Goal: Task Accomplishment & Management: Complete application form

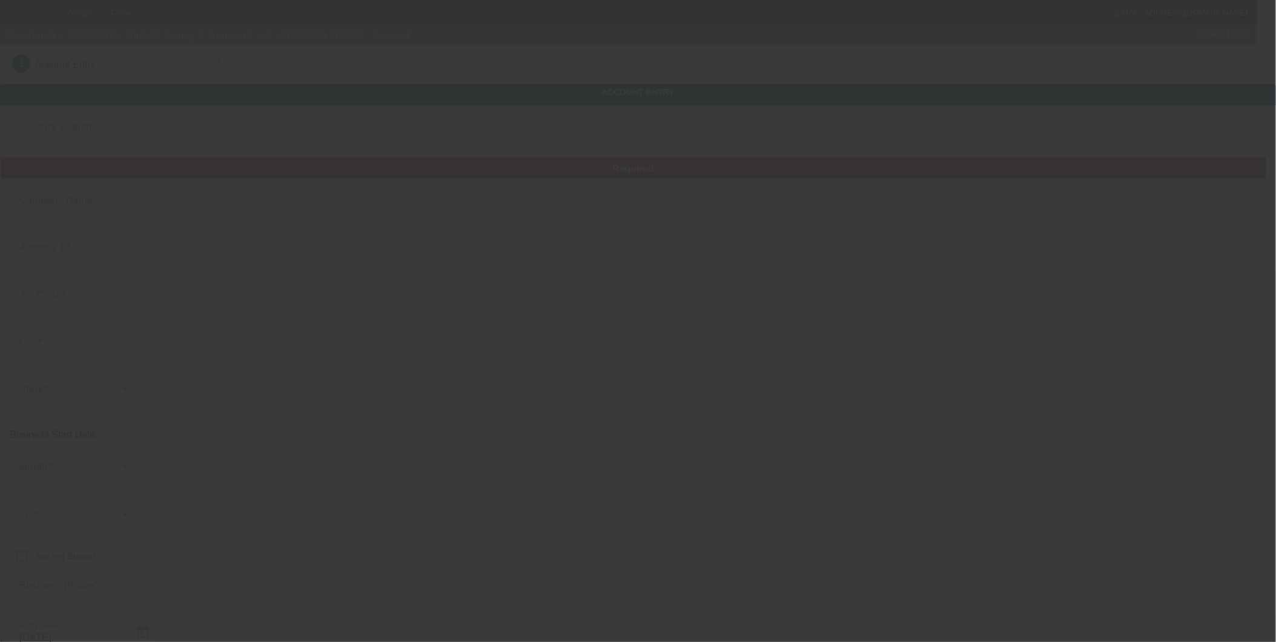
type input "Triple M Towing & Transport, LLC"
type input "7412 State Route 305"
type input "44404"
type input "Burghill"
type input "[PHONE_NUMBER]"
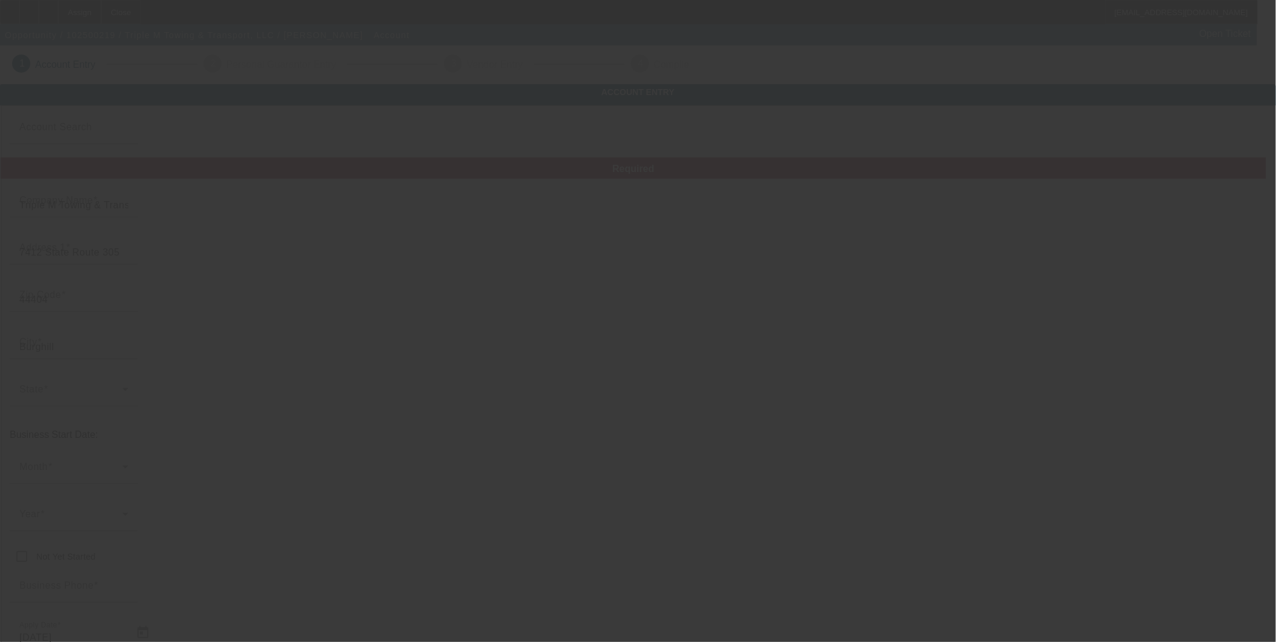
type input "am@triplemtowing.com"
type input "Trumbull"
type input "[US_EMPLOYER_IDENTIFICATION_NUMBER]"
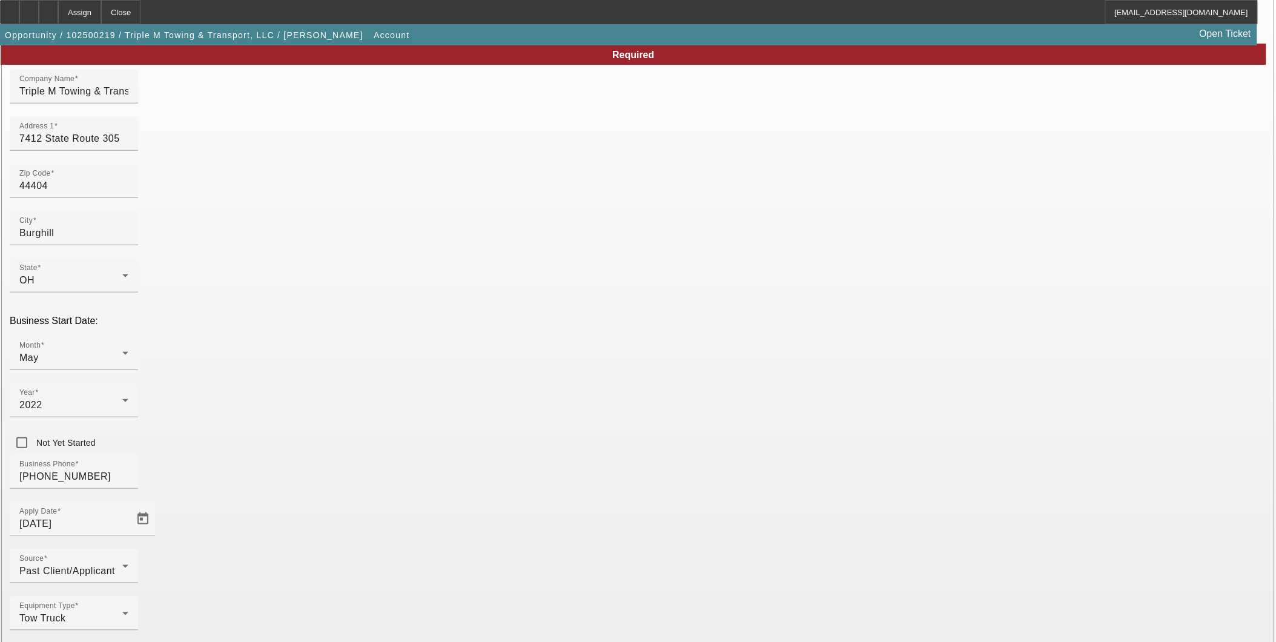
scroll to position [119, 0]
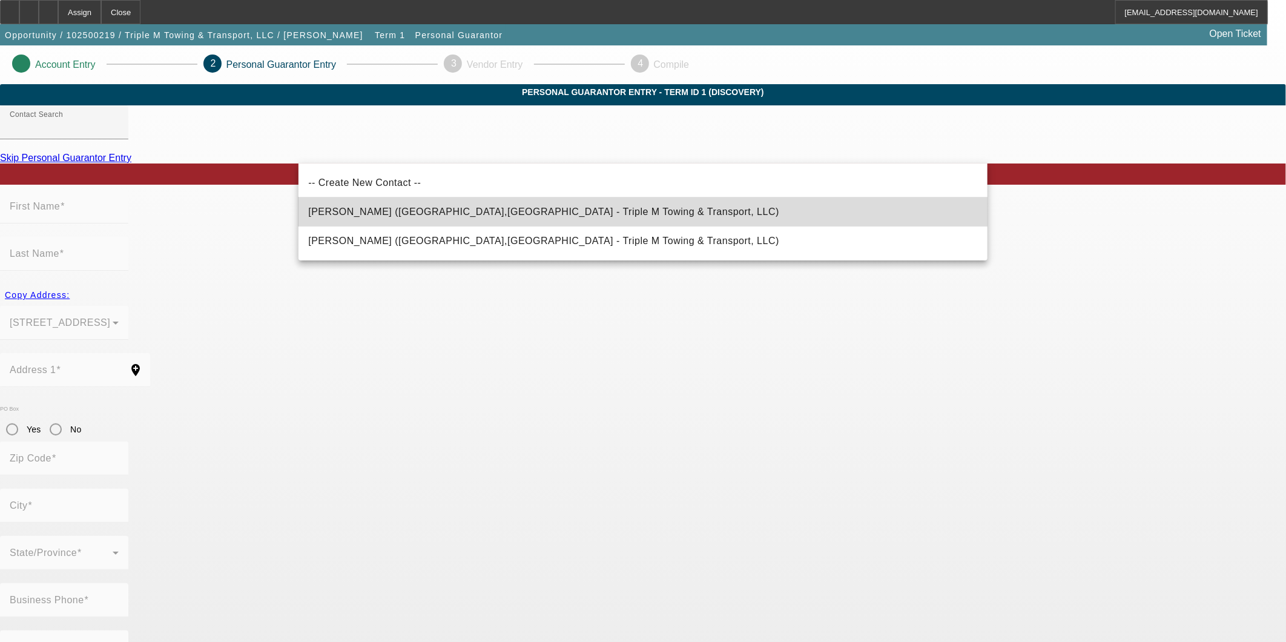
click at [634, 215] on mat-option "Mancini, Anthony (Burghill,OH - Triple M Towing & Transport, LLC)" at bounding box center [643, 211] width 689 height 29
type input "Mancini, Anthony (Burghill,OH - Triple M Towing & Transport, LLC)"
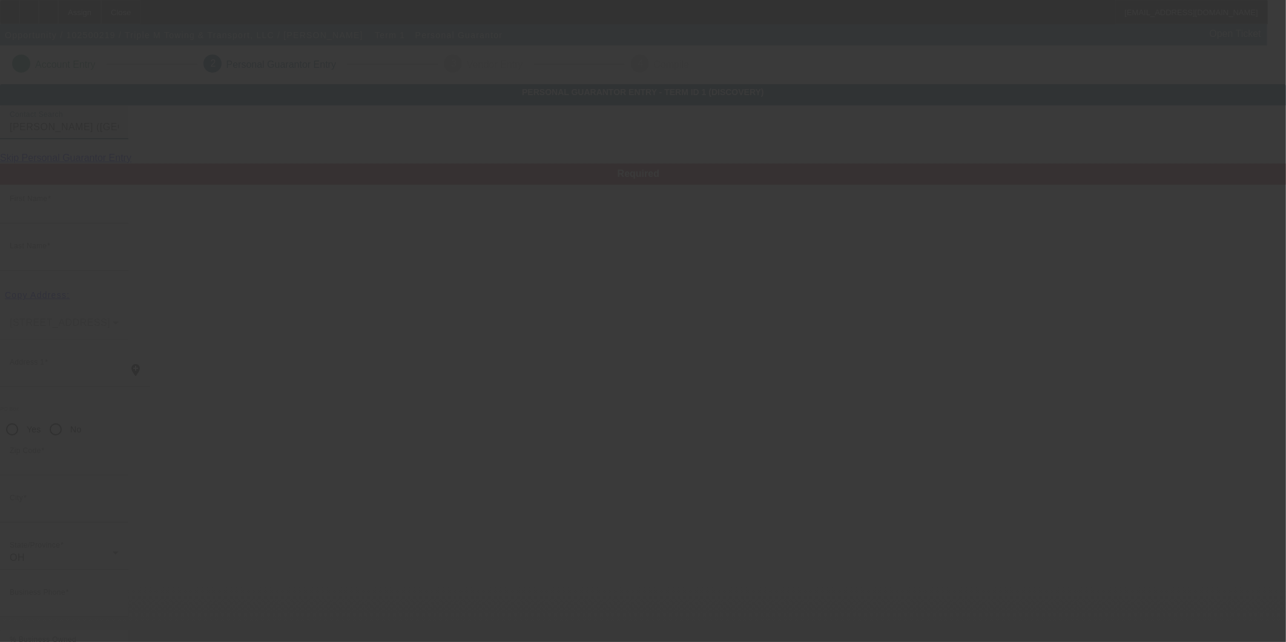
type input "Anthony"
type input "Mancini"
type input "7412 State Route 305"
radio input "true"
type input "44404"
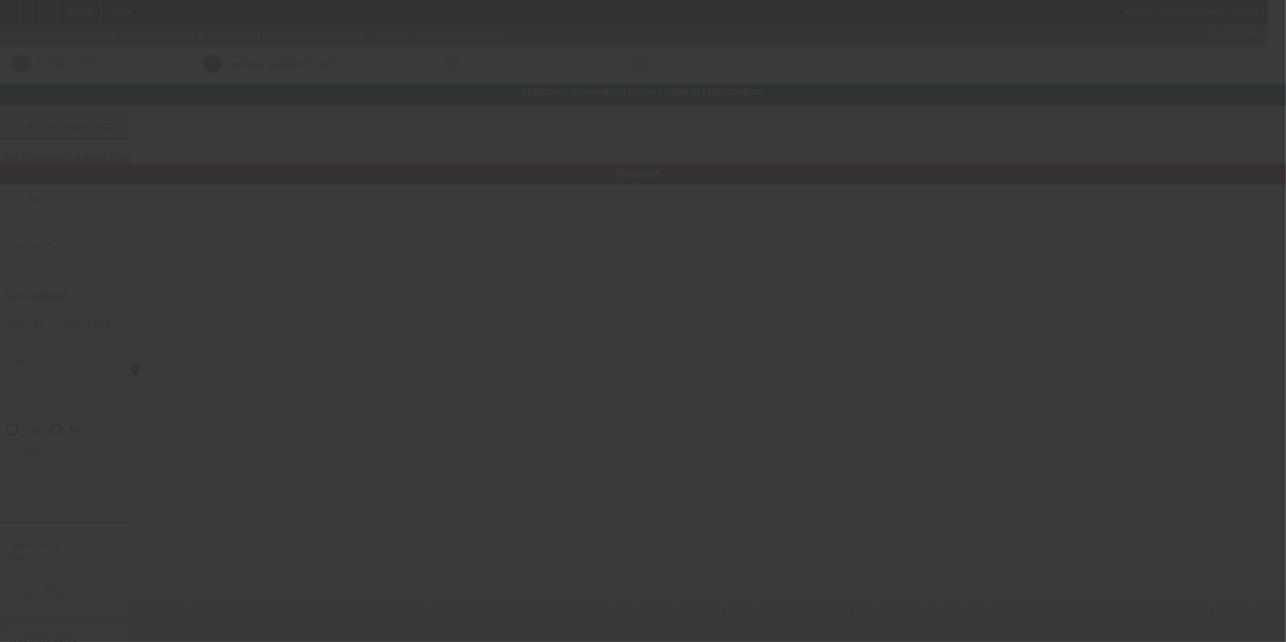
type input "Burghill"
type input "(330) 282-7705"
type input "49"
type input "300-92-5299"
type input "am@triplemtowing.co"
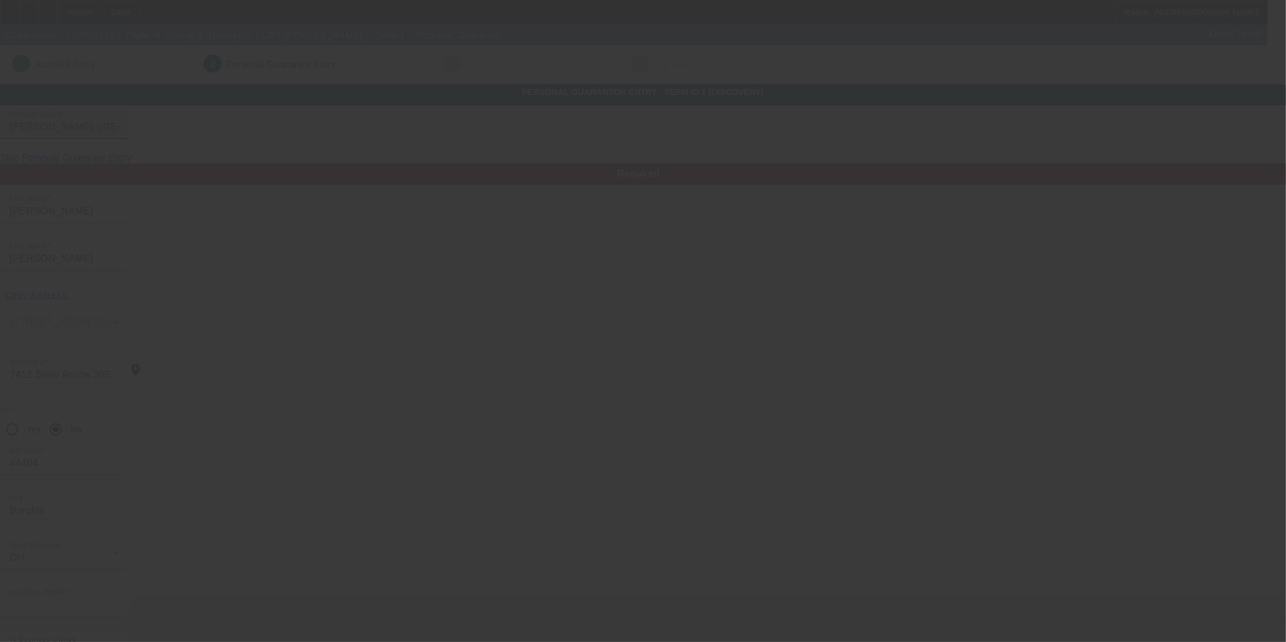
type input "[PHONE_NUMBER]"
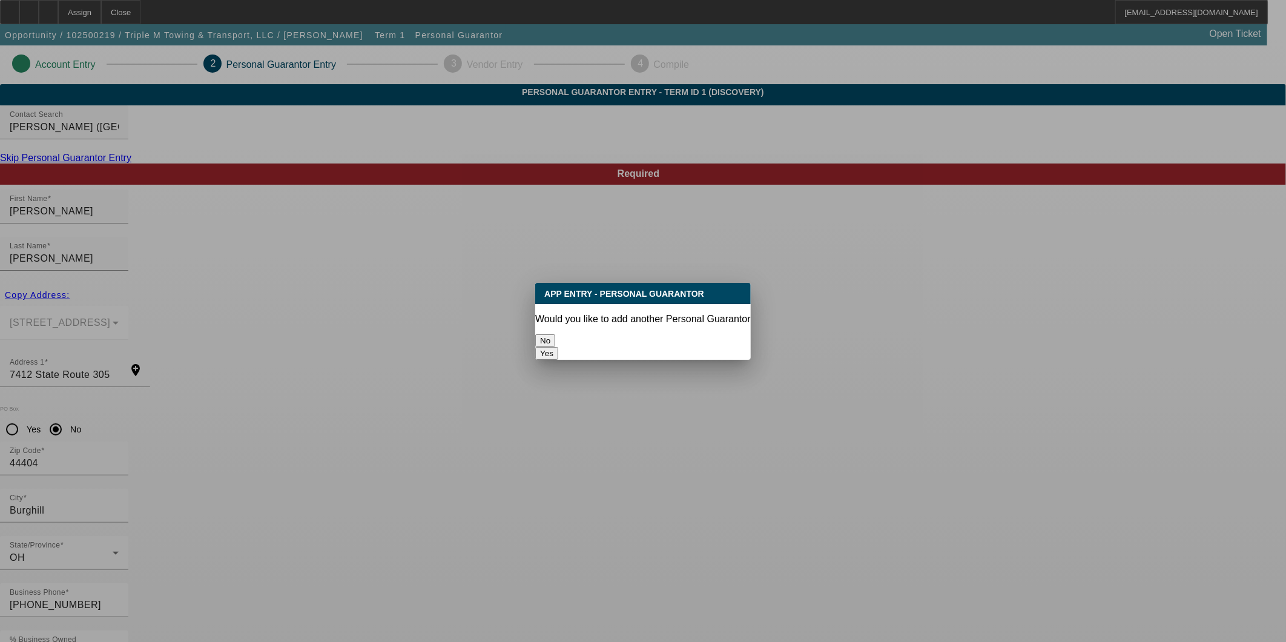
click at [558, 347] on button "Yes" at bounding box center [546, 353] width 23 height 13
radio input "false"
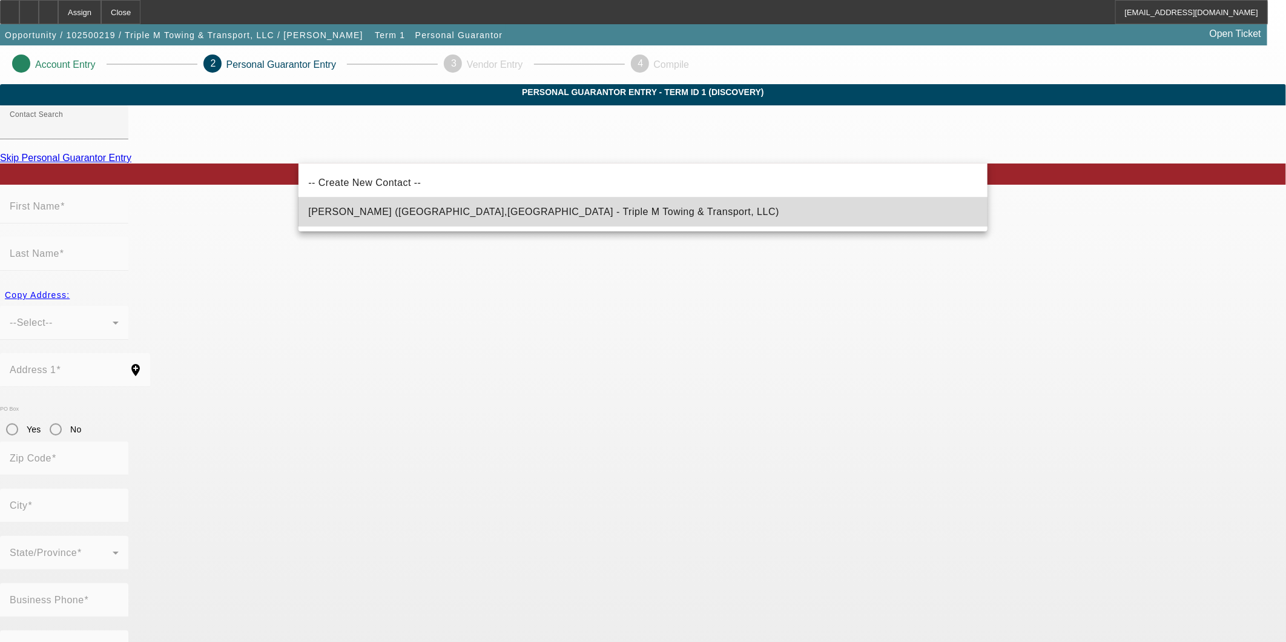
click at [414, 219] on mat-option "Mancini, Skye (Burghill,OH - Triple M Towing & Transport, LLC)" at bounding box center [643, 211] width 689 height 29
type input "Mancini, Skye (Burghill,OH - Triple M Towing & Transport, LLC)"
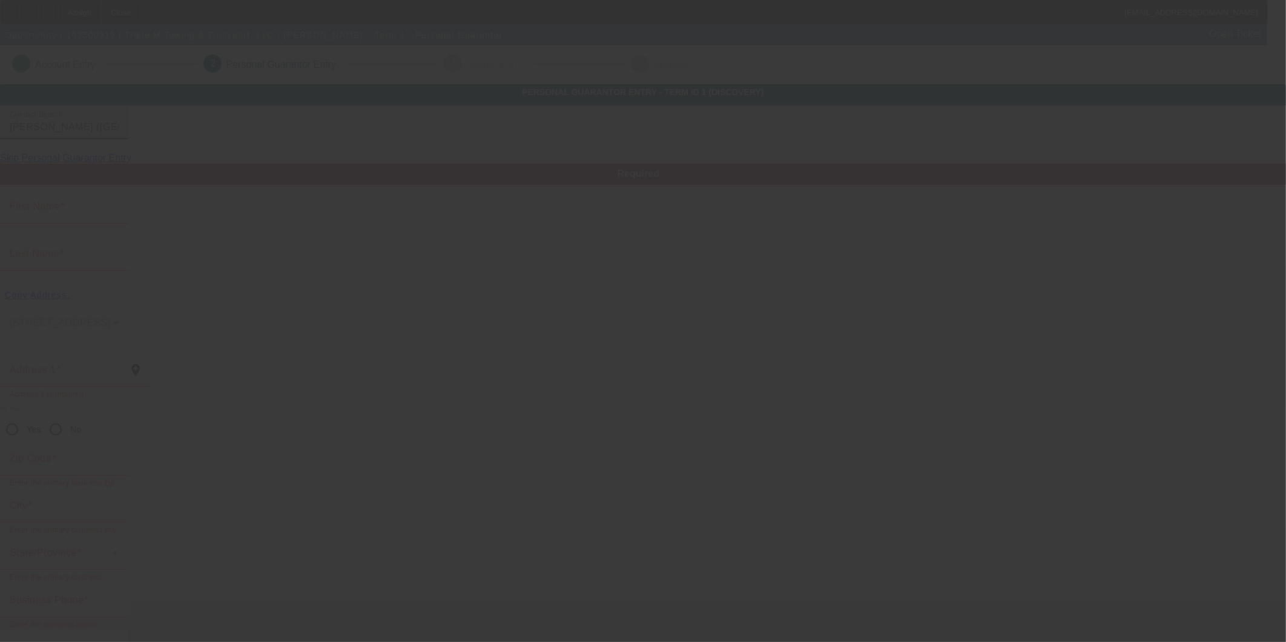
type input "Skye"
type input "Mancini"
type input "7412 State Route 305"
radio input "true"
type input "44404"
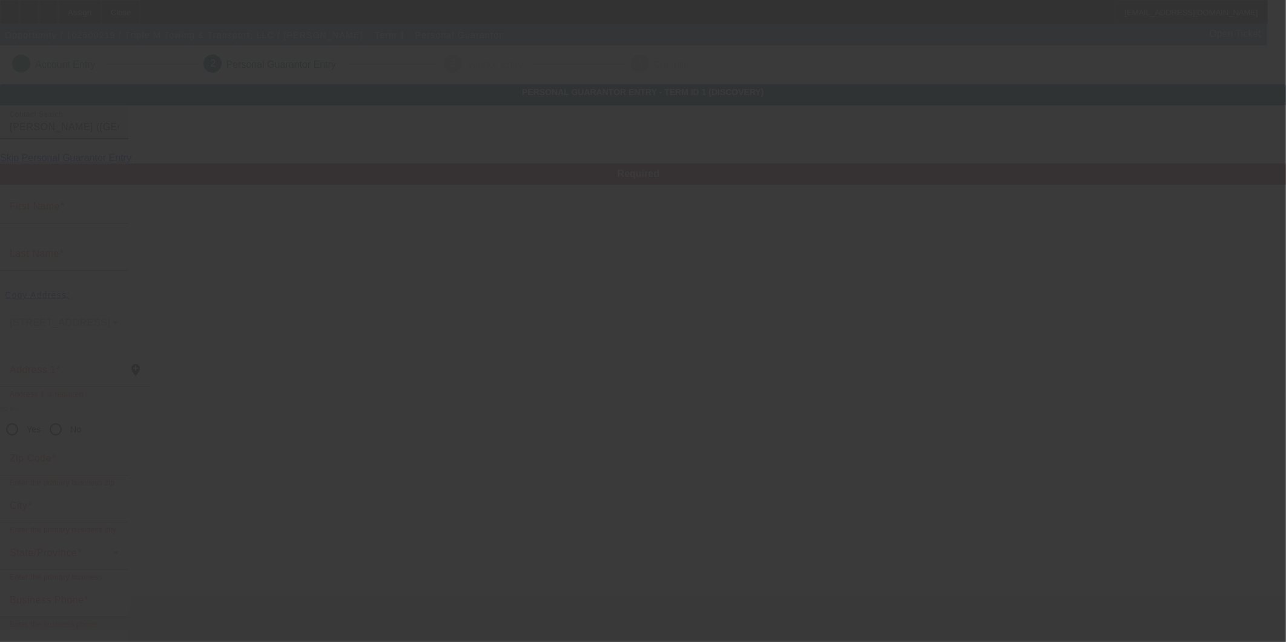
type input "Burghill"
type input "[PHONE_NUMBER]"
type input "51"
type input "286-98-8432"
type input "am@triplemtowin.com"
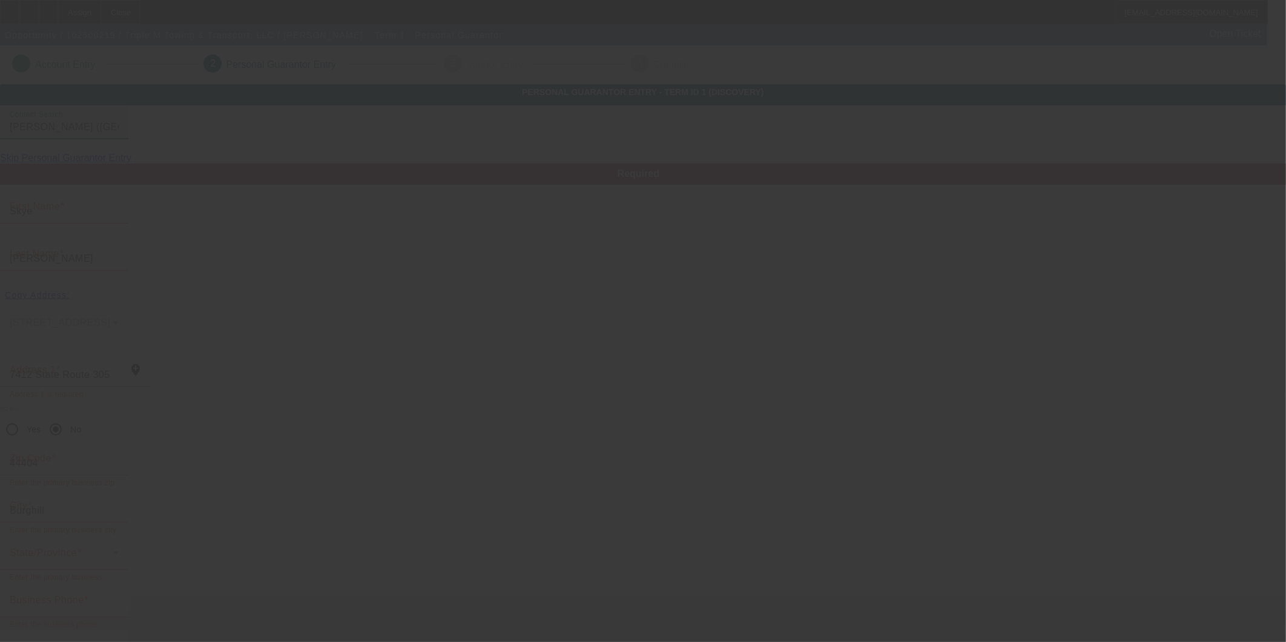
type input "N"
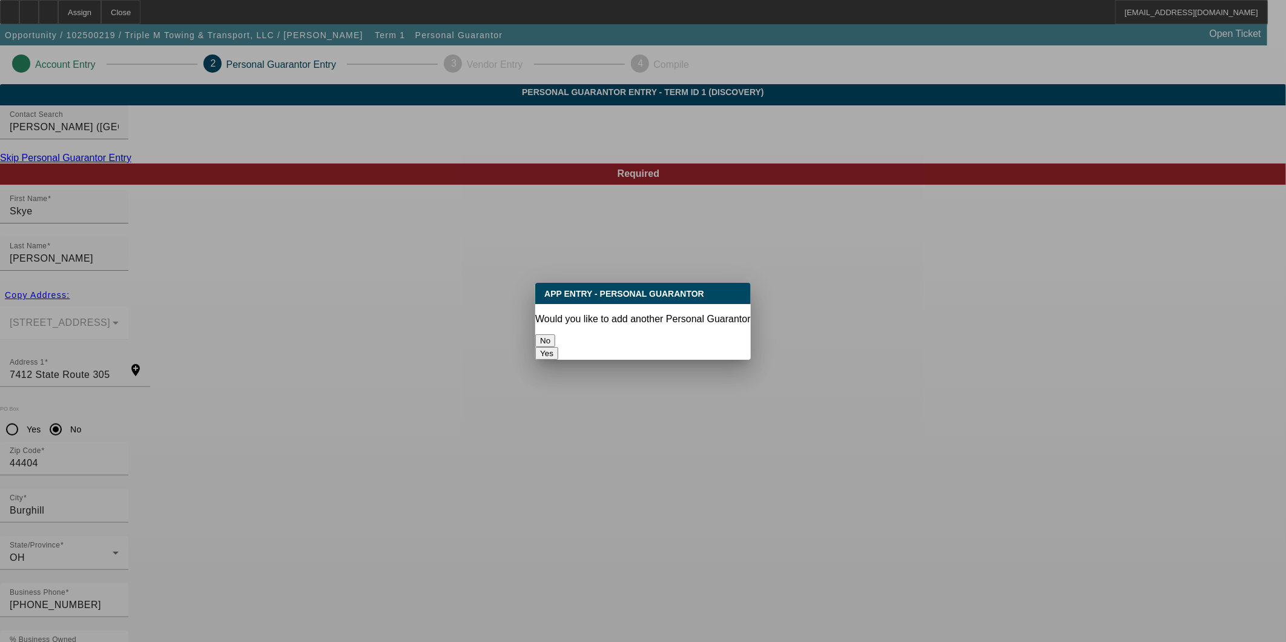
click at [555, 335] on button "No" at bounding box center [545, 340] width 20 height 13
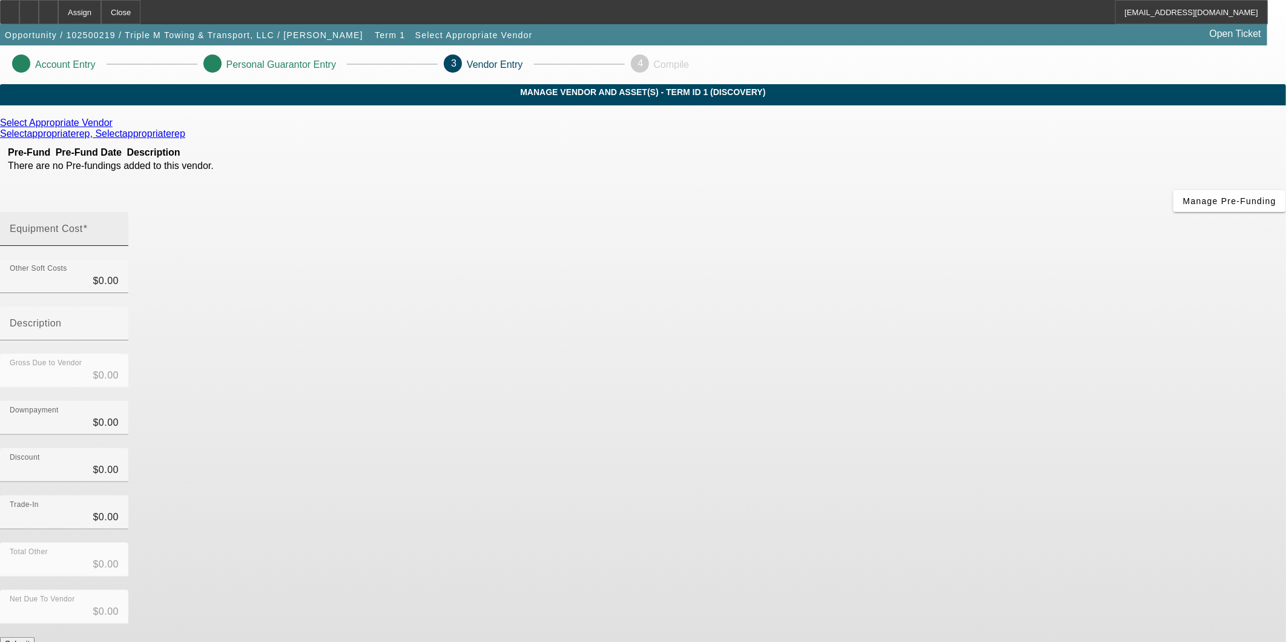
click at [119, 212] on div "Equipment Cost" at bounding box center [64, 229] width 109 height 34
click at [119, 226] on input "Equipment Cost" at bounding box center [64, 233] width 109 height 15
type input "4"
type input "$4.00"
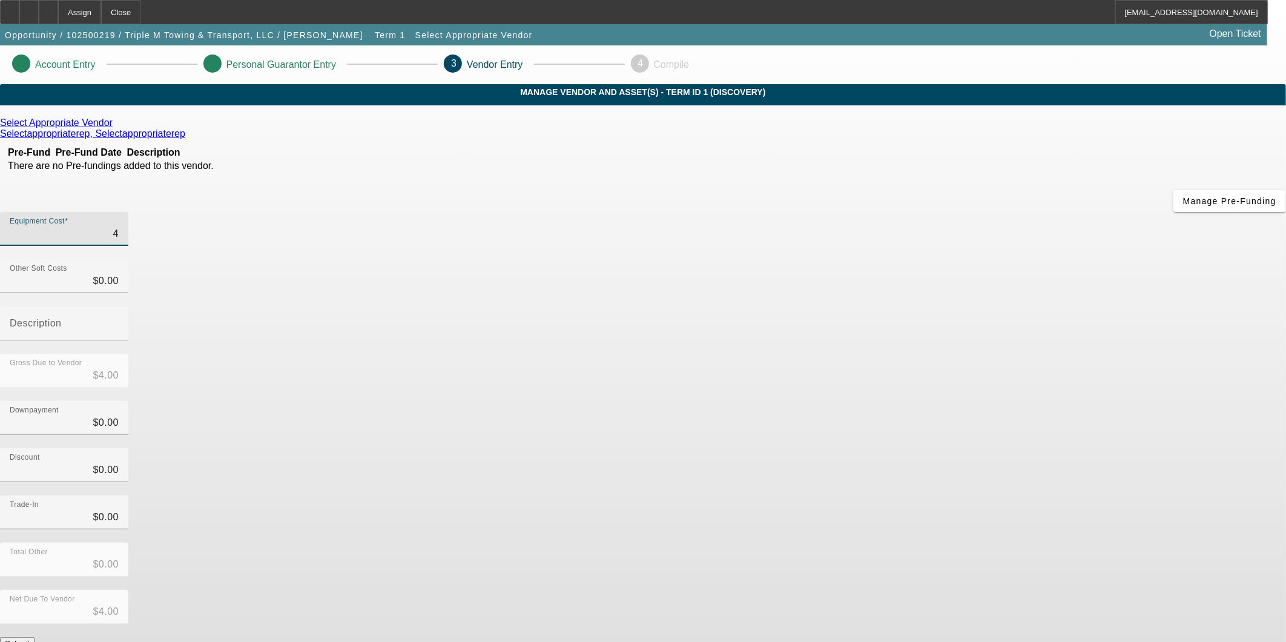
type input "40"
type input "$40.00"
type input "400"
type input "$400.00"
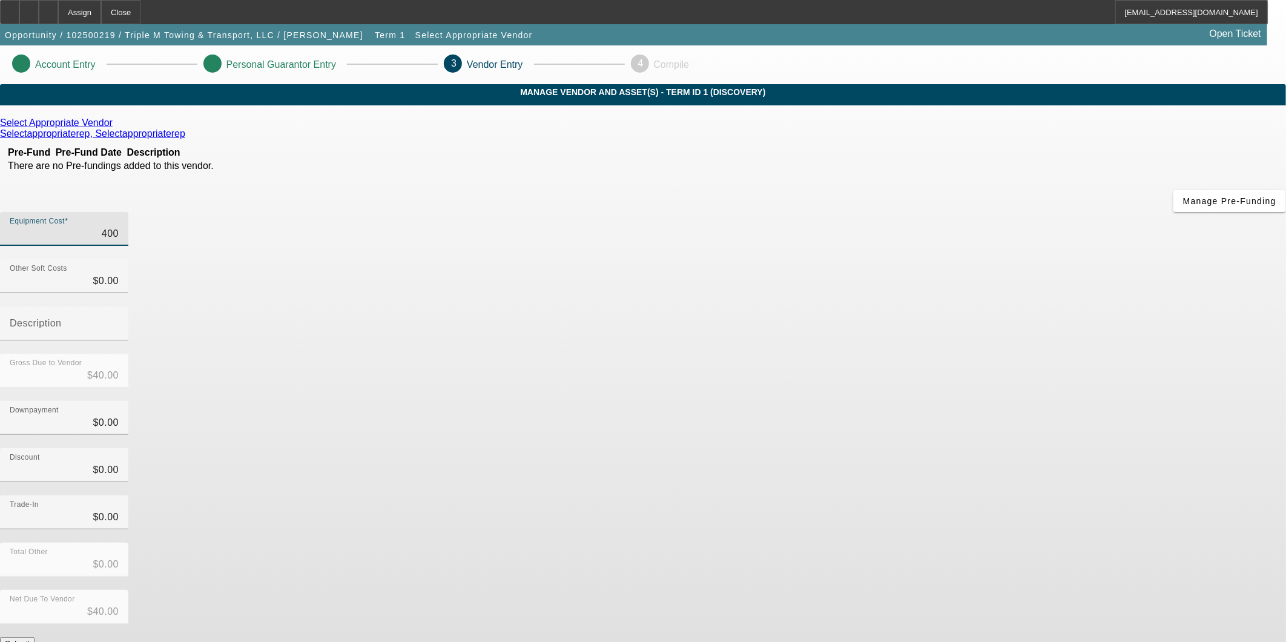
type input "$400.00"
type input "4000"
type input "$4,000.00"
type input "40000"
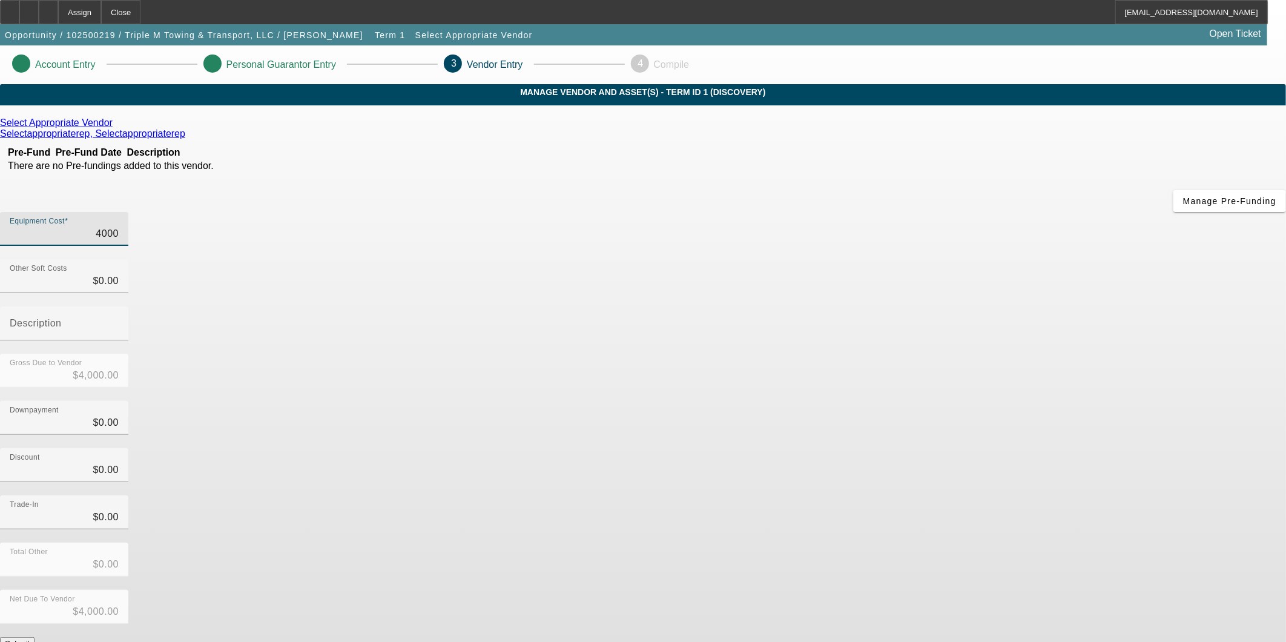
type input "$40,000.00"
type input "400000"
type input "$400,000.00"
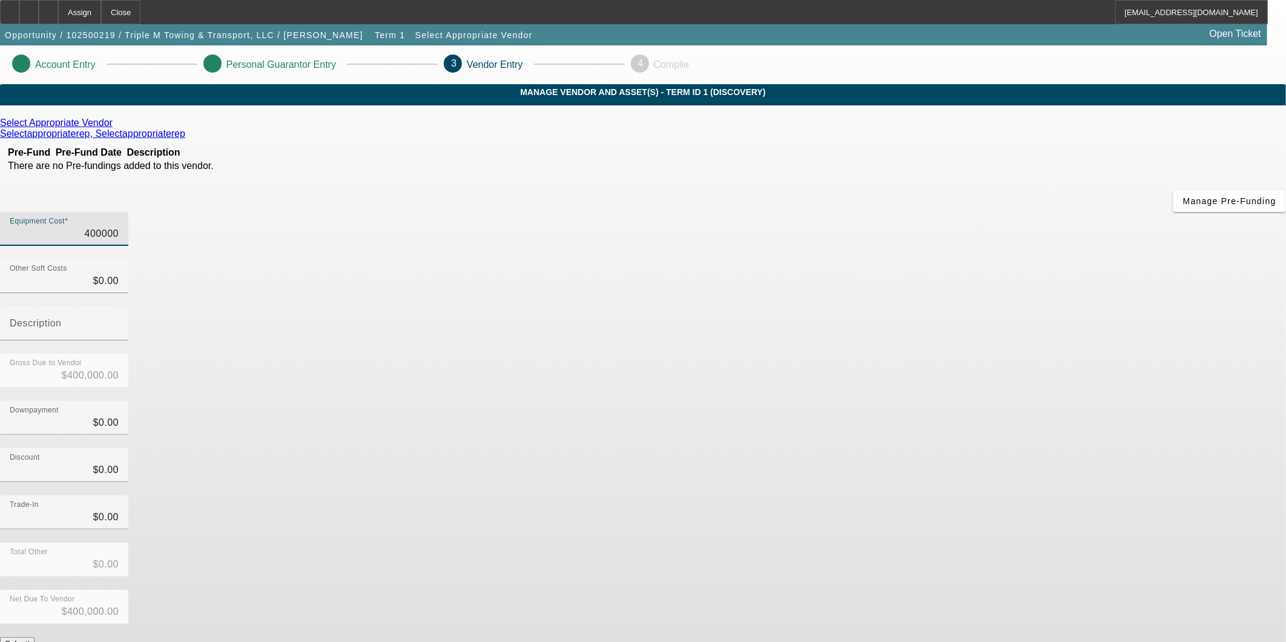
type input "$400,000.00"
click at [850, 354] on div "Gross Due to Vendor $400,000.00" at bounding box center [643, 377] width 1286 height 47
click at [35, 637] on button "Submit" at bounding box center [17, 643] width 35 height 13
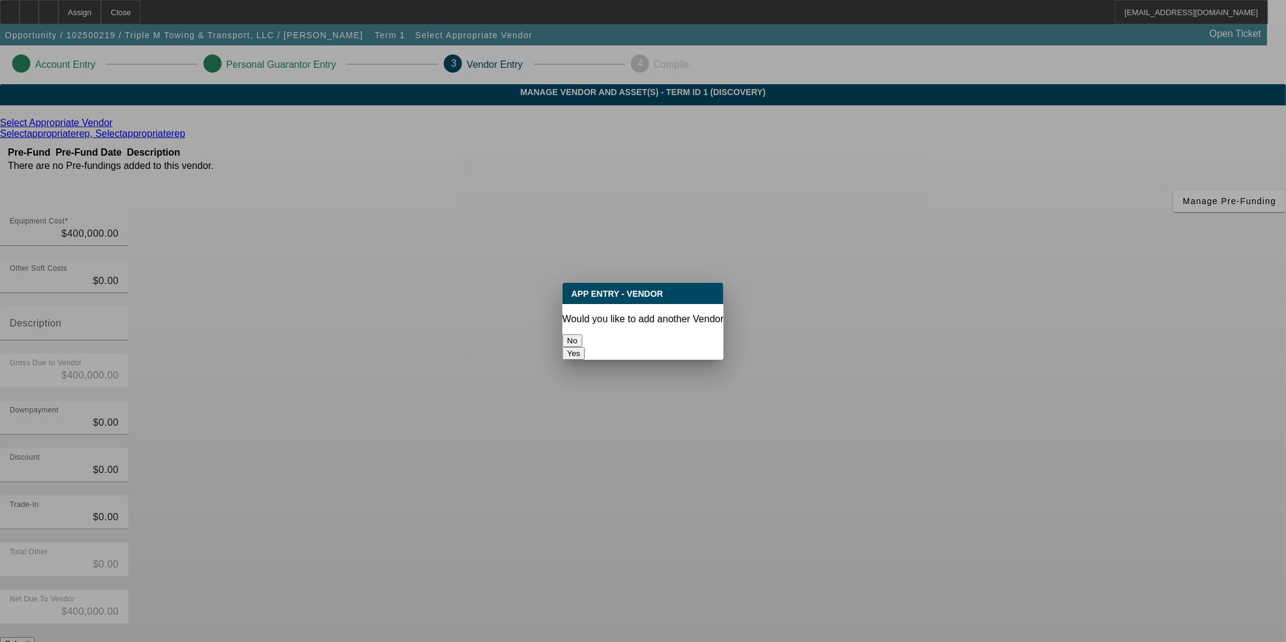
click at [583, 334] on button "No" at bounding box center [573, 340] width 20 height 13
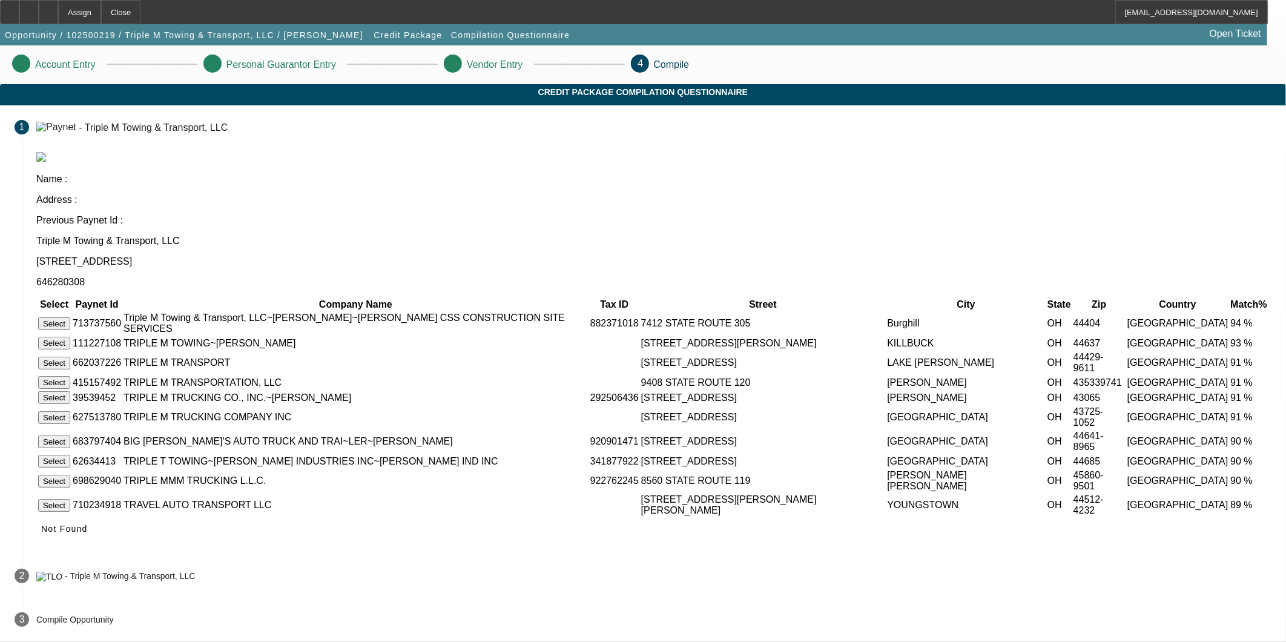
click at [70, 317] on button "Select" at bounding box center [54, 323] width 32 height 13
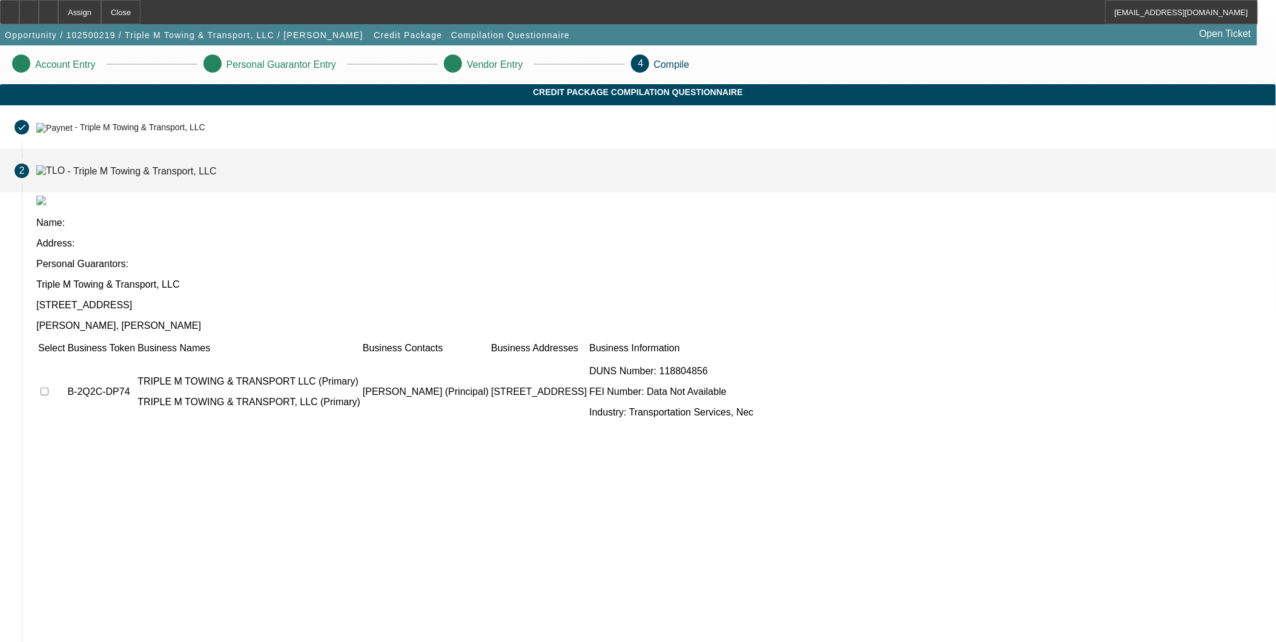
click at [48, 388] on input "checkbox" at bounding box center [45, 392] width 8 height 8
checkbox input "true"
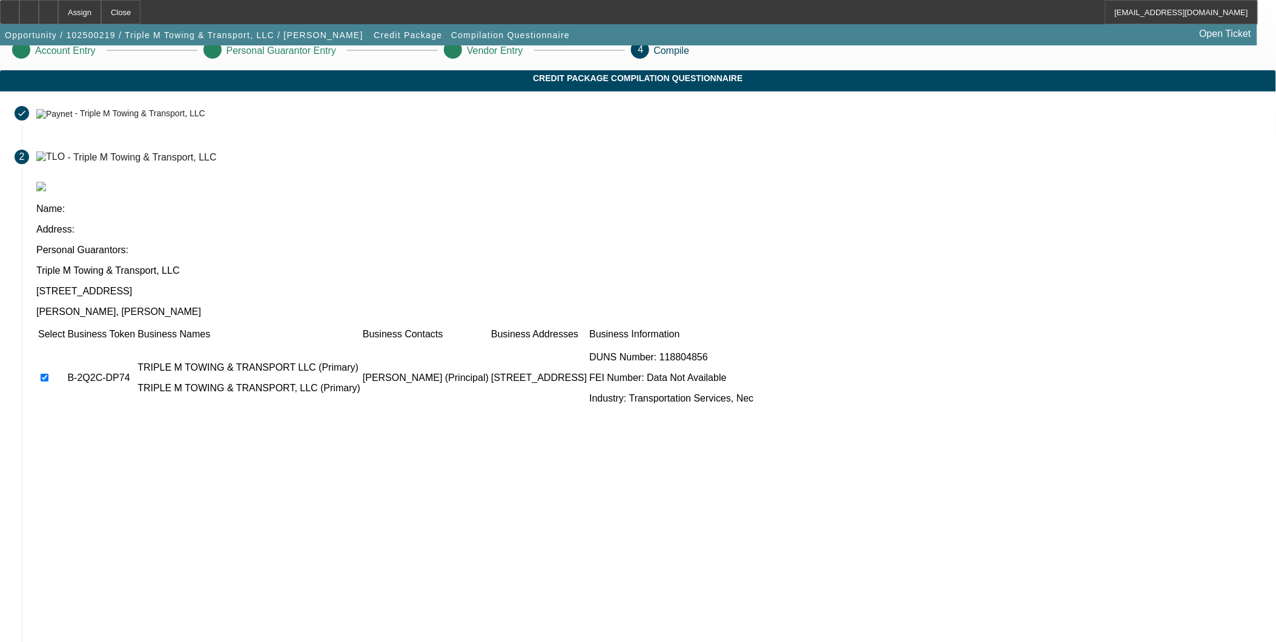
scroll to position [26, 0]
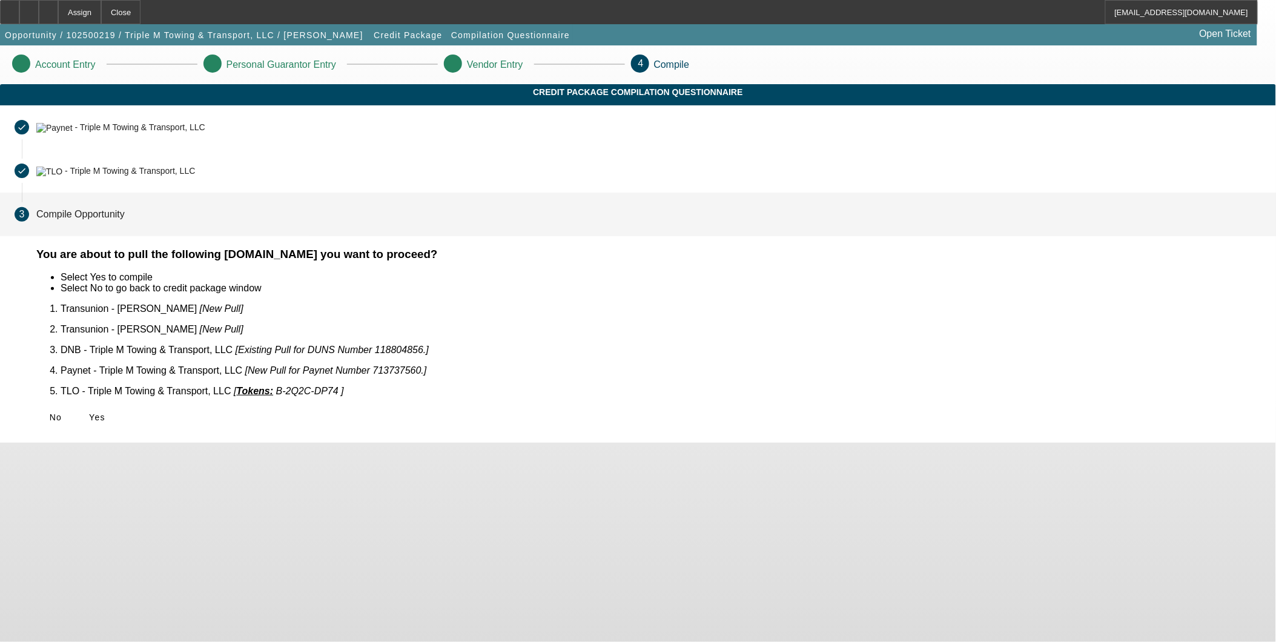
scroll to position [0, 0]
click at [105, 412] on span "Yes" at bounding box center [97, 417] width 16 height 10
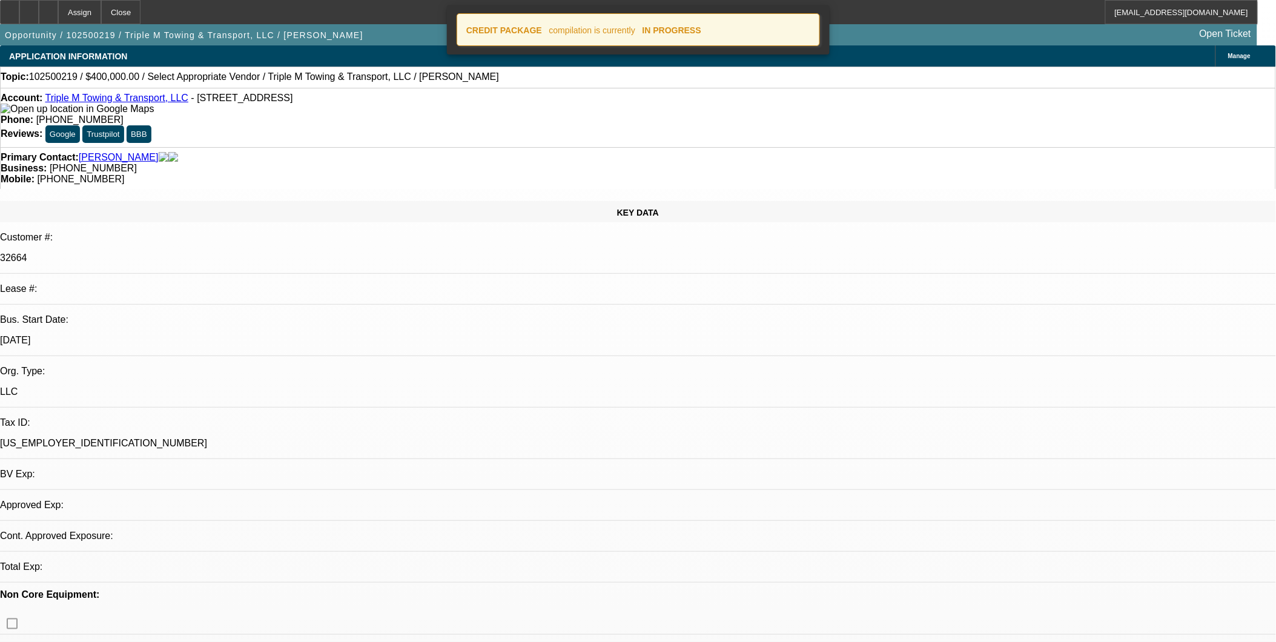
select select "0"
select select "2"
select select "0.1"
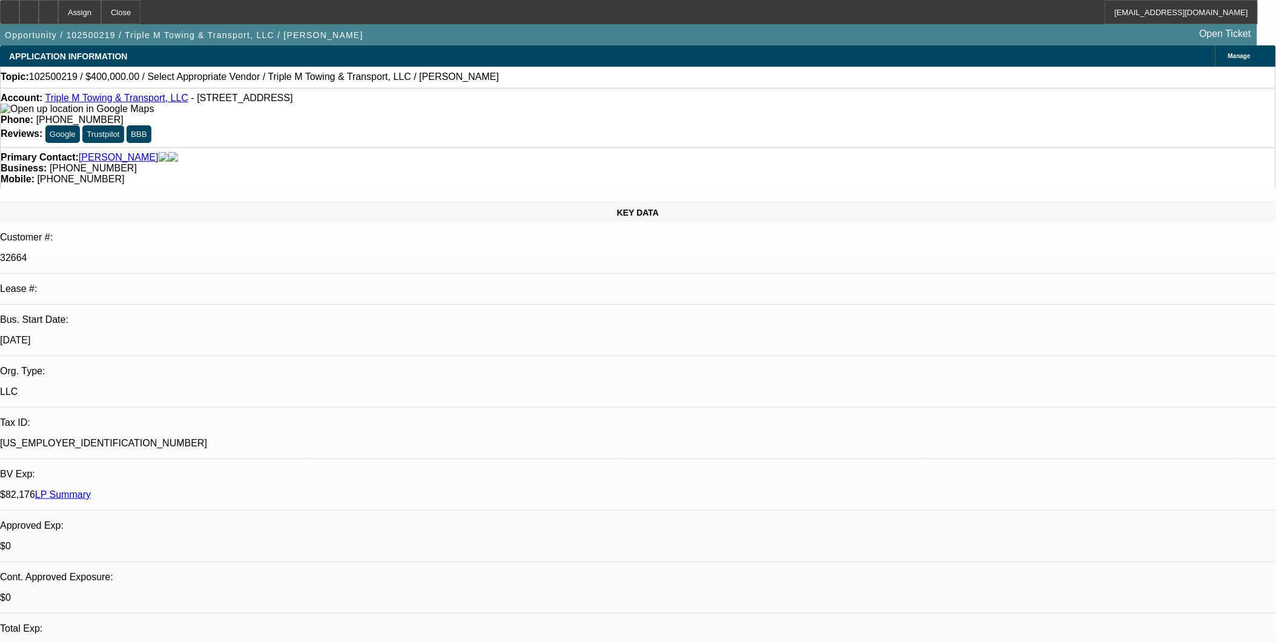
select select "1"
select select "2"
select select "4"
click at [48, 8] on icon at bounding box center [48, 8] width 0 height 0
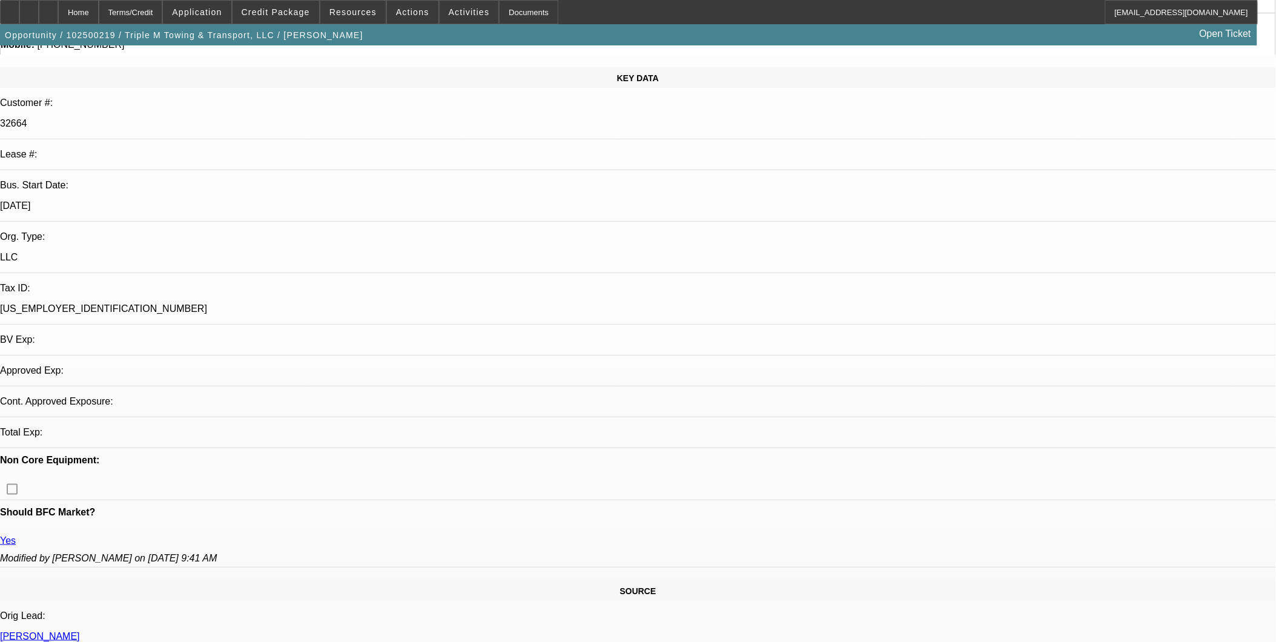
select select "0"
select select "2"
select select "0.1"
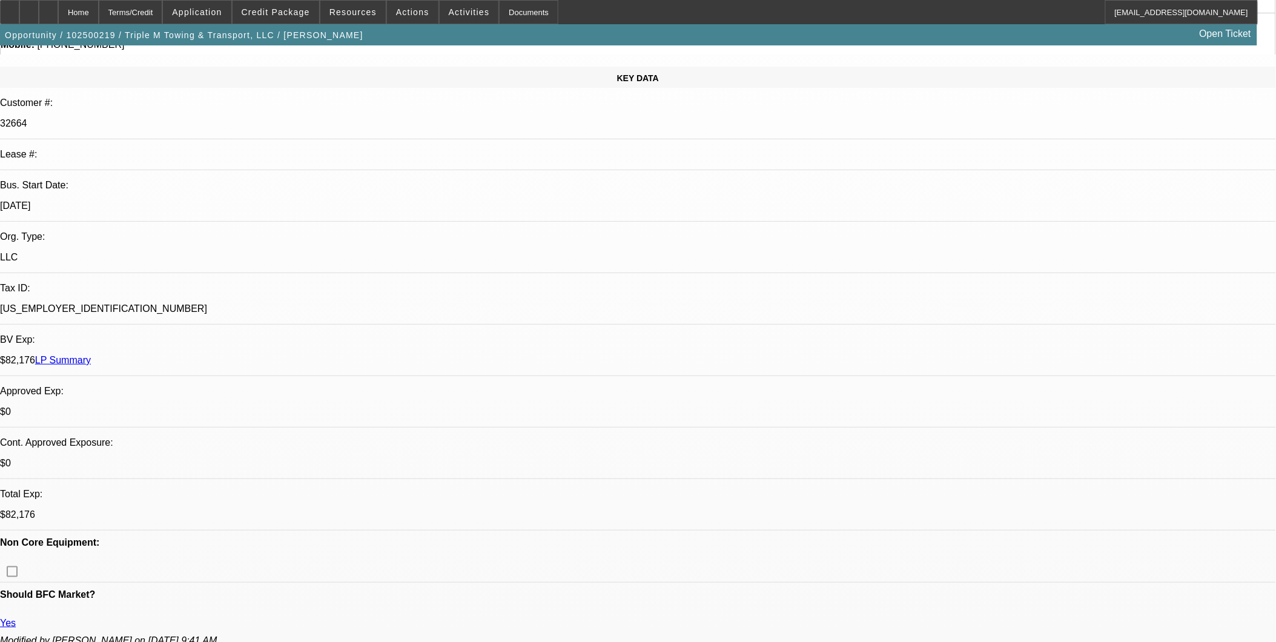
scroll to position [202, 0]
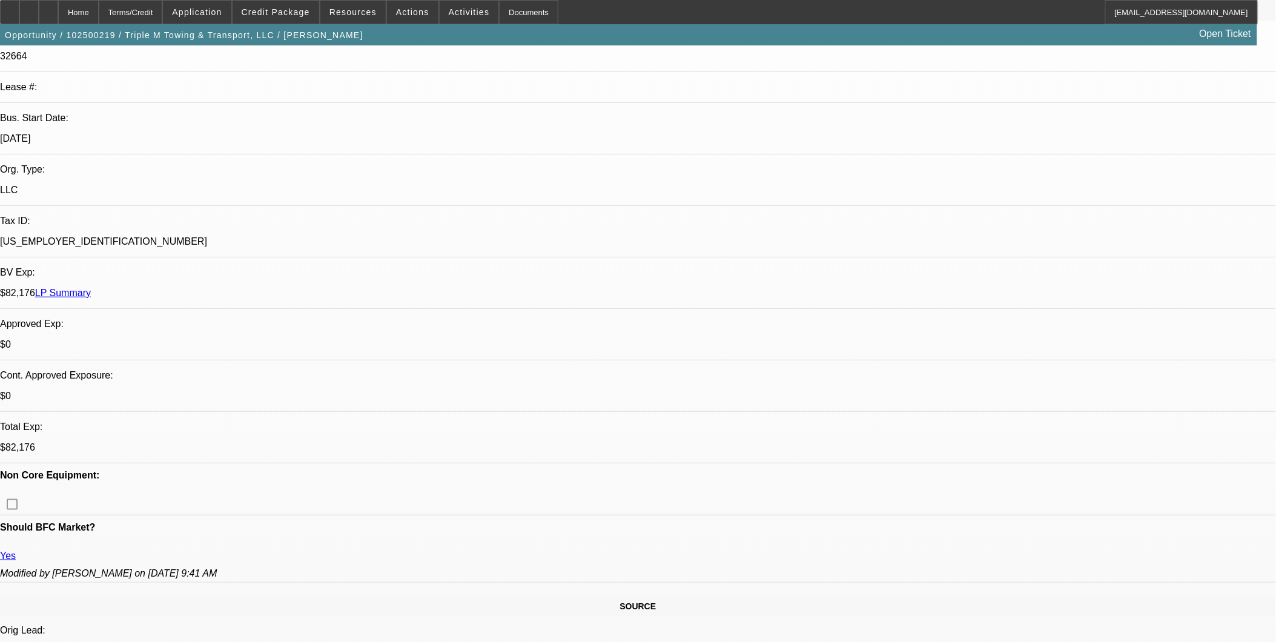
select select "1"
select select "2"
select select "4"
click at [58, 4] on div at bounding box center [48, 12] width 19 height 24
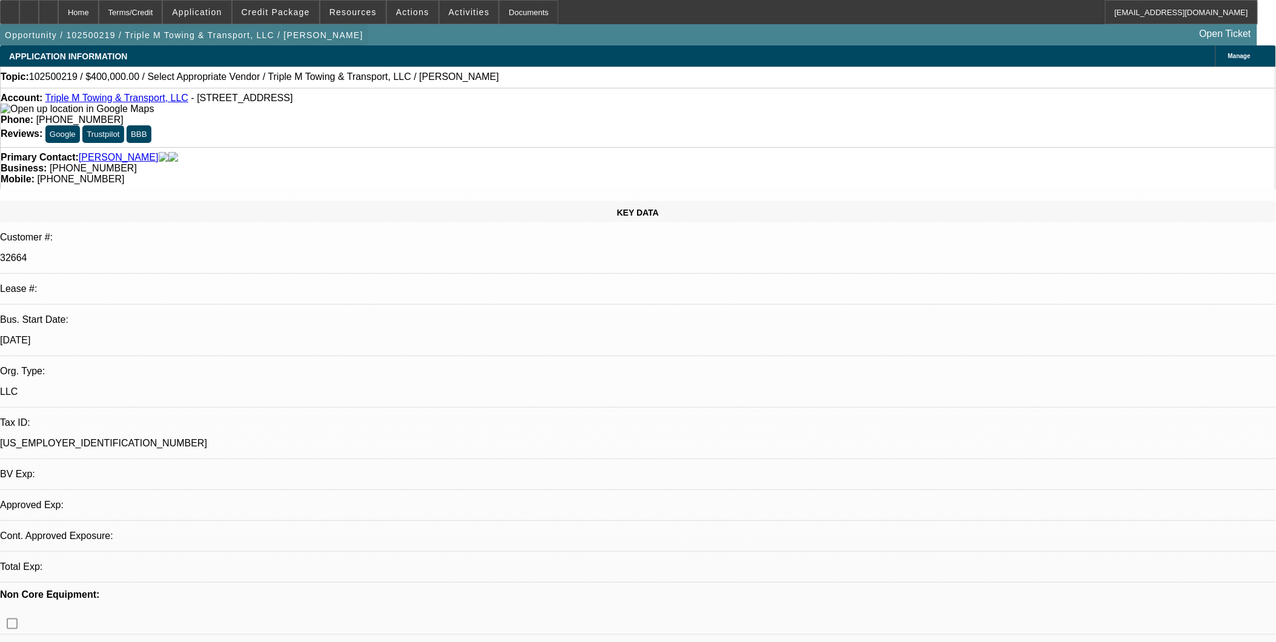
select select "0"
select select "2"
select select "0.1"
select select "1"
select select "2"
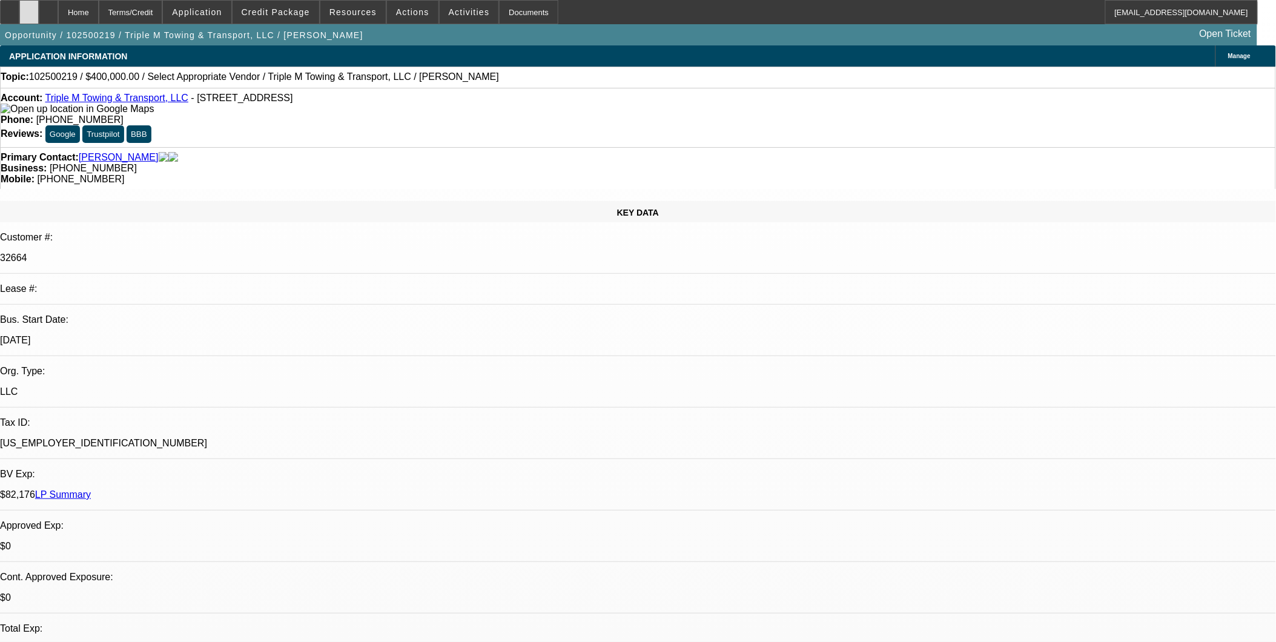
select select "4"
click at [285, 15] on span "Credit Package" at bounding box center [276, 12] width 68 height 10
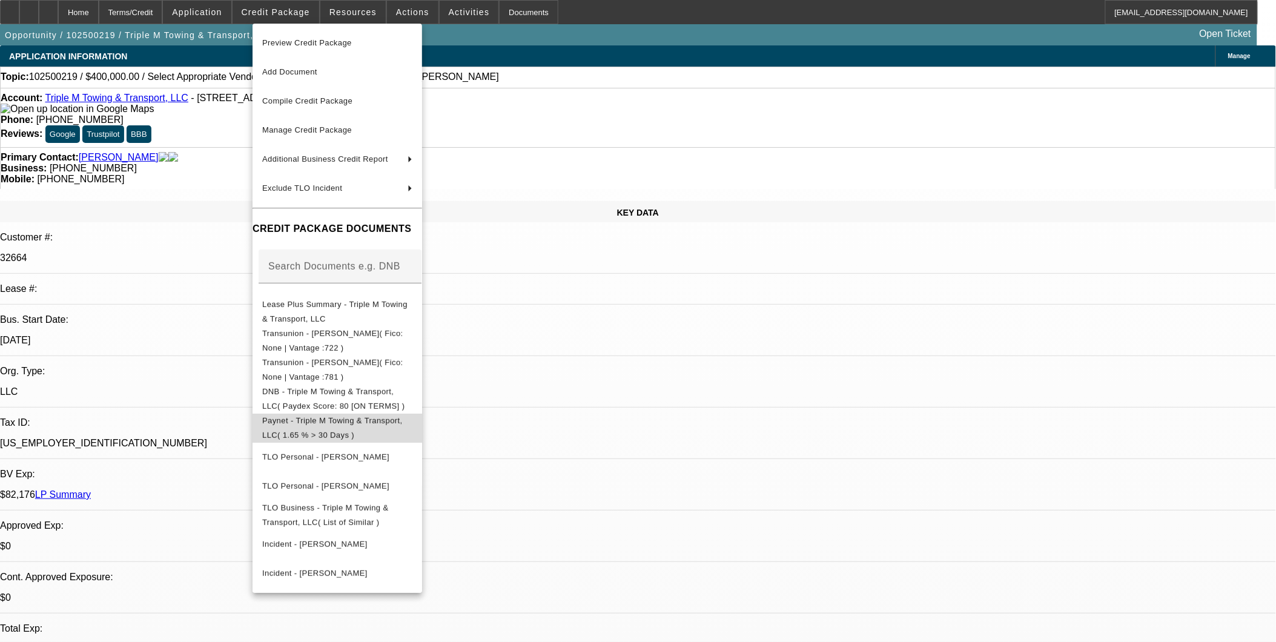
click at [336, 417] on span "Paynet - Triple M Towing & Transport, LLC( 1.65 % > 30 Days )" at bounding box center [337, 427] width 150 height 29
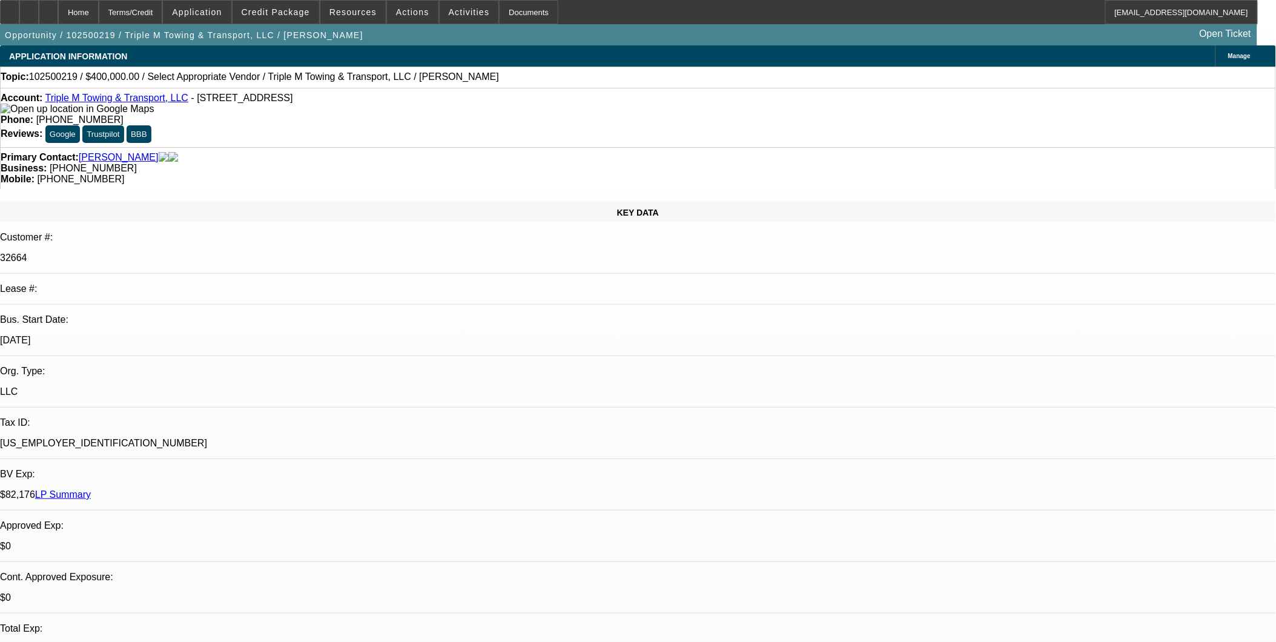
scroll to position [403, 0]
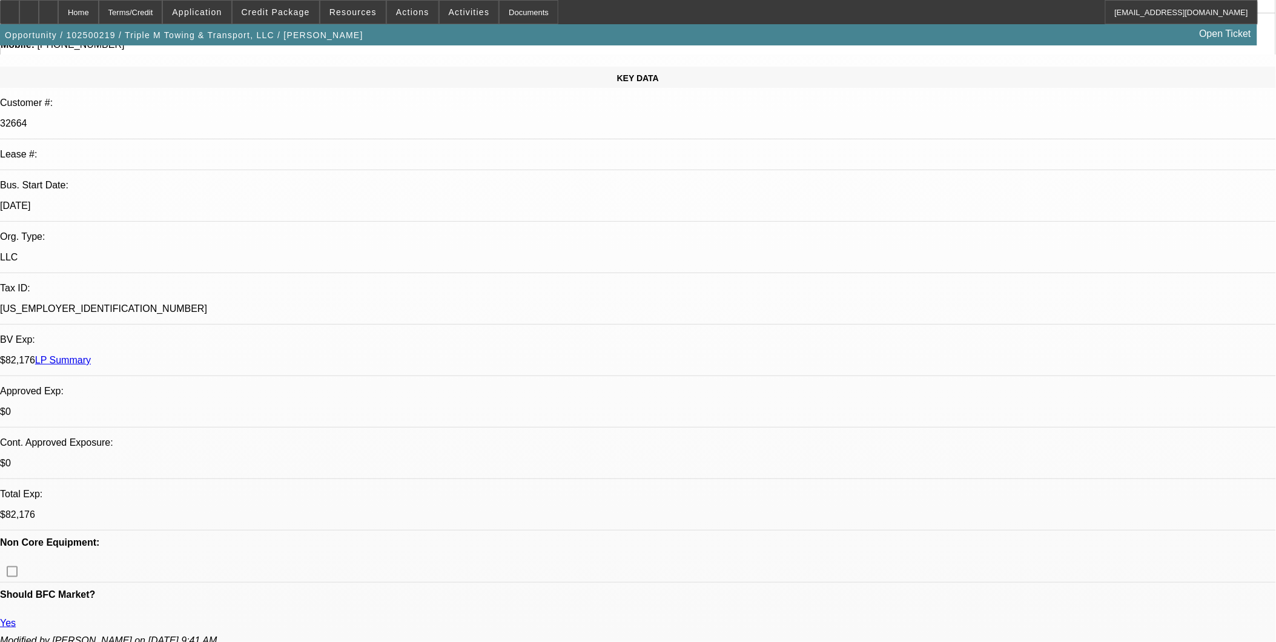
scroll to position [336, 0]
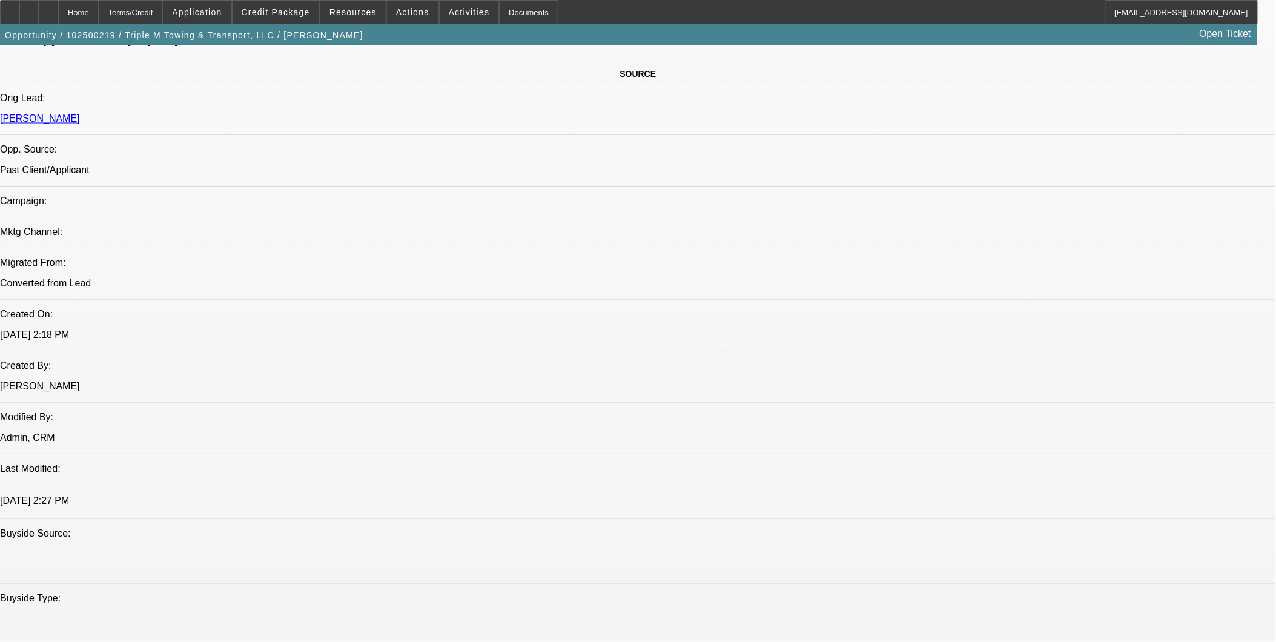
scroll to position [538, 0]
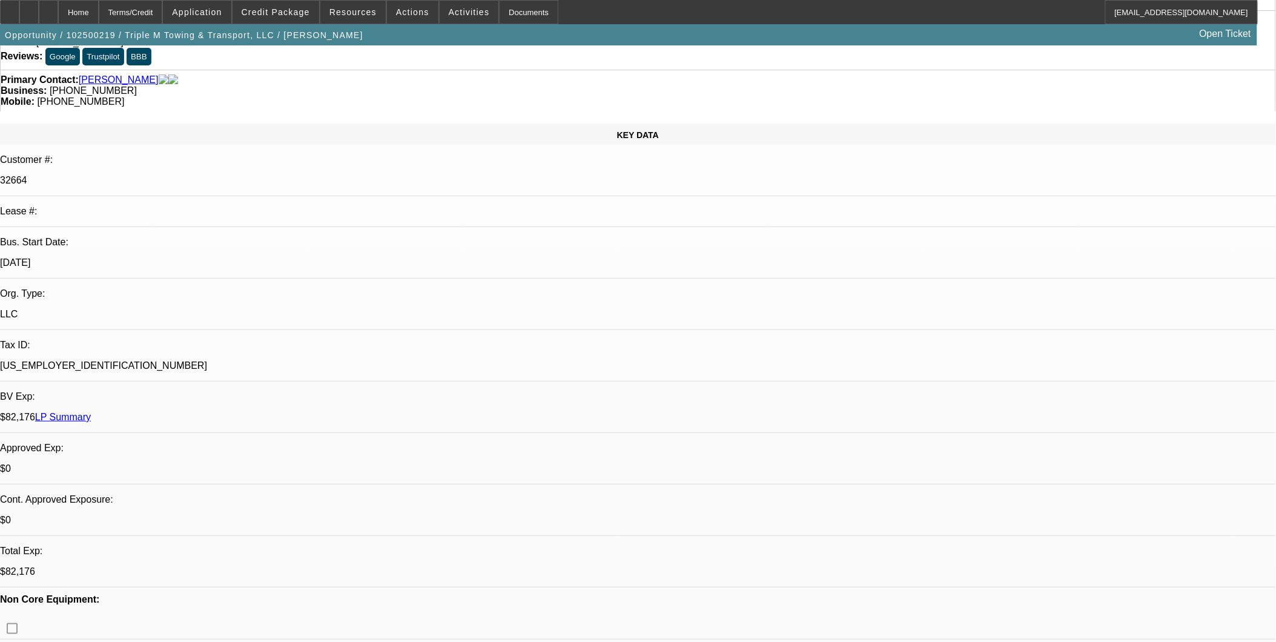
scroll to position [0, 0]
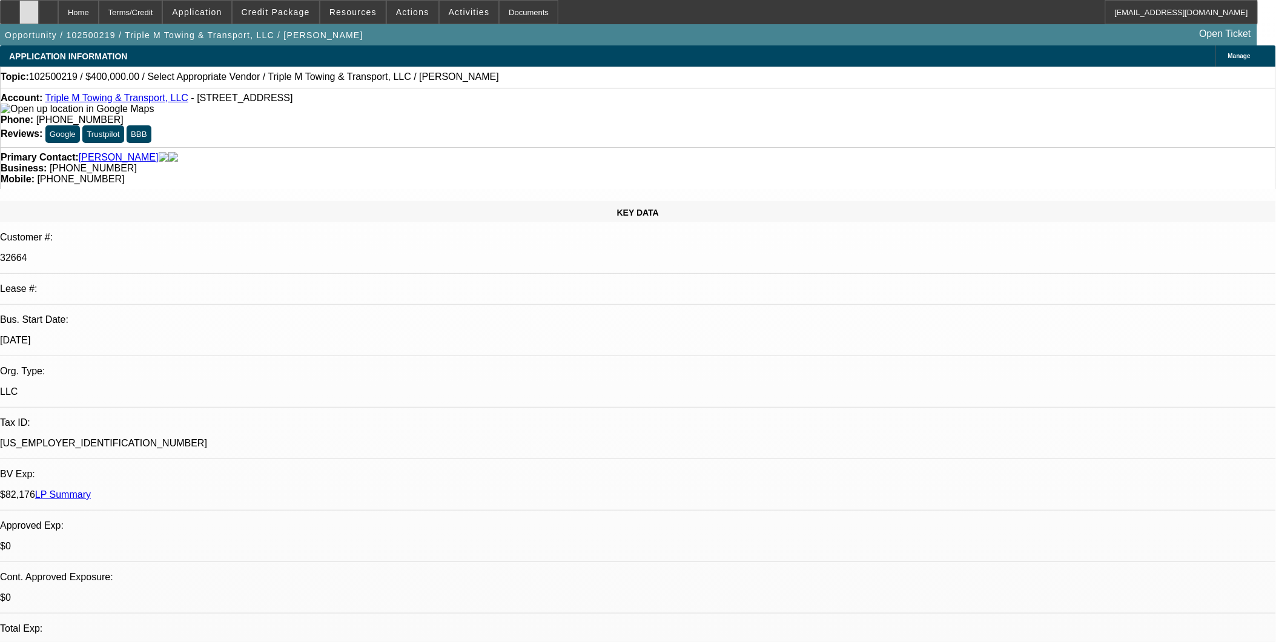
click at [39, 13] on div at bounding box center [28, 12] width 19 height 24
drag, startPoint x: 903, startPoint y: 539, endPoint x: 904, endPoint y: 513, distance: 25.4
click at [58, 7] on div at bounding box center [48, 12] width 19 height 24
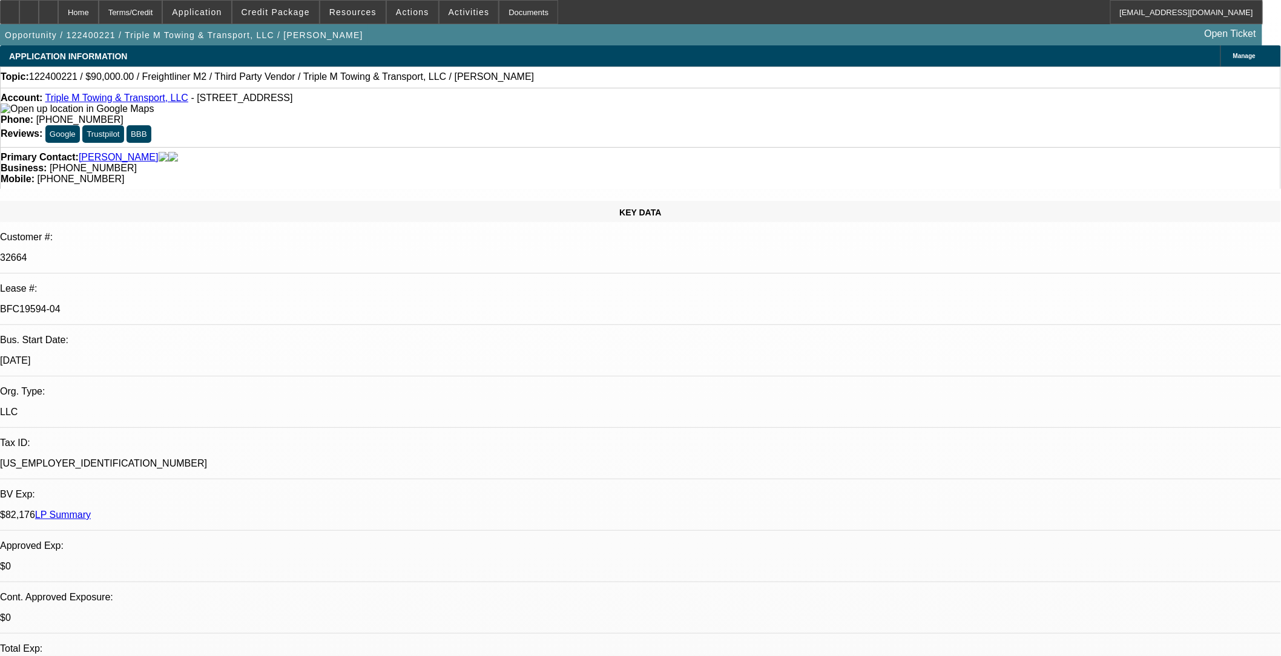
select select "0"
select select "2"
select select "0.1"
select select "0"
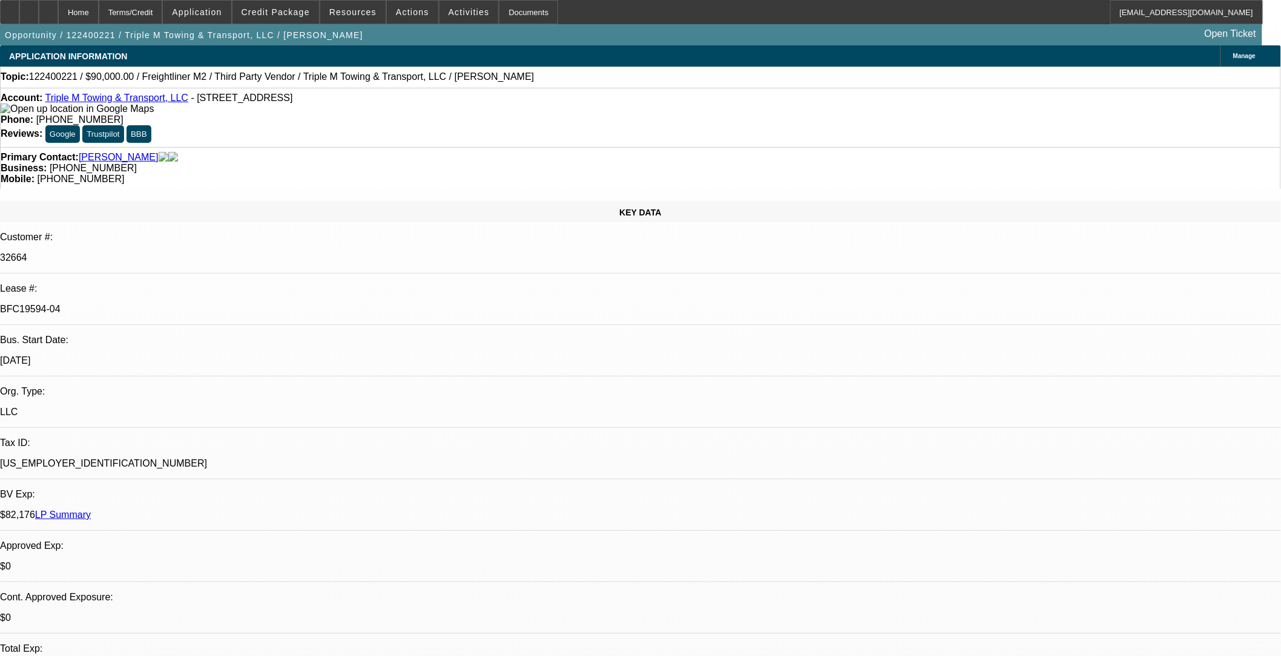
select select "0.1"
select select "0"
select select "0.1"
select select "0"
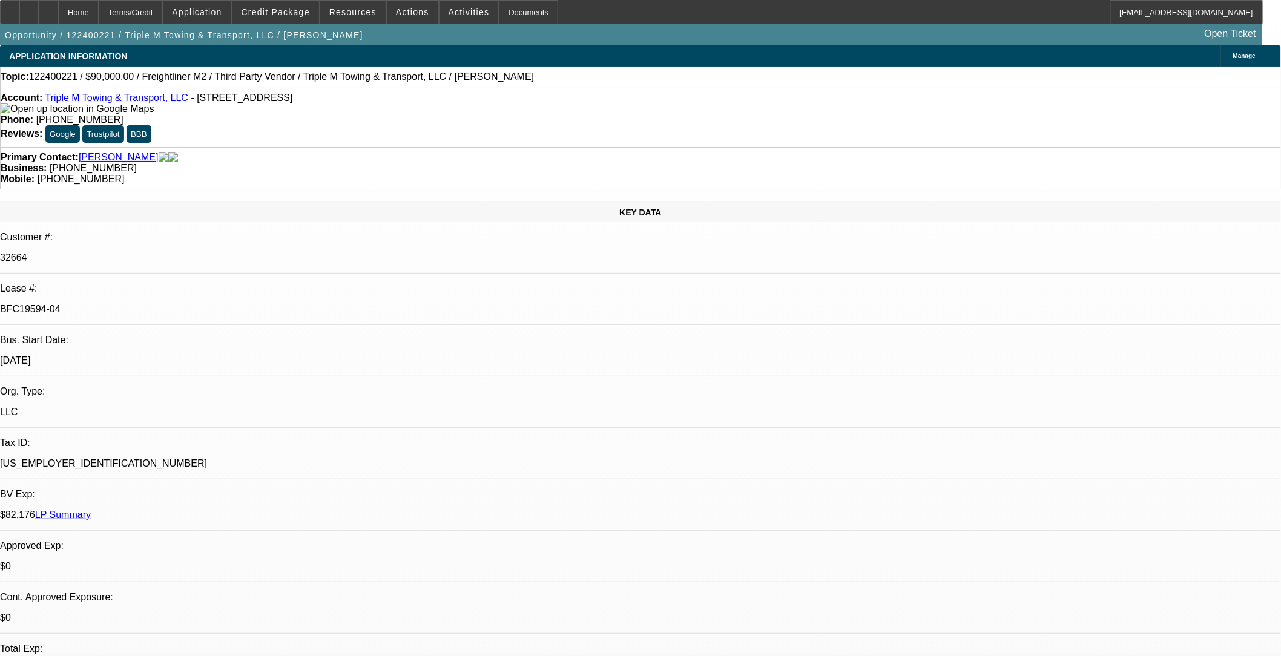
select select "2"
select select "0.1"
select select "1"
select select "2"
select select "4"
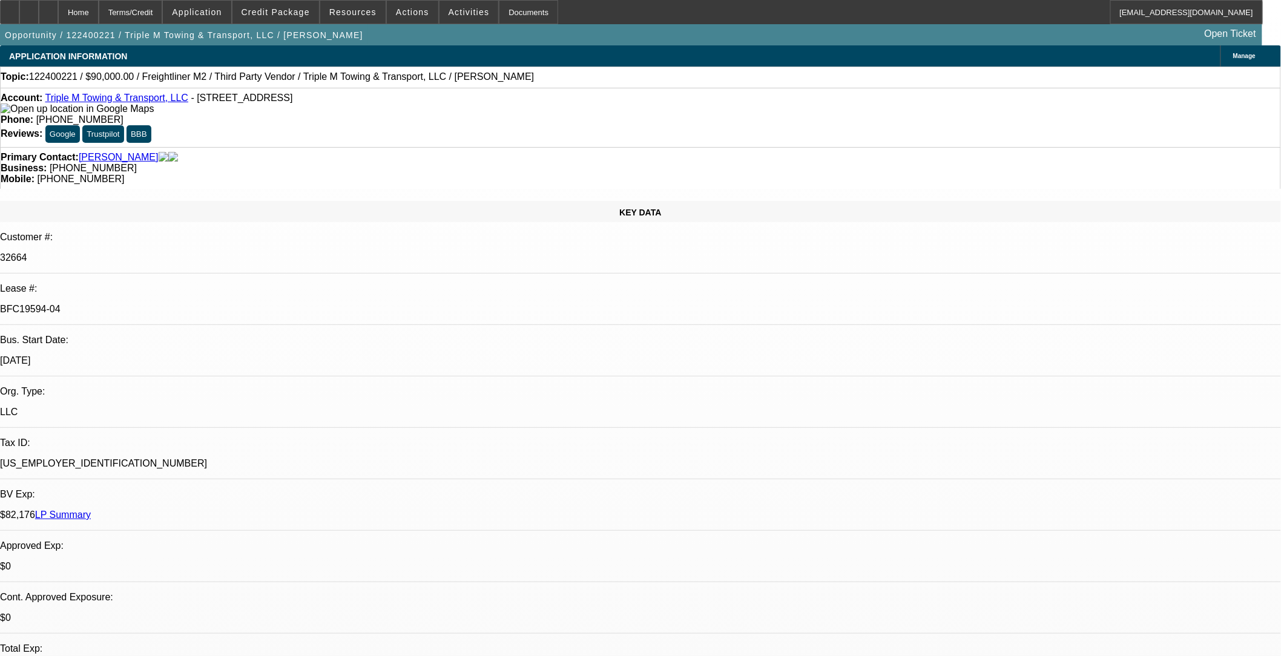
select select "1"
select select "4"
select select "1"
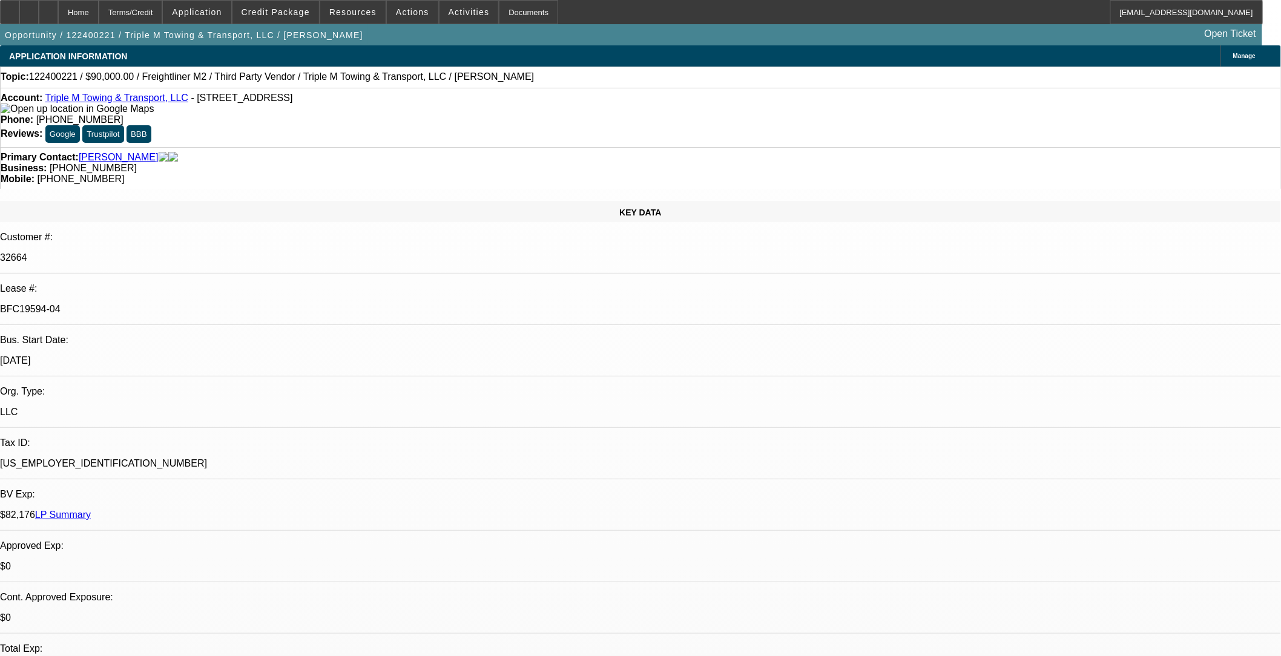
select select "4"
select select "1"
select select "2"
select select "4"
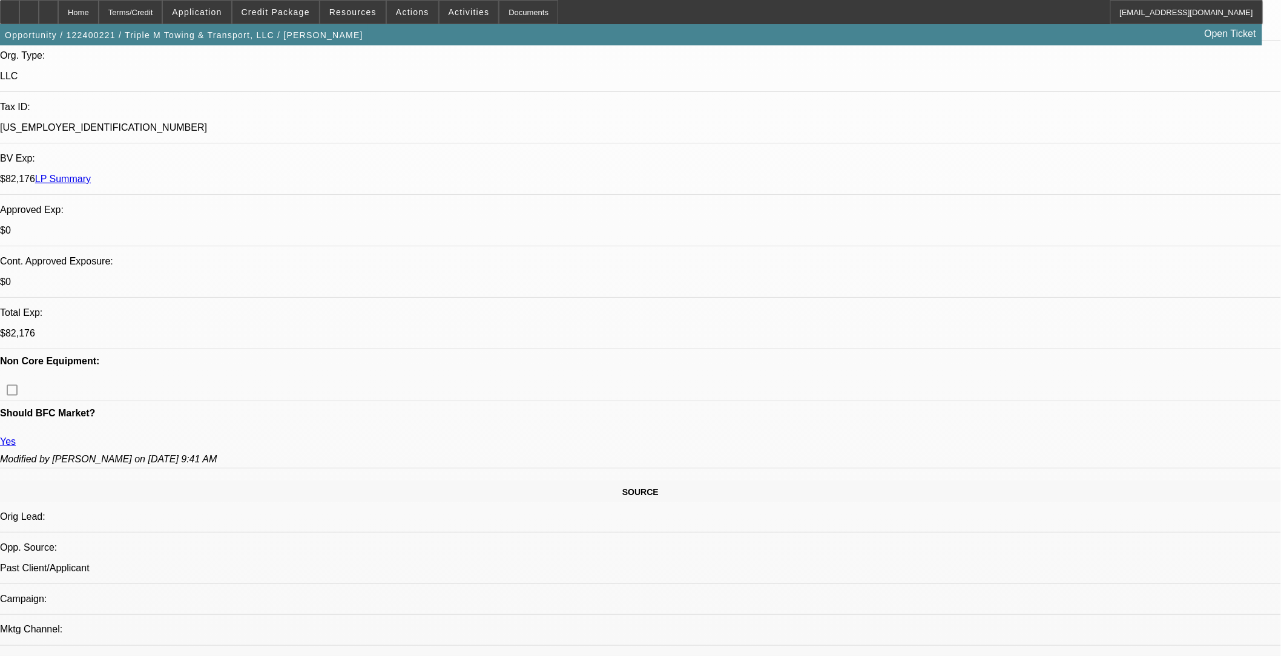
scroll to position [269, 0]
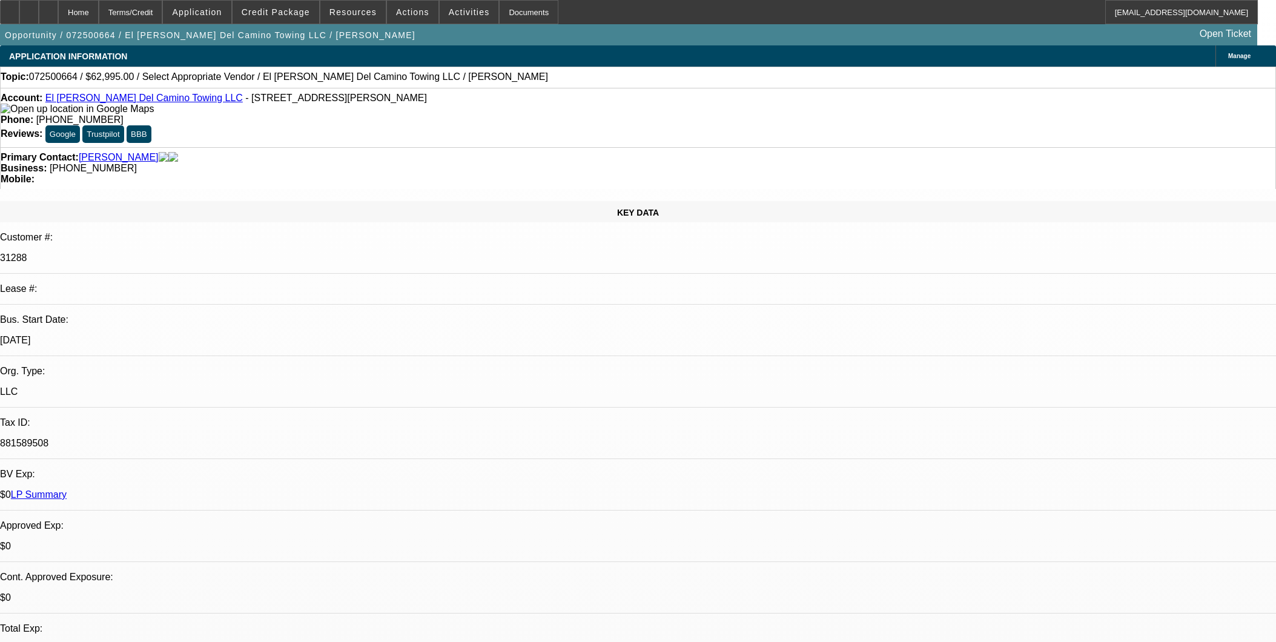
select select "0"
select select "2"
select select "0.1"
select select "4"
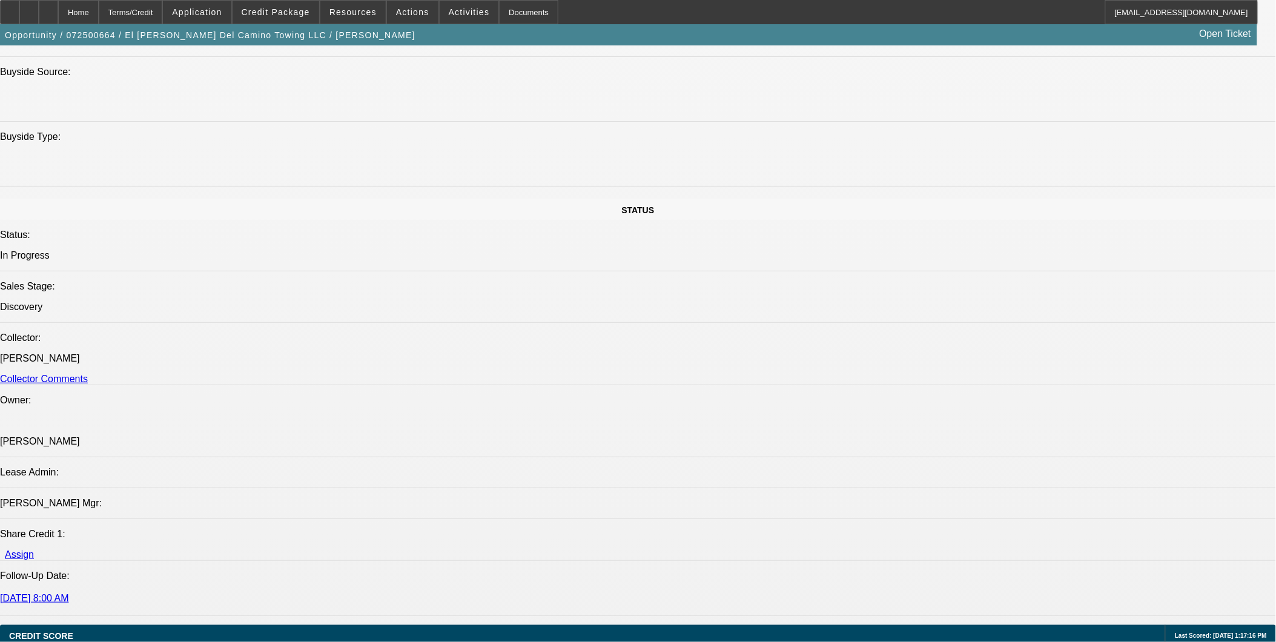
scroll to position [1413, 0]
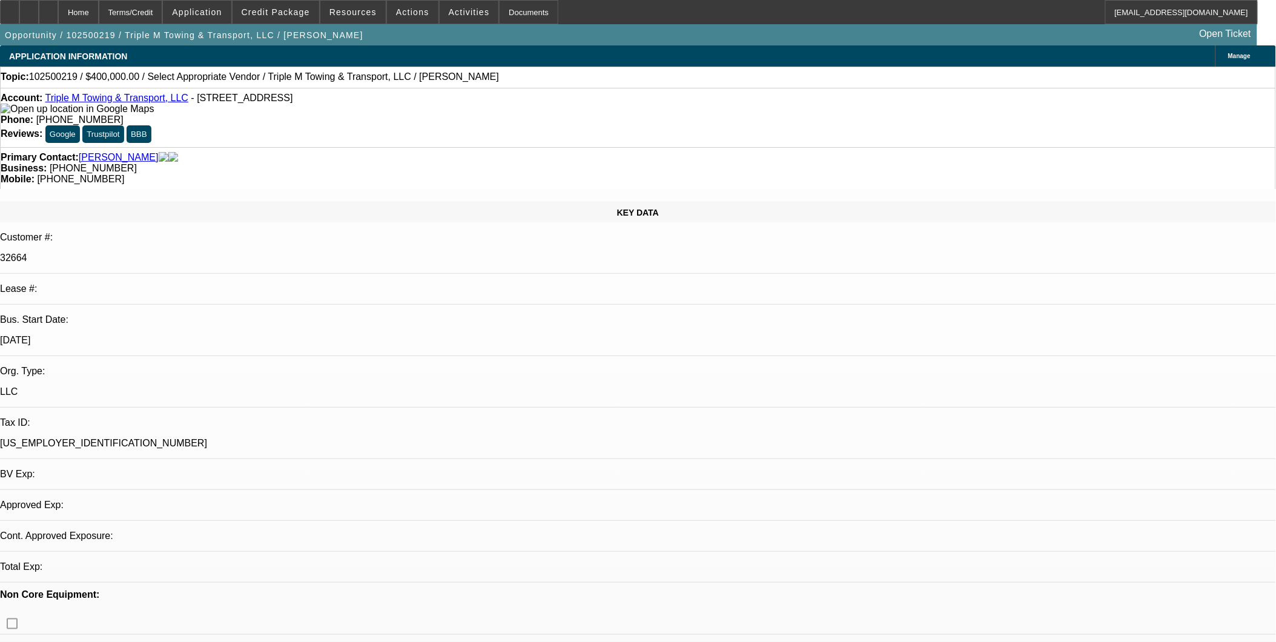
select select "0"
select select "2"
select select "0.1"
select select "1"
select select "2"
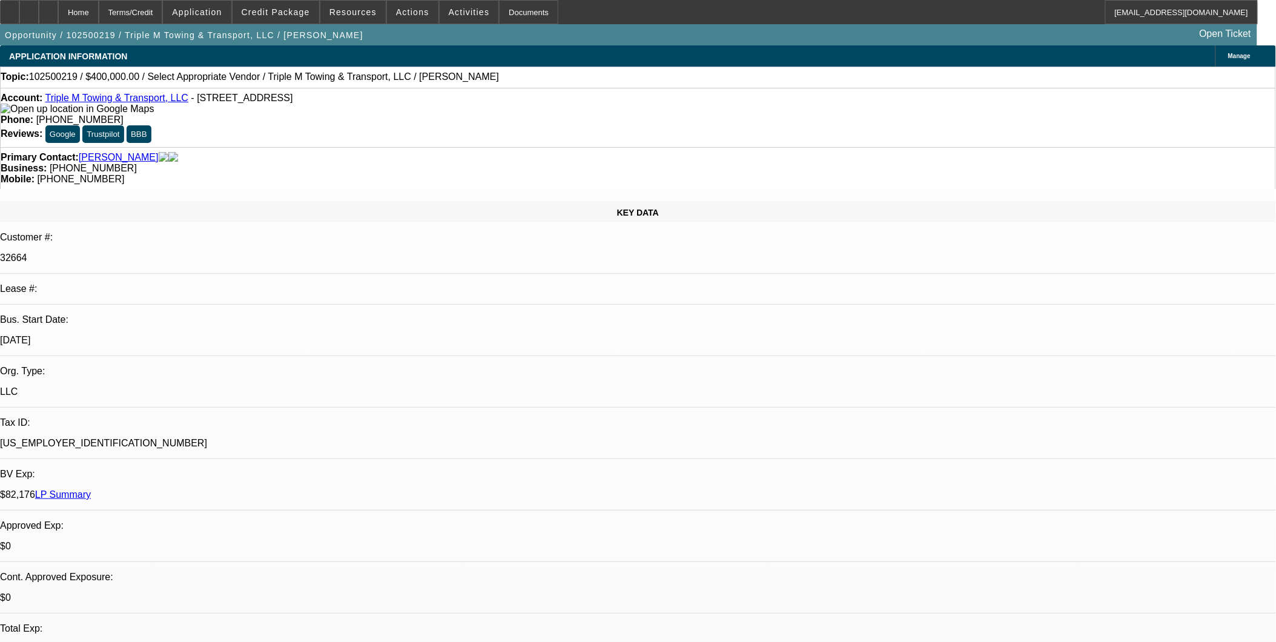
select select "4"
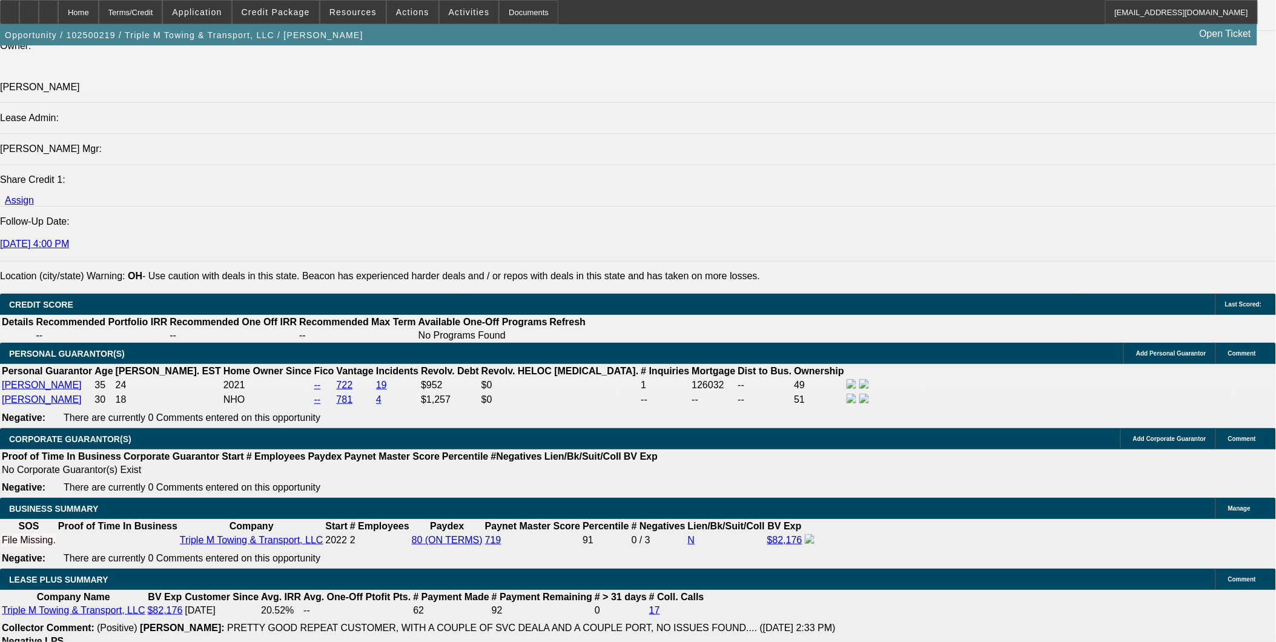
scroll to position [1547, 0]
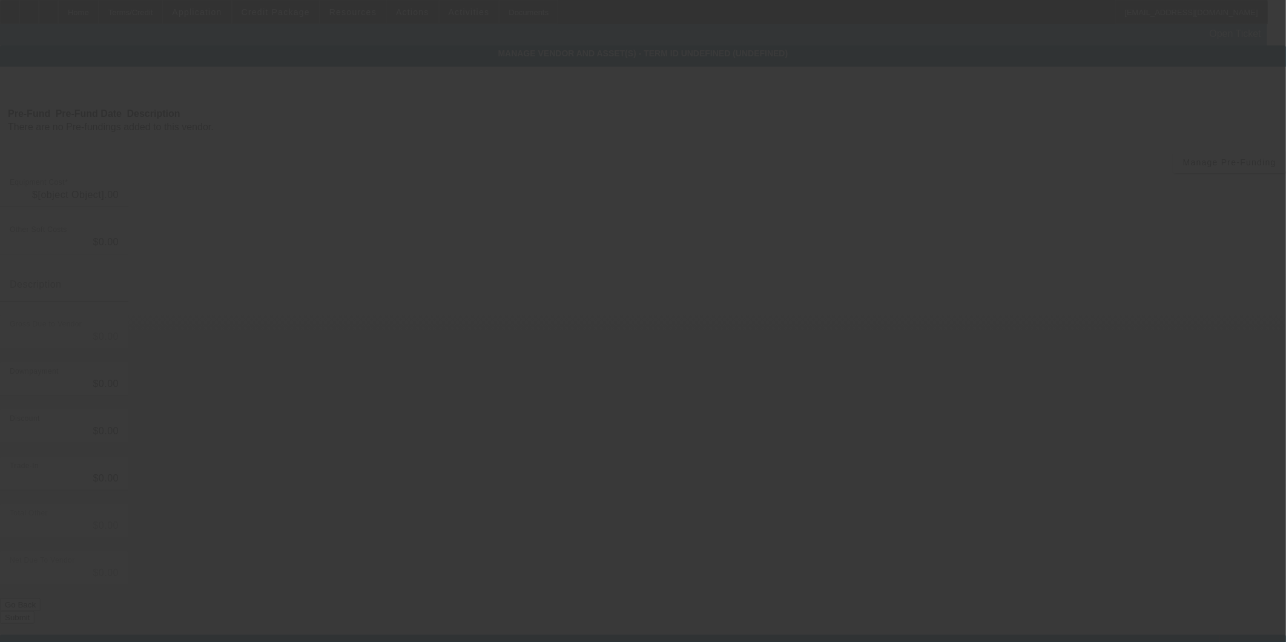
type input "$400,000.00"
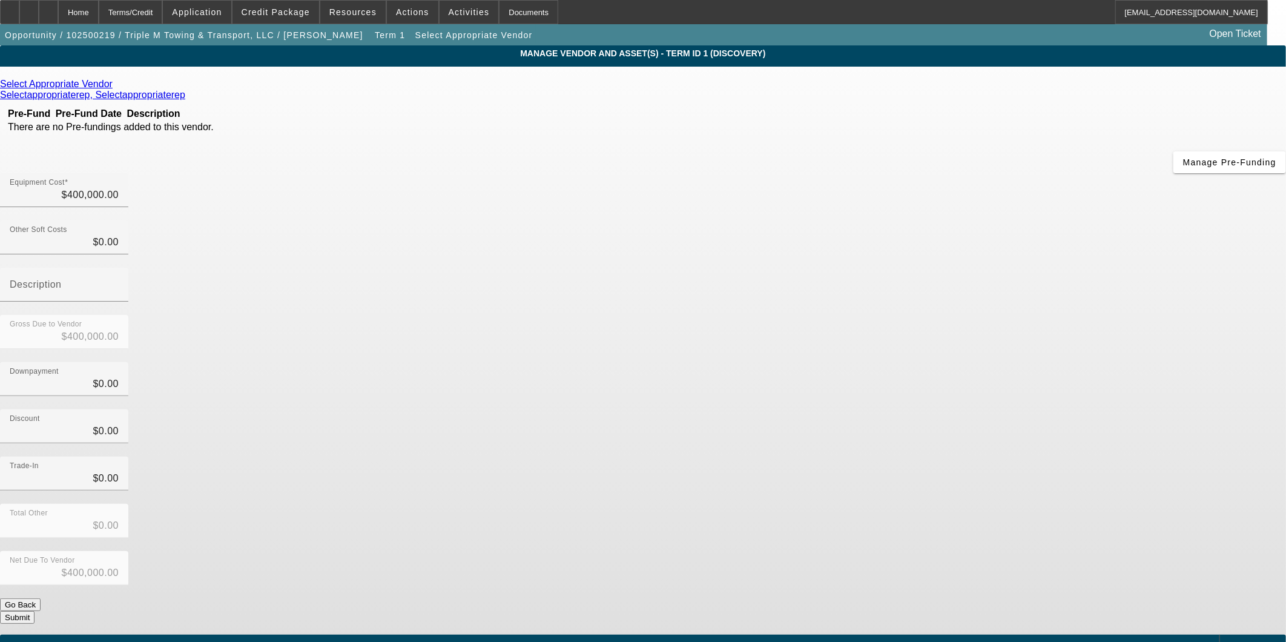
click at [116, 89] on icon at bounding box center [116, 84] width 0 height 10
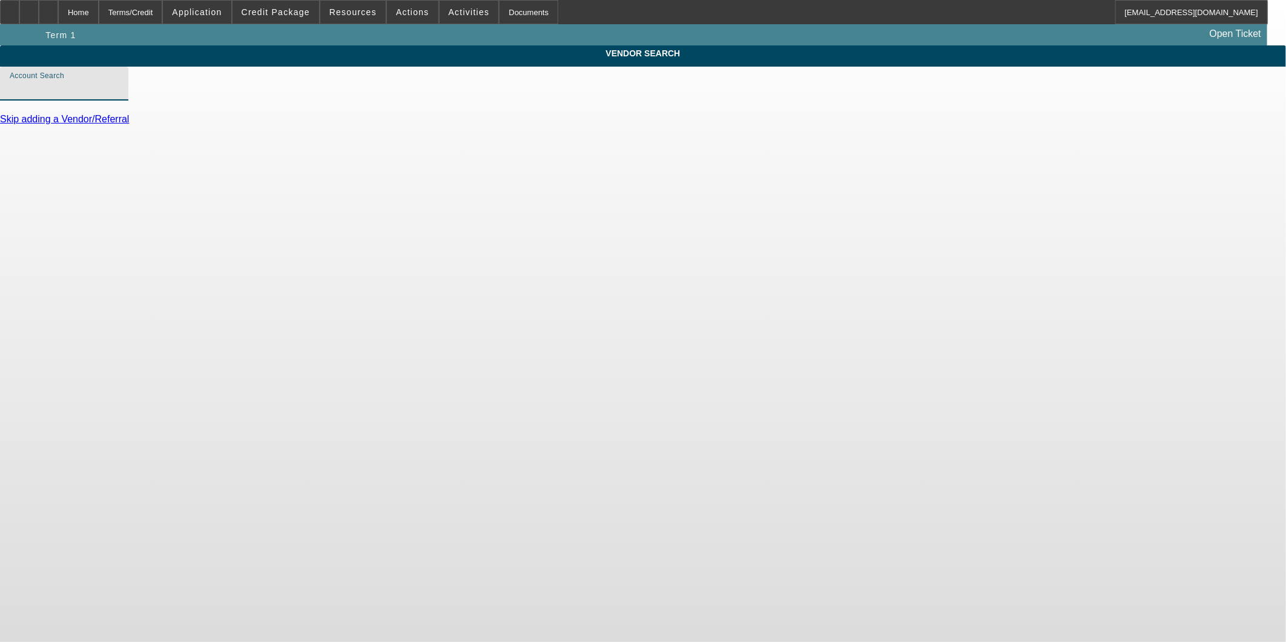
click at [119, 96] on input "Account Search" at bounding box center [64, 88] width 109 height 15
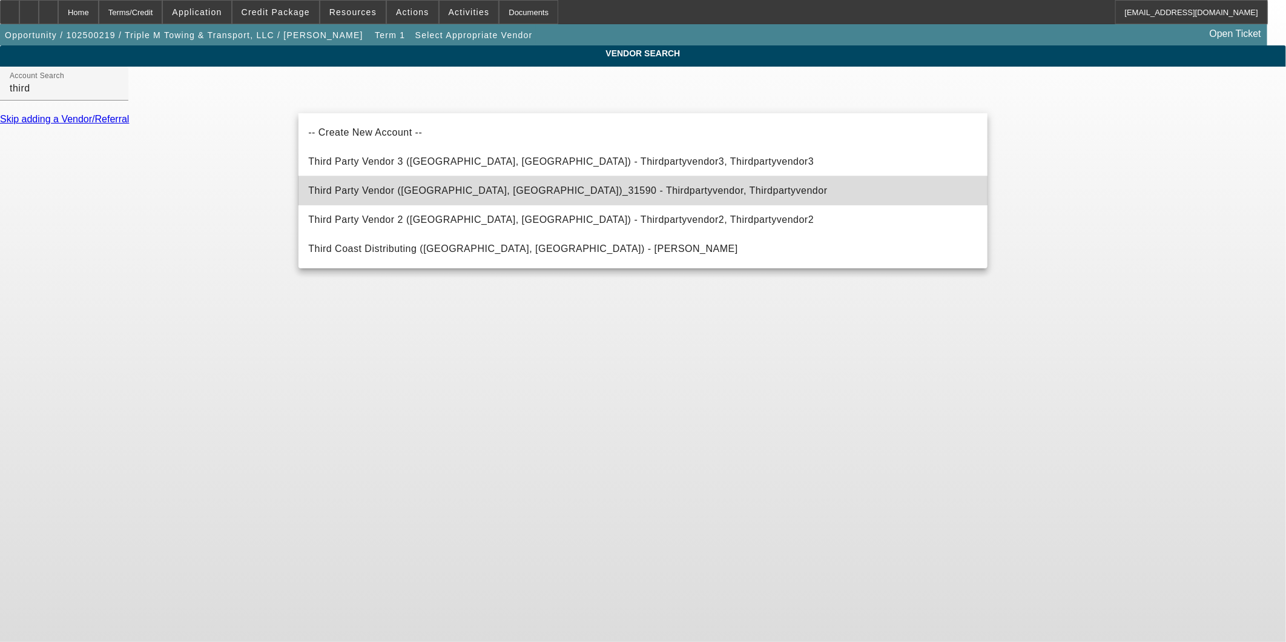
click at [426, 188] on span "Third Party Vendor (Northbrook, IL)_31590 - Thirdpartyvendor, Thirdpartyvendor" at bounding box center [567, 190] width 519 height 10
type input "Third Party Vendor (Northbrook, IL)_31590 - Thirdpartyvendor, Thirdpartyvendor"
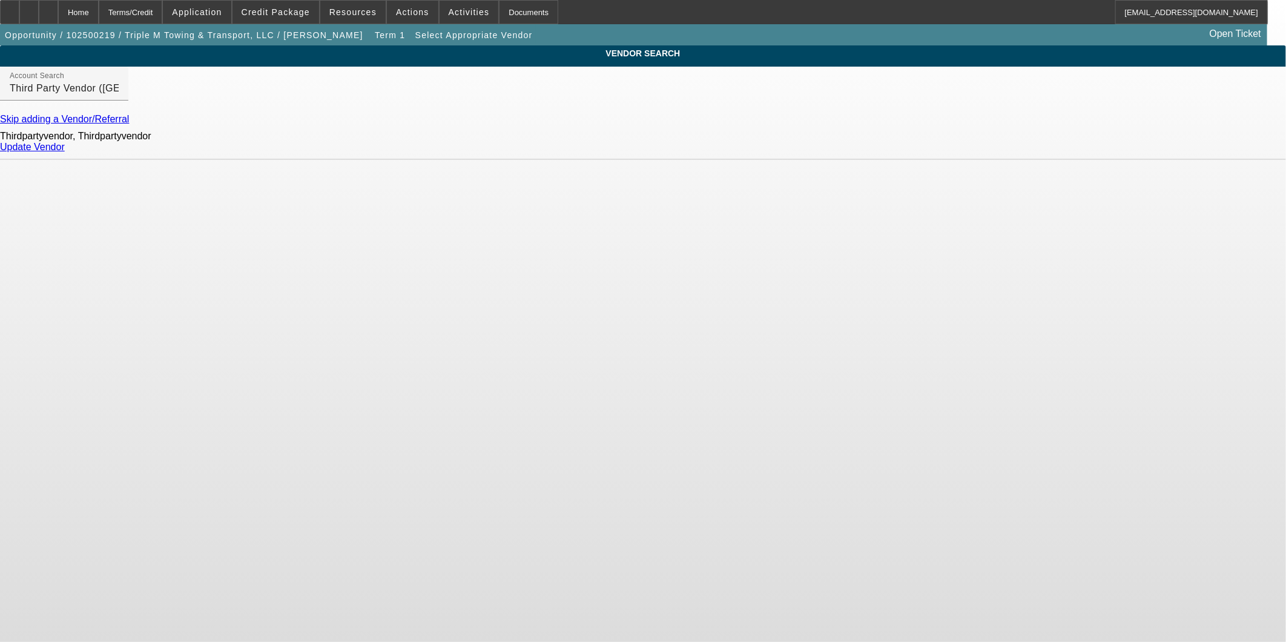
click at [65, 152] on link "Update Vendor" at bounding box center [32, 147] width 65 height 10
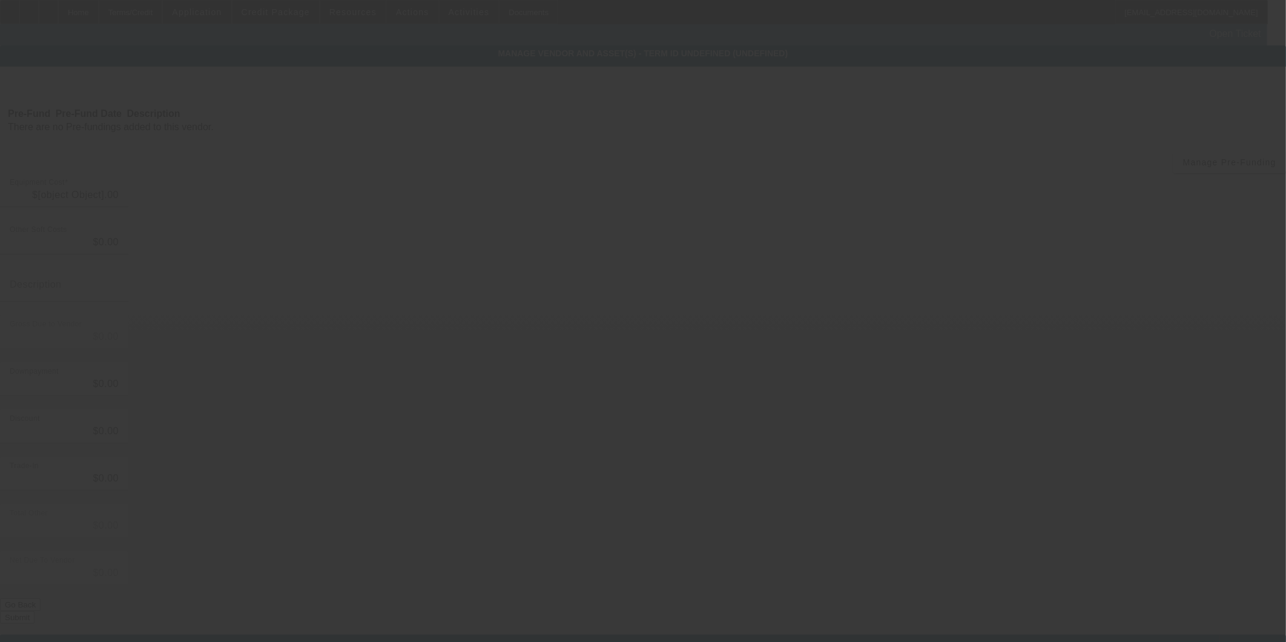
type input "$400,000.00"
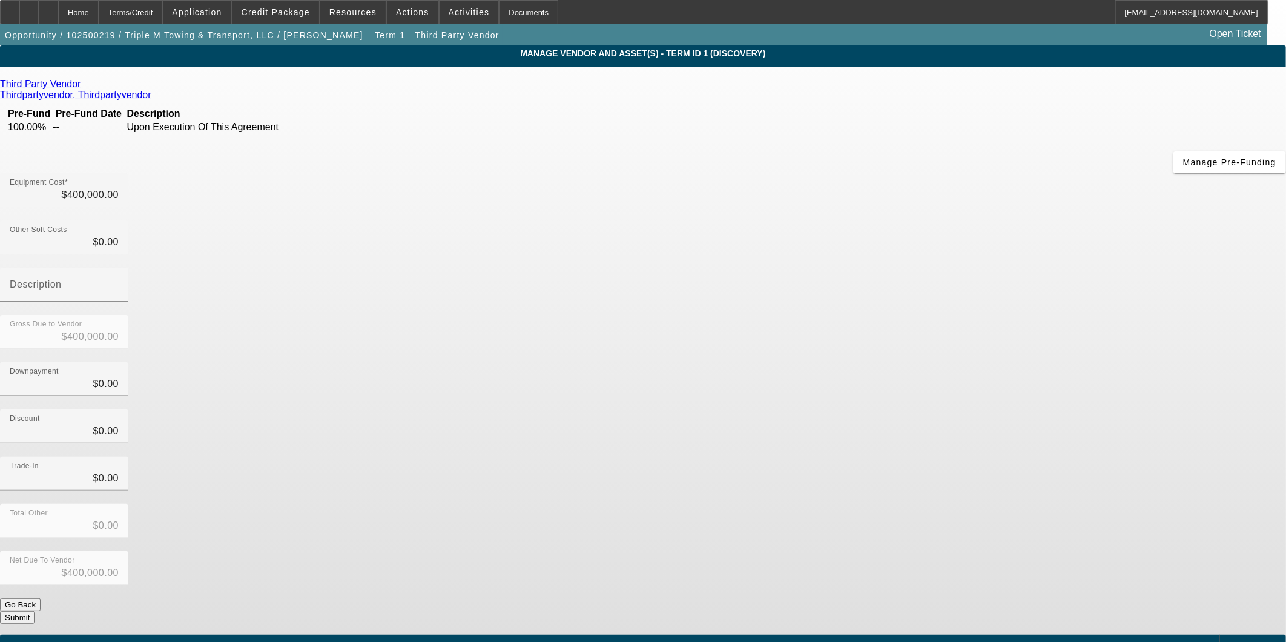
click at [35, 611] on button "Submit" at bounding box center [17, 617] width 35 height 13
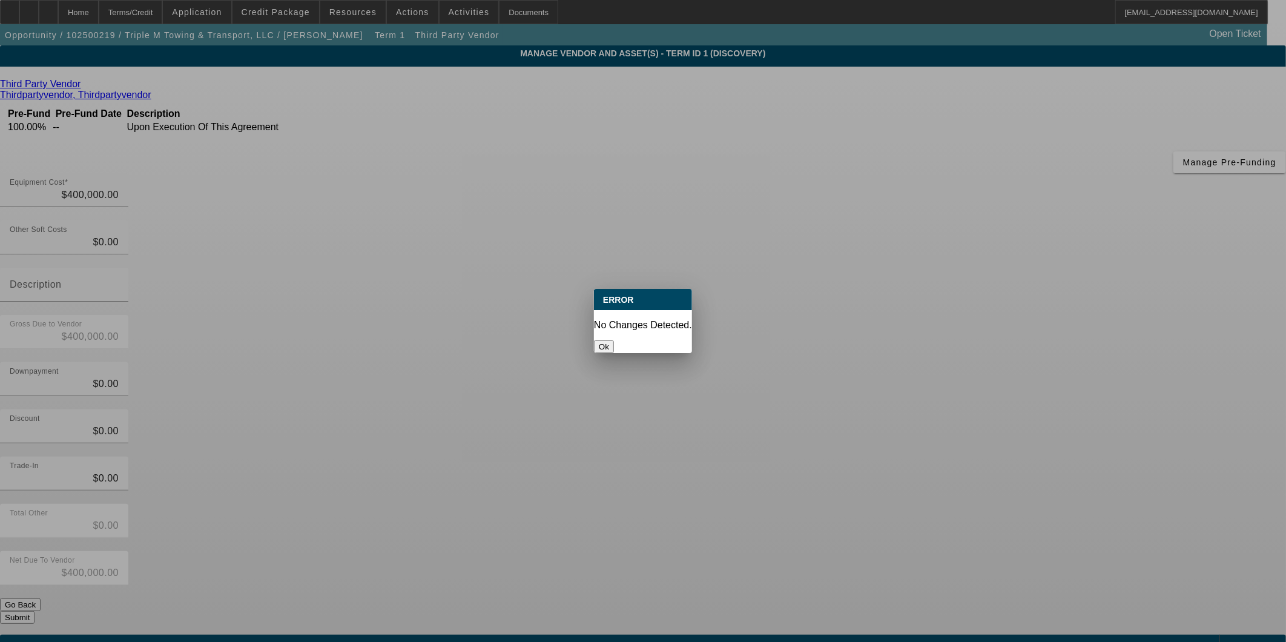
click at [614, 340] on button "Ok" at bounding box center [604, 346] width 20 height 13
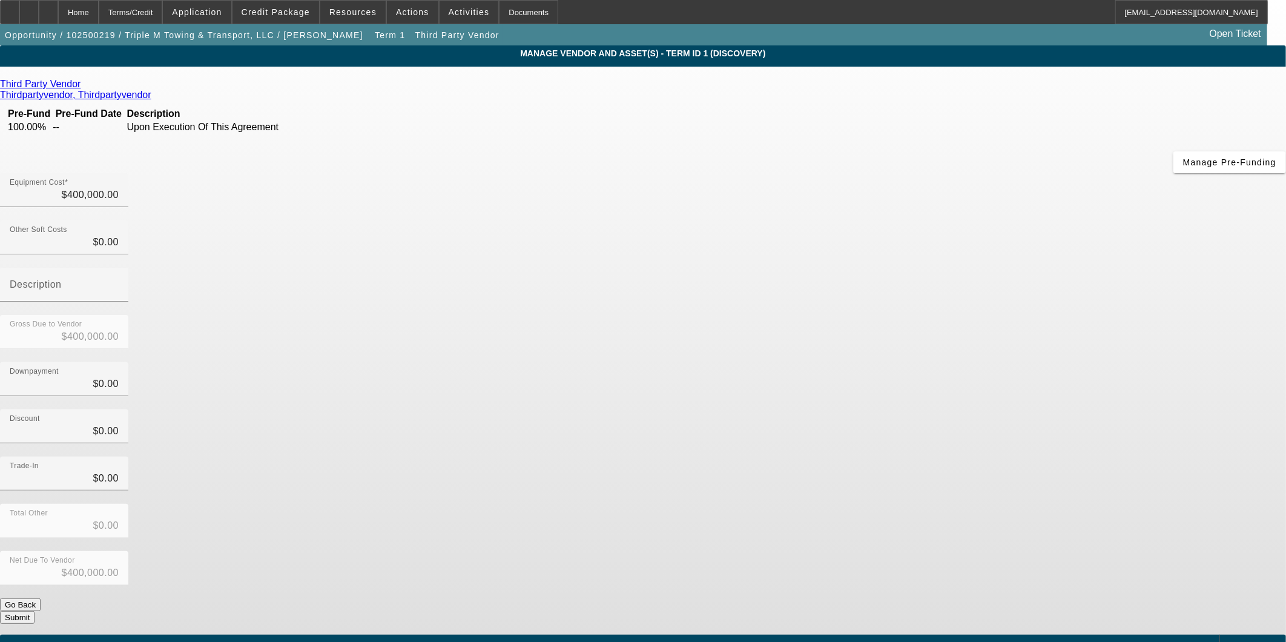
click at [1220, 635] on div "Add Equipment" at bounding box center [1253, 645] width 67 height 21
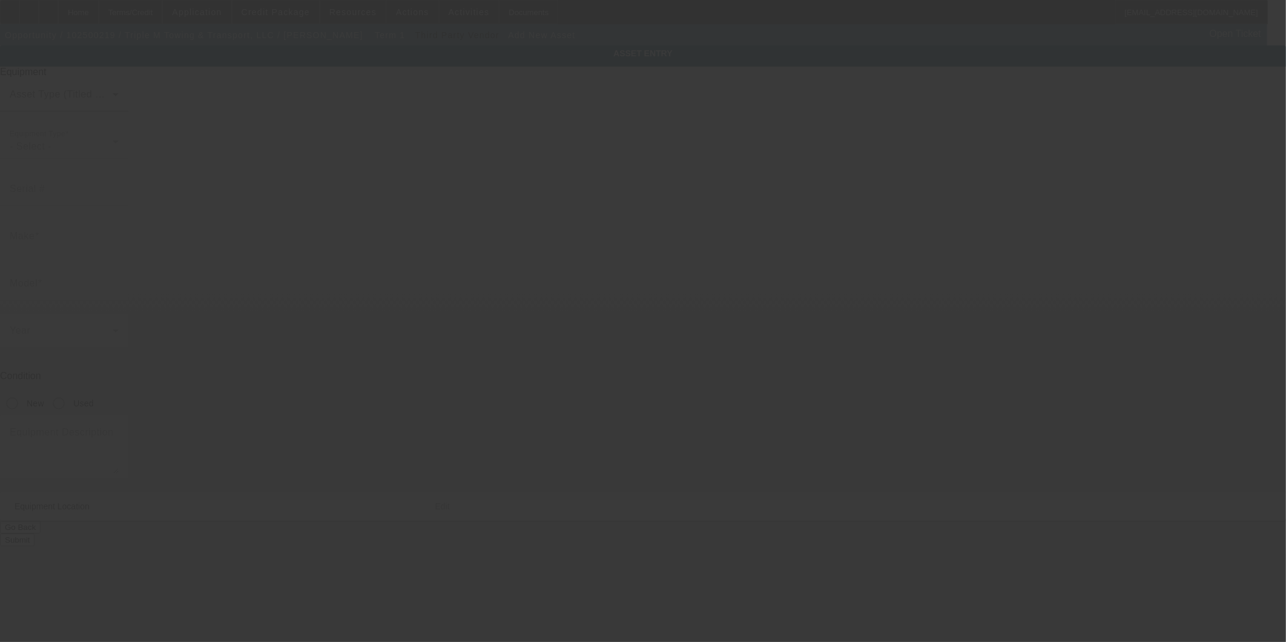
type input "7412 State Route 305"
type input "Burghill"
type input "44404"
type input "Trumbull"
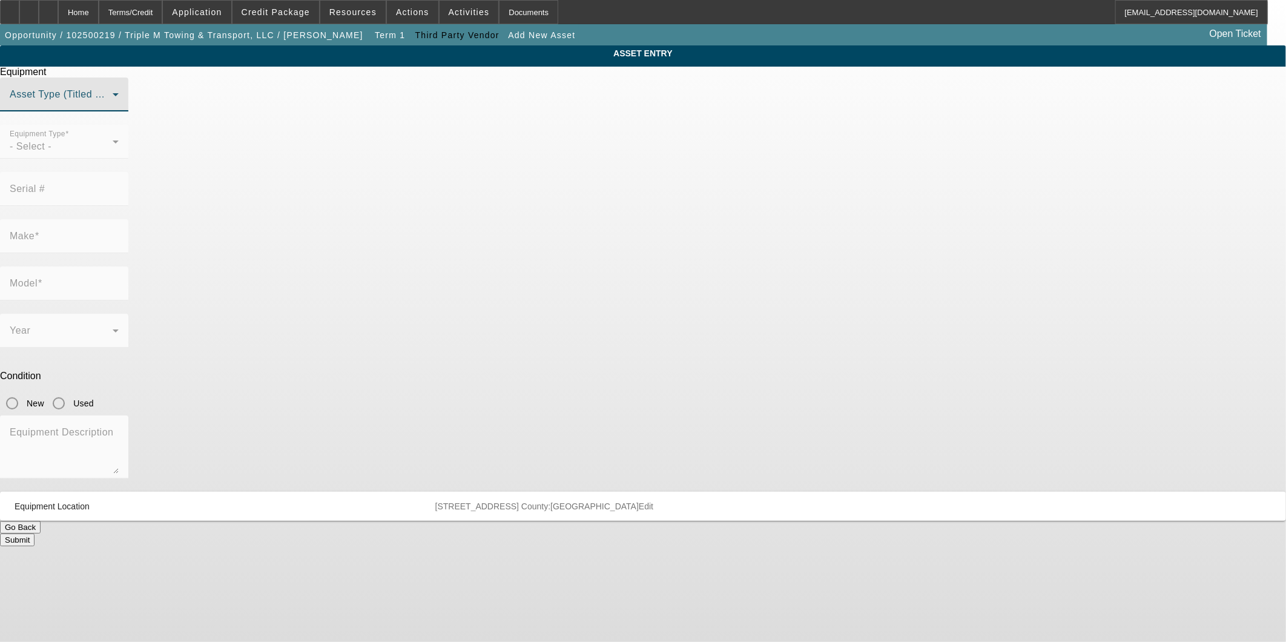
click at [113, 107] on span at bounding box center [61, 99] width 103 height 15
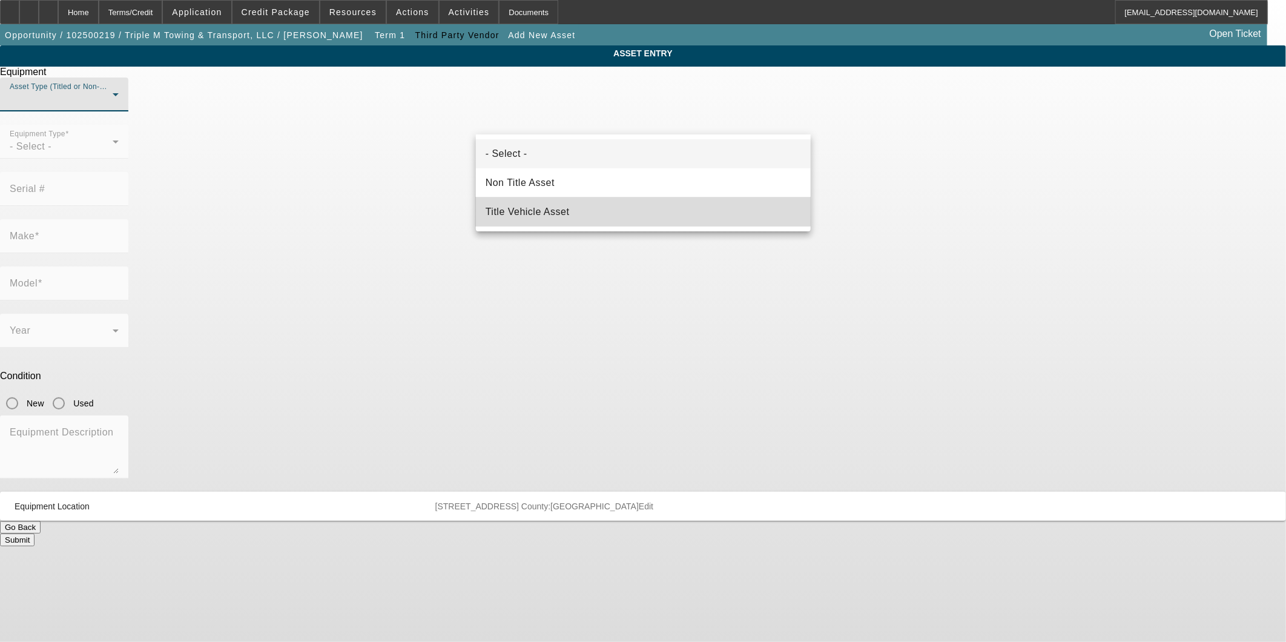
click at [591, 203] on mat-option "Title Vehicle Asset" at bounding box center [643, 211] width 335 height 29
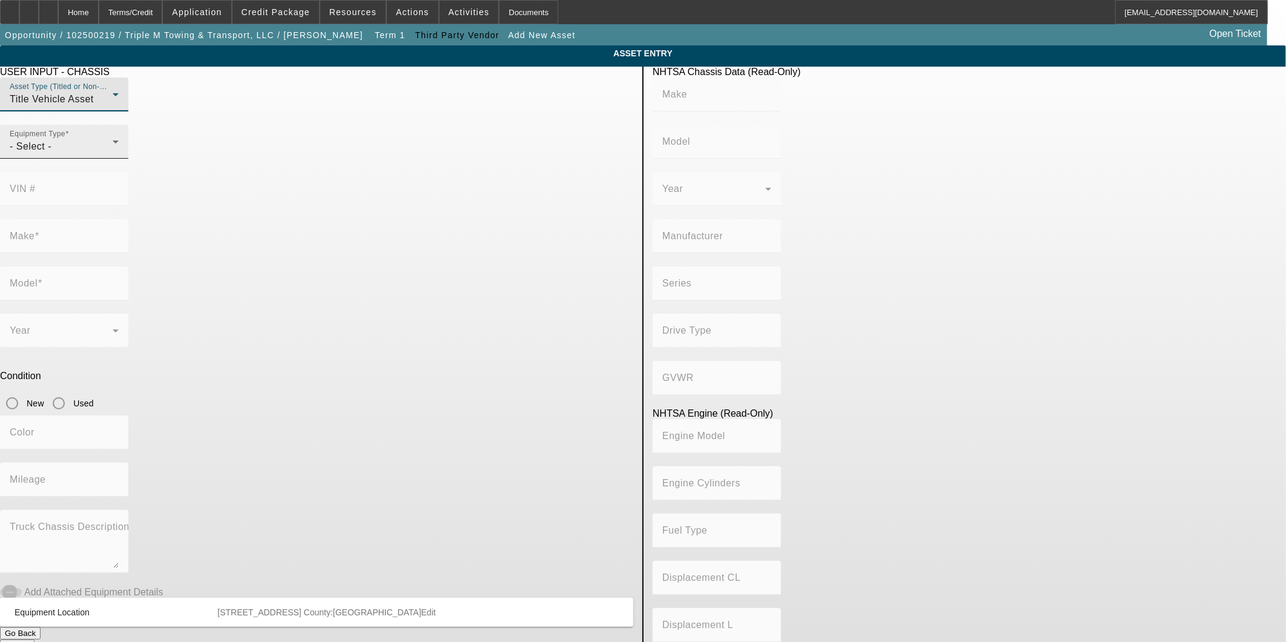
click at [113, 154] on div "- Select -" at bounding box center [61, 146] width 103 height 15
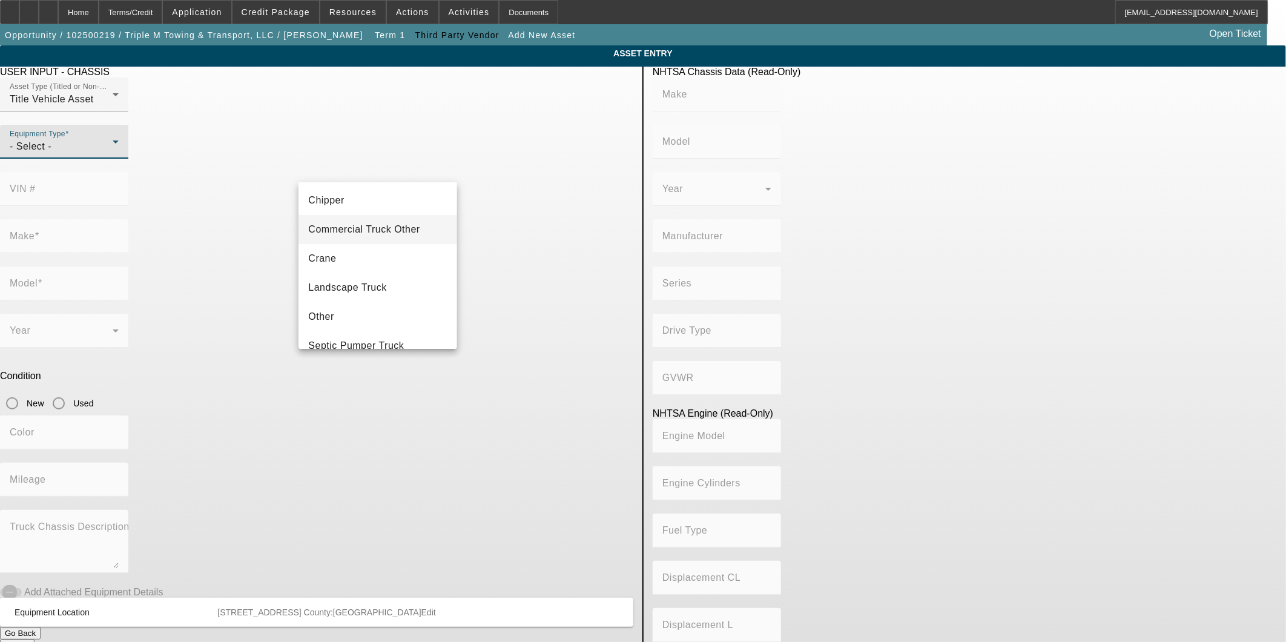
scroll to position [133, 0]
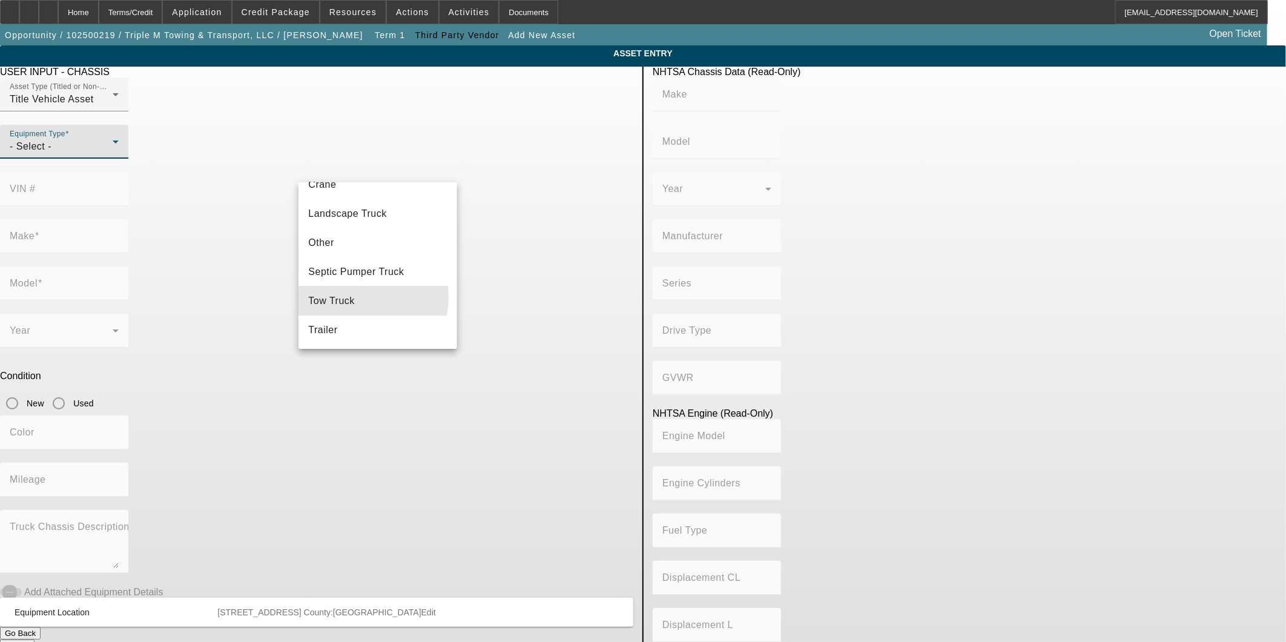
click at [354, 297] on span "Tow Truck" at bounding box center [331, 301] width 47 height 15
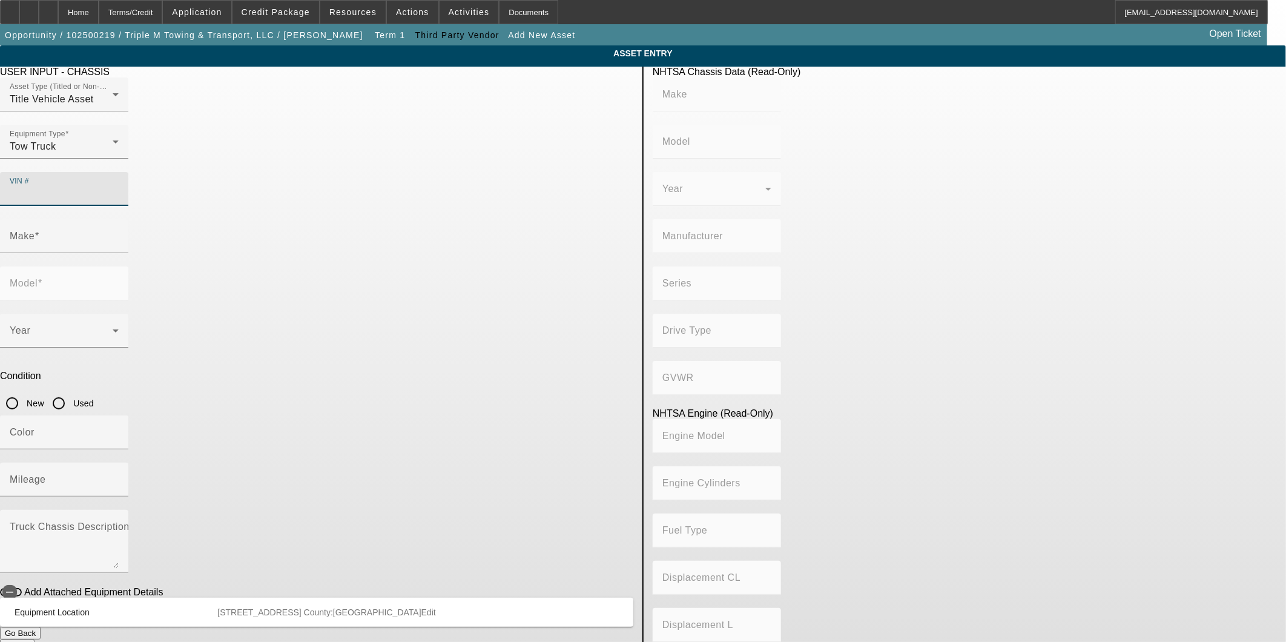
click at [119, 186] on input "VIN #" at bounding box center [64, 193] width 109 height 15
click at [119, 234] on input "Make" at bounding box center [64, 241] width 109 height 15
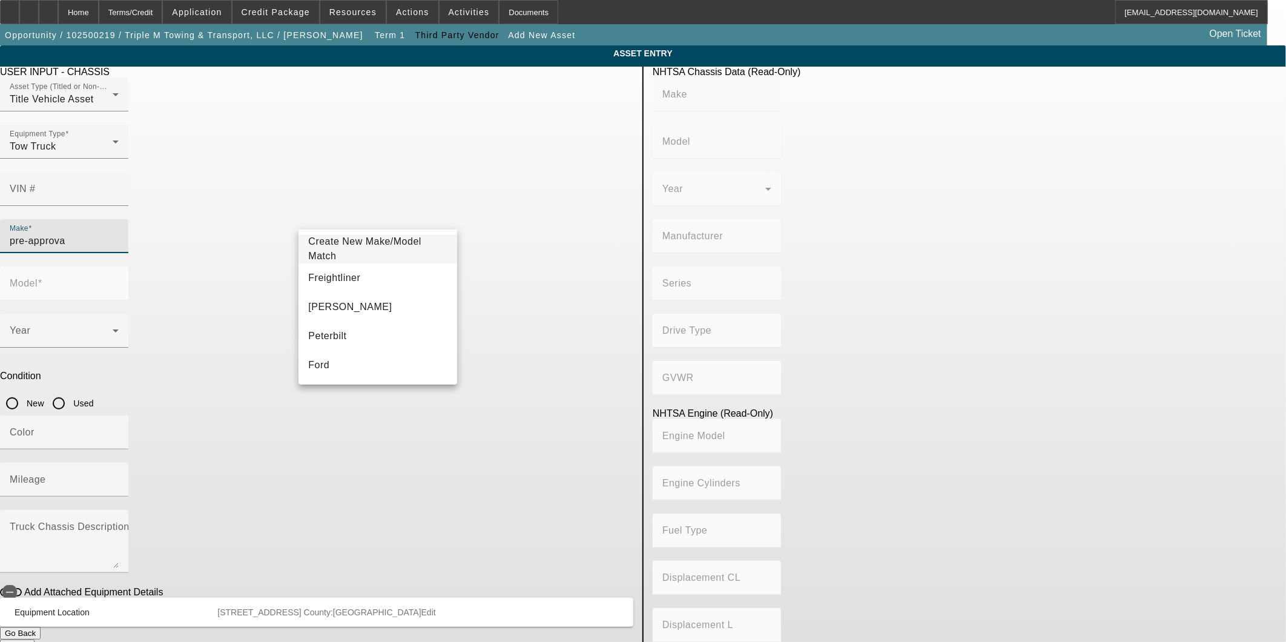
type input "pre-approval"
drag, startPoint x: 331, startPoint y: 227, endPoint x: 171, endPoint y: 226, distance: 160.5
click at [171, 226] on app-asset-collateral-manage "ASSET ENTRY USER INPUT - CHASSIS Asset Type (Titled or Non-Titled) Title Vehicl…" at bounding box center [643, 381] width 1286 height 672
click at [119, 234] on input "Make" at bounding box center [64, 241] width 109 height 15
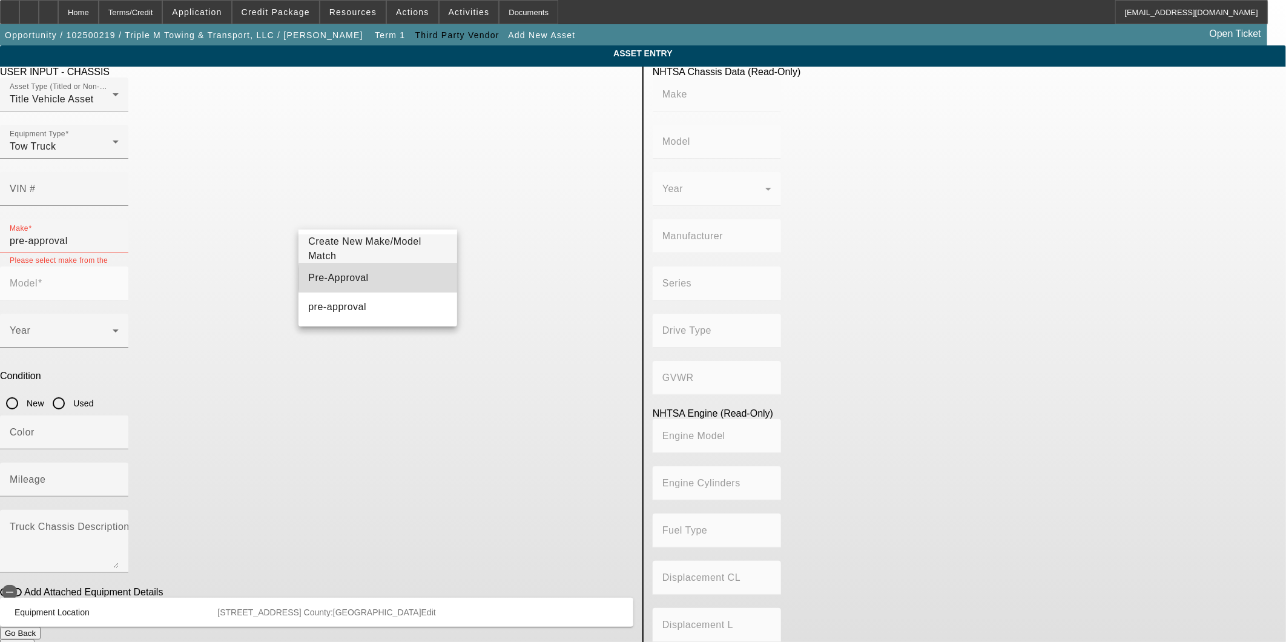
click at [388, 279] on mat-option "Pre-Approval" at bounding box center [378, 277] width 158 height 29
type input "Pre-Approval"
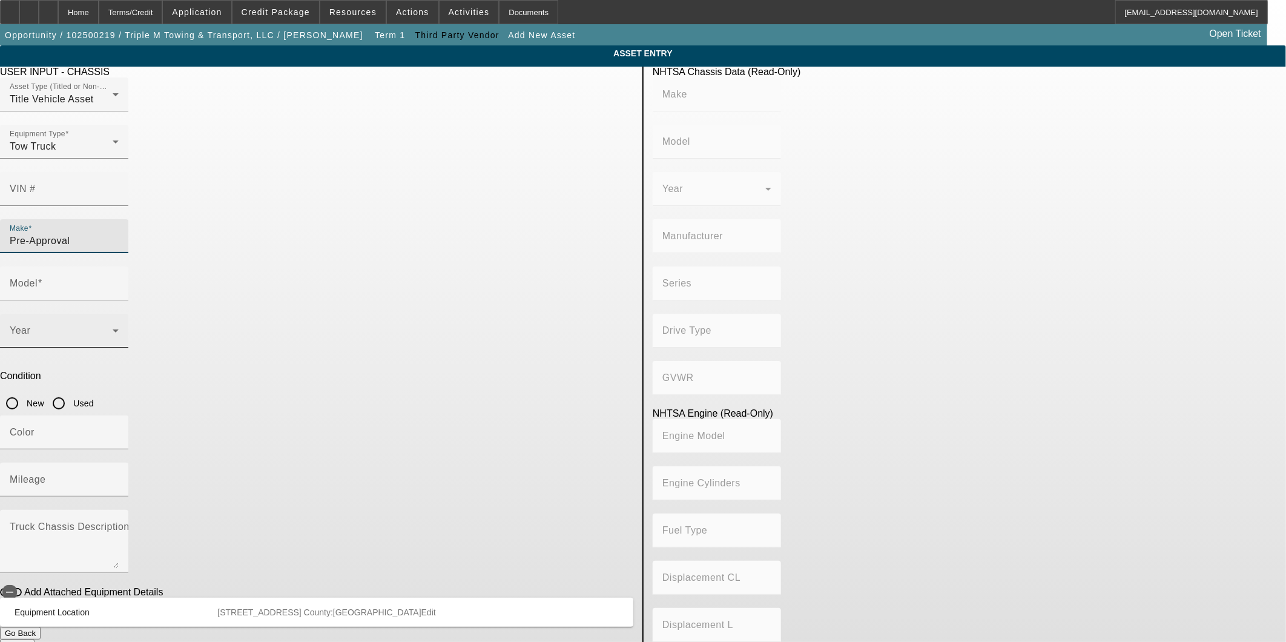
click at [123, 323] on icon at bounding box center [115, 330] width 15 height 15
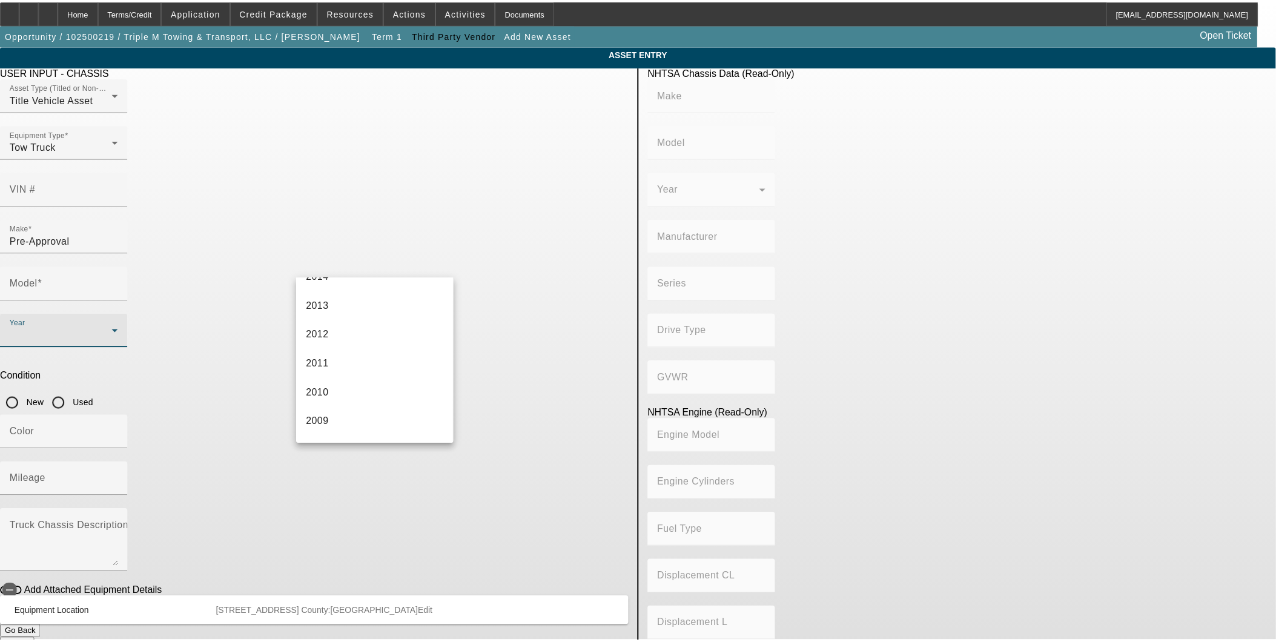
scroll to position [606, 0]
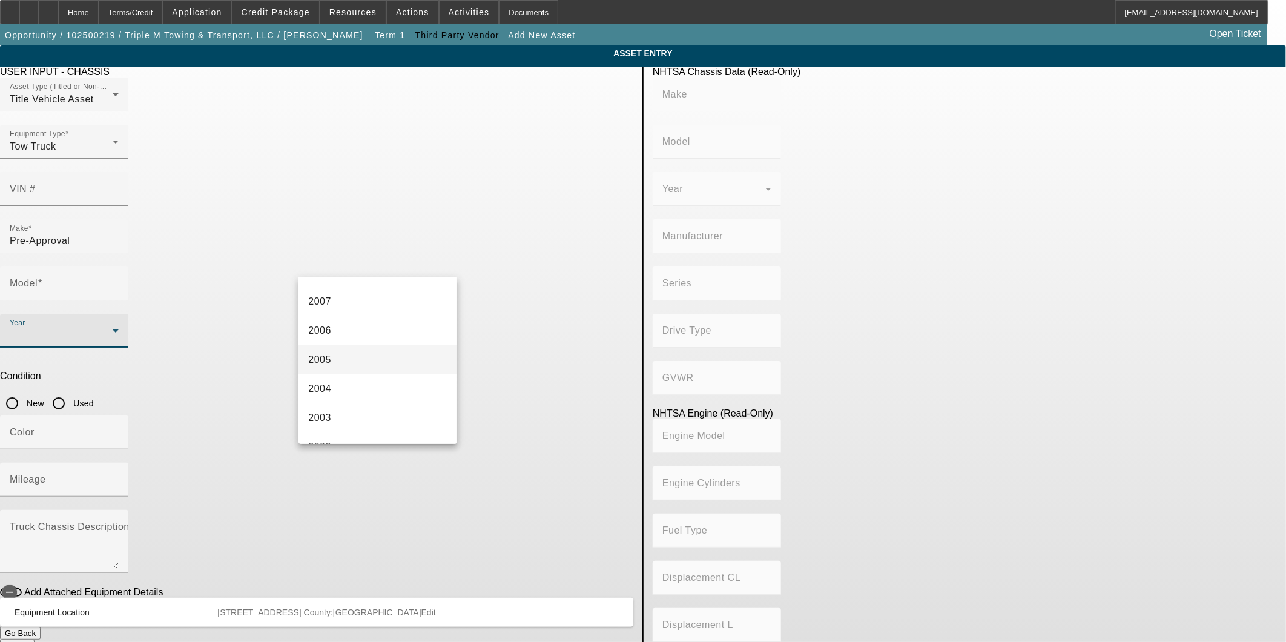
click at [348, 358] on mat-option "2005" at bounding box center [378, 359] width 158 height 29
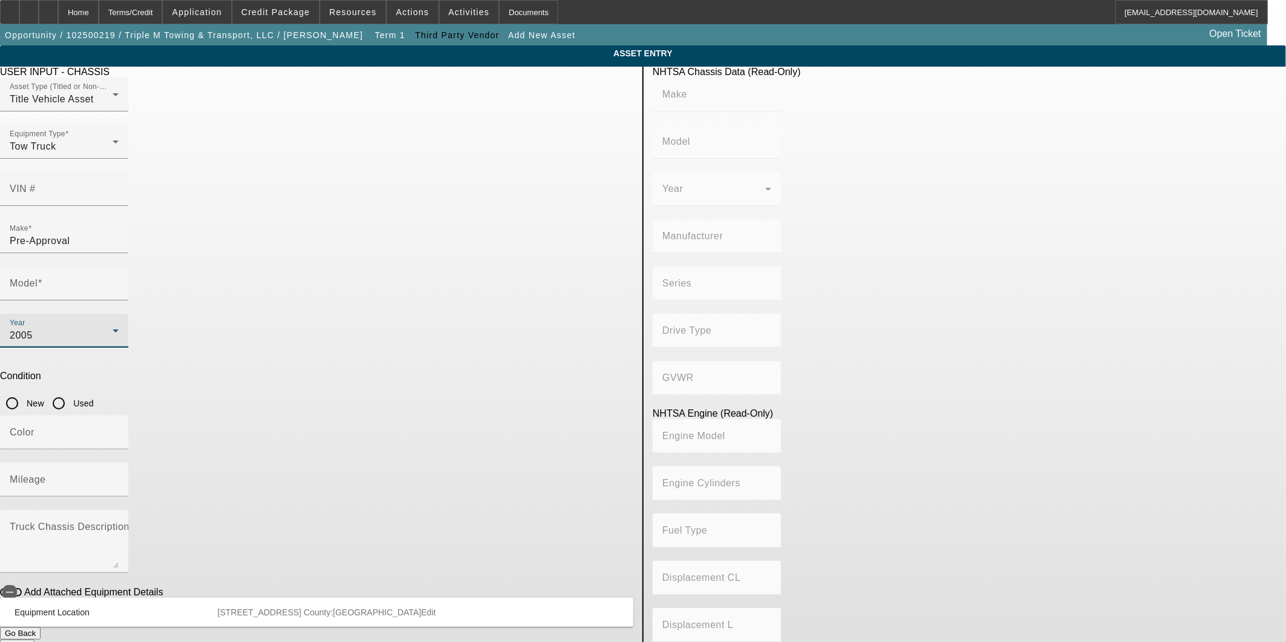
click at [71, 391] on input "Used" at bounding box center [59, 403] width 24 height 24
radio input "true"
click at [128, 449] on div at bounding box center [64, 455] width 128 height 13
click at [119, 415] on div "Color" at bounding box center [64, 432] width 109 height 34
type input "black"
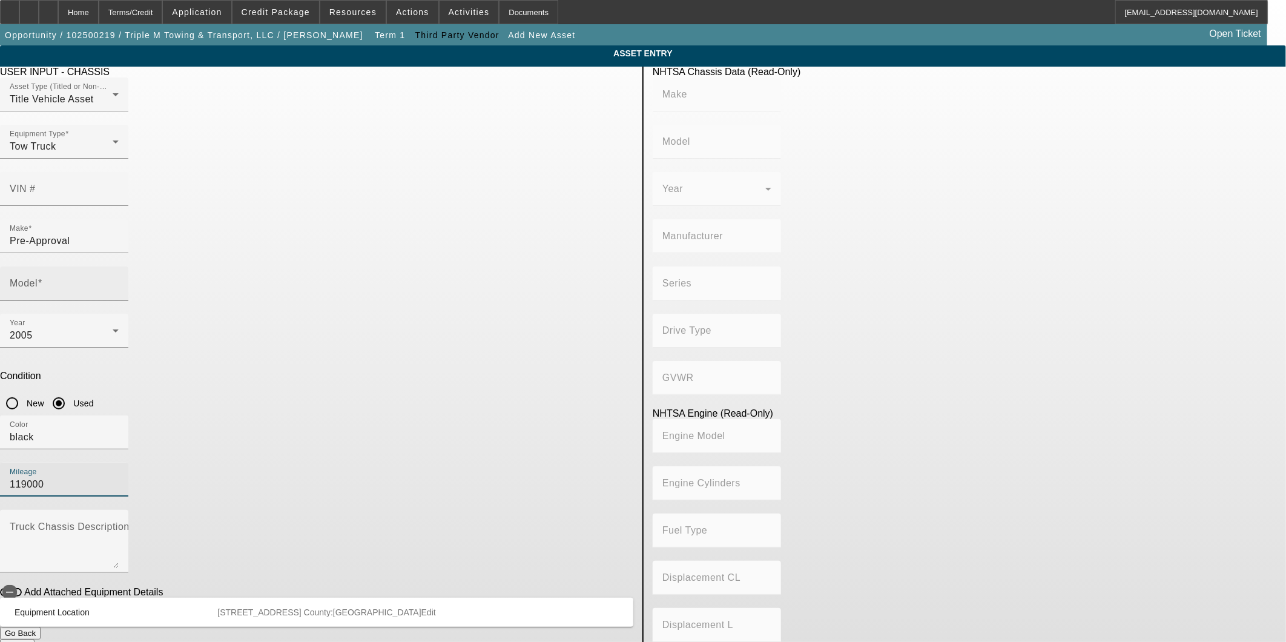
type input "119000"
click at [119, 281] on input "Model" at bounding box center [64, 288] width 109 height 15
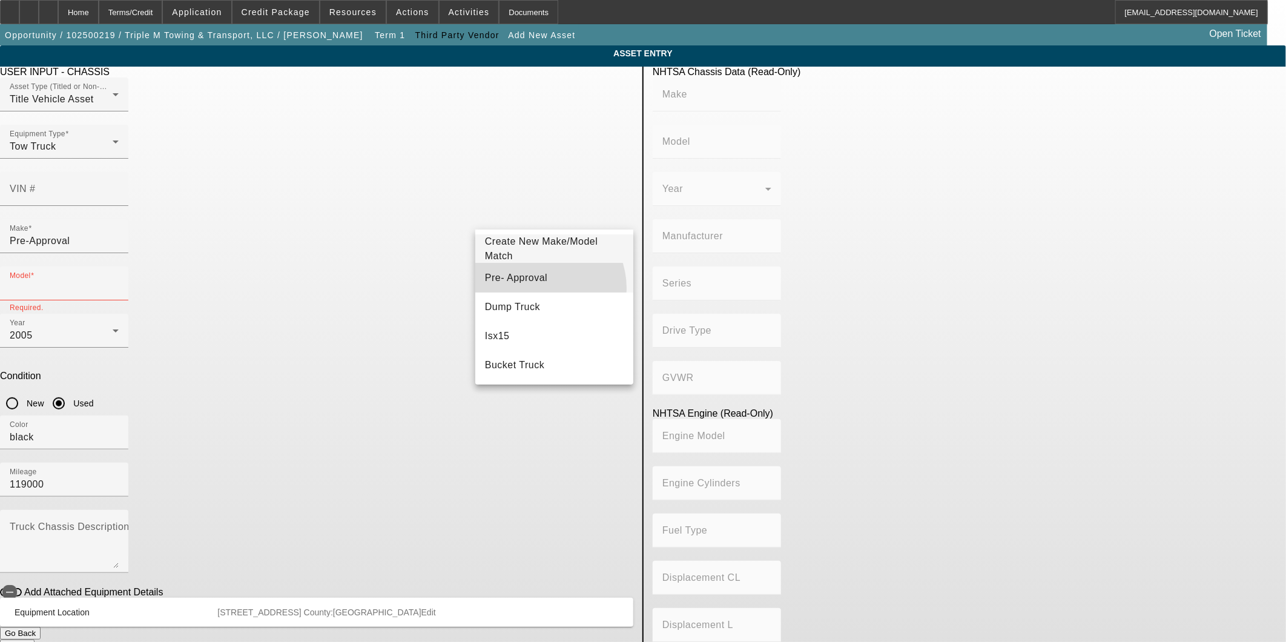
click at [539, 288] on mat-option "Pre- Approval" at bounding box center [554, 277] width 158 height 29
type input "Pre- Approval"
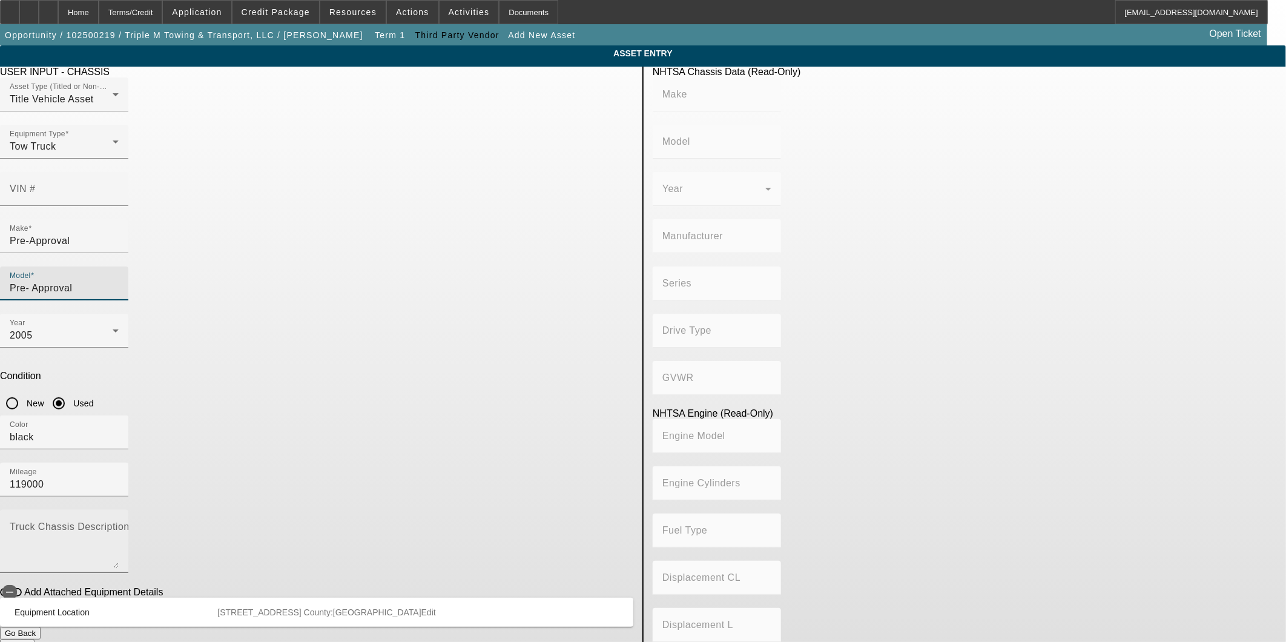
click at [282, 521] on mat-label "Truck Chassis Description (Describe the truck chassis only)" at bounding box center [146, 526] width 272 height 10
click at [119, 524] on textarea "Truck Chassis Description (Describe the truck chassis only)" at bounding box center [64, 546] width 109 height 44
type textarea "Kenworth T800 rotator"
click at [35, 639] on button "Submit" at bounding box center [17, 645] width 35 height 13
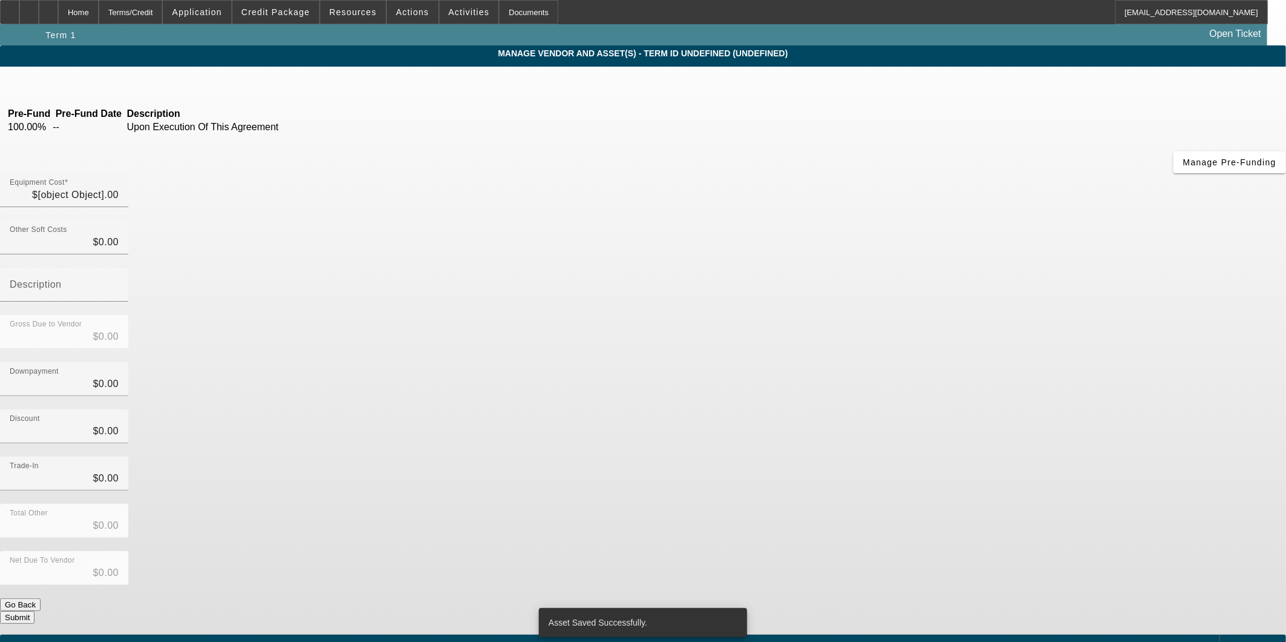
type input "$400,000.00"
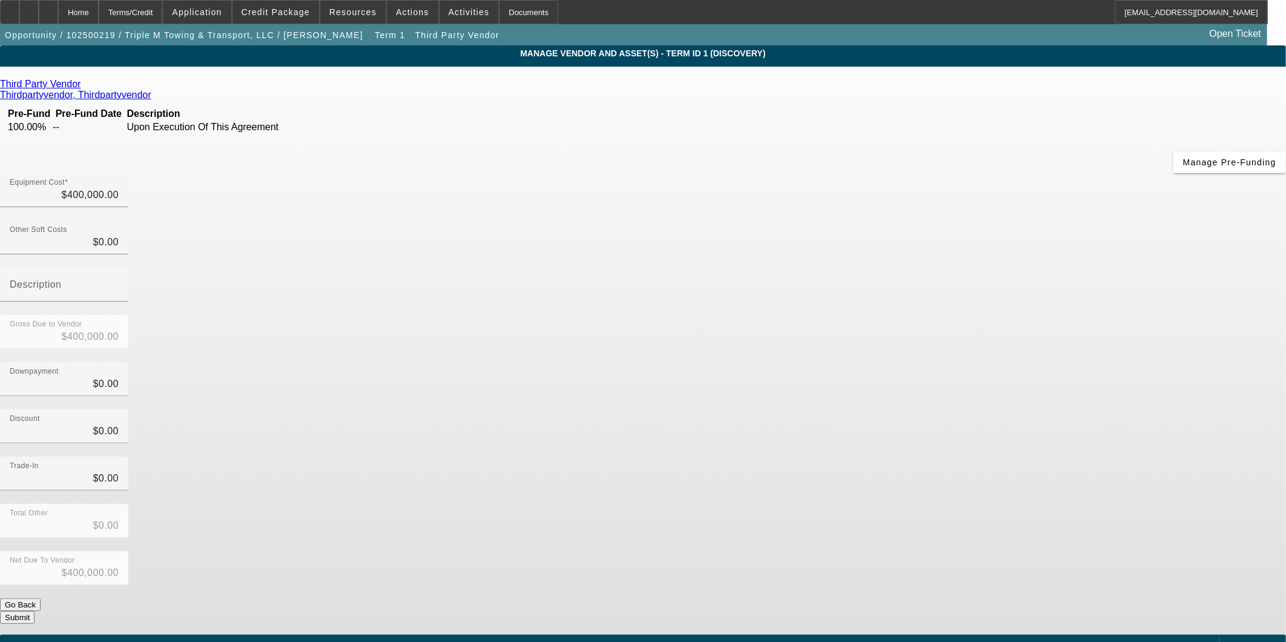
click at [931, 551] on div "Net Due To Vendor $400,000.00" at bounding box center [643, 574] width 1286 height 47
click at [919, 484] on form "Third Party Vendor Thirdpartyvendor, Thirdpartyvendor Pre-Fund Pre-Fund Date De…" at bounding box center [643, 381] width 1286 height 605
click at [913, 551] on div "Net Due To Vendor $400,000.00" at bounding box center [643, 574] width 1286 height 47
click at [35, 611] on button "Submit" at bounding box center [17, 617] width 35 height 13
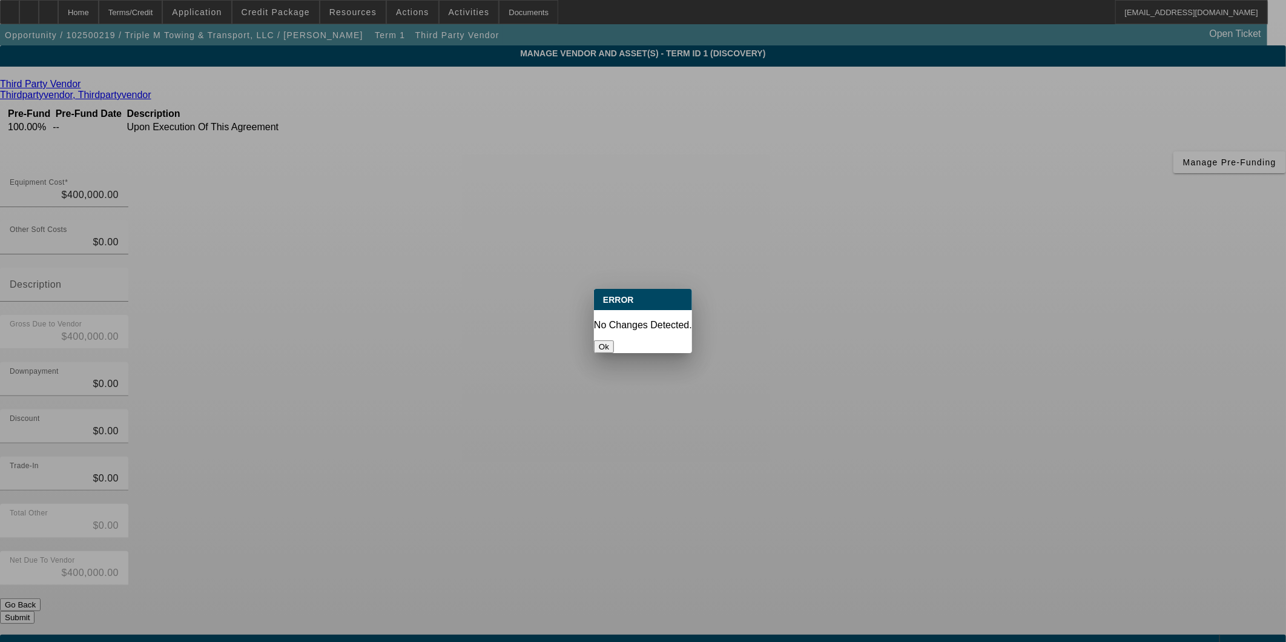
click at [614, 340] on button "Ok" at bounding box center [604, 346] width 20 height 13
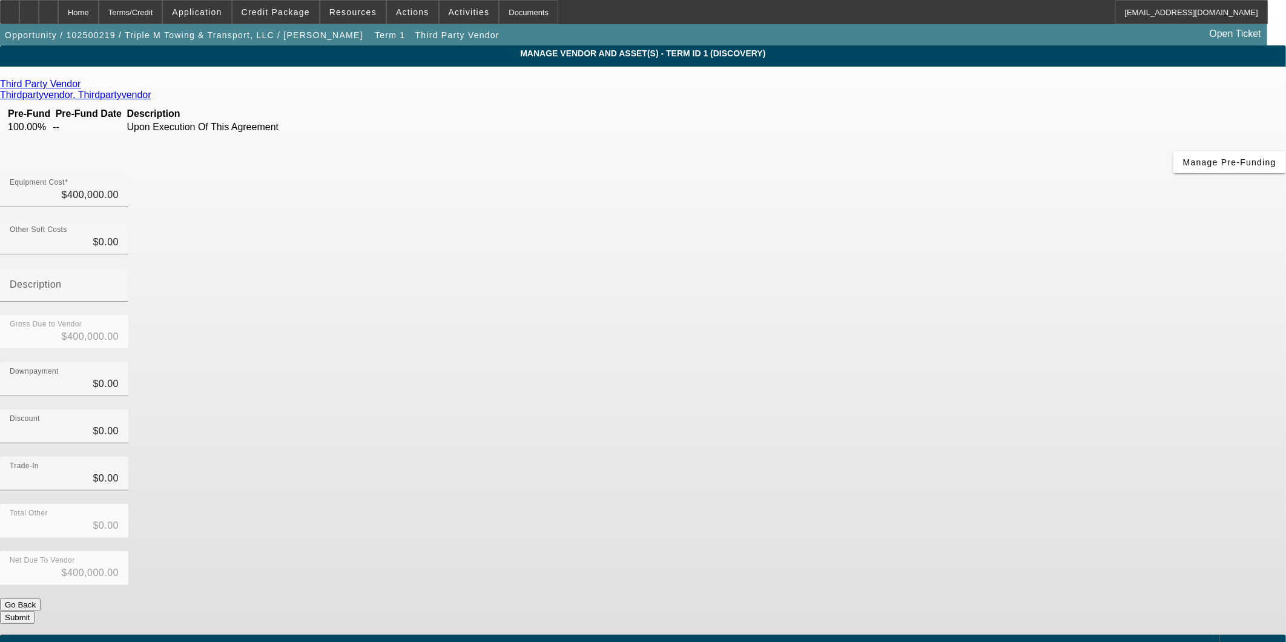
click at [35, 611] on button "Submit" at bounding box center [17, 617] width 35 height 13
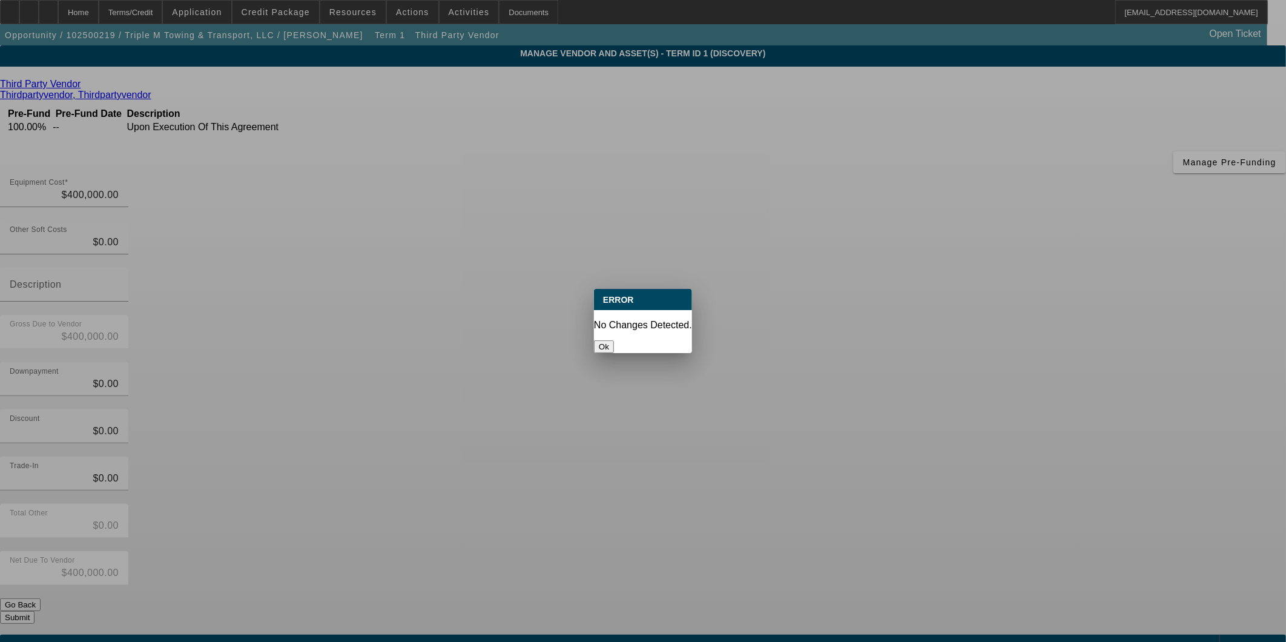
click at [614, 340] on button "Ok" at bounding box center [604, 346] width 20 height 13
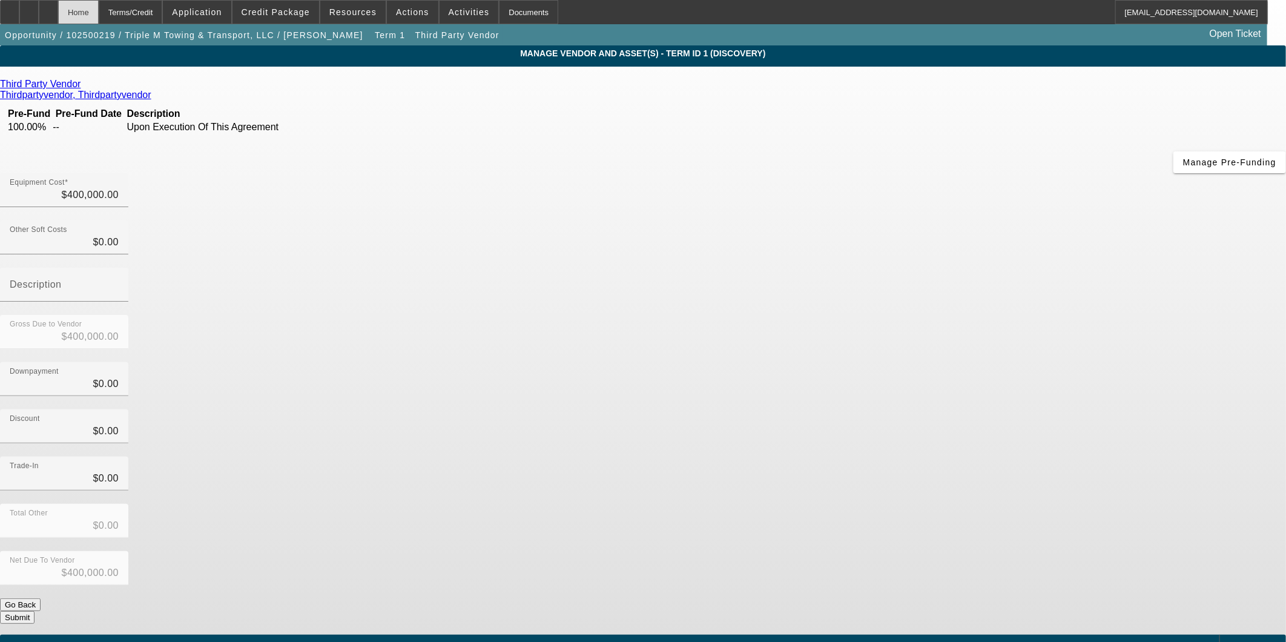
click at [99, 14] on div "Home" at bounding box center [78, 12] width 41 height 24
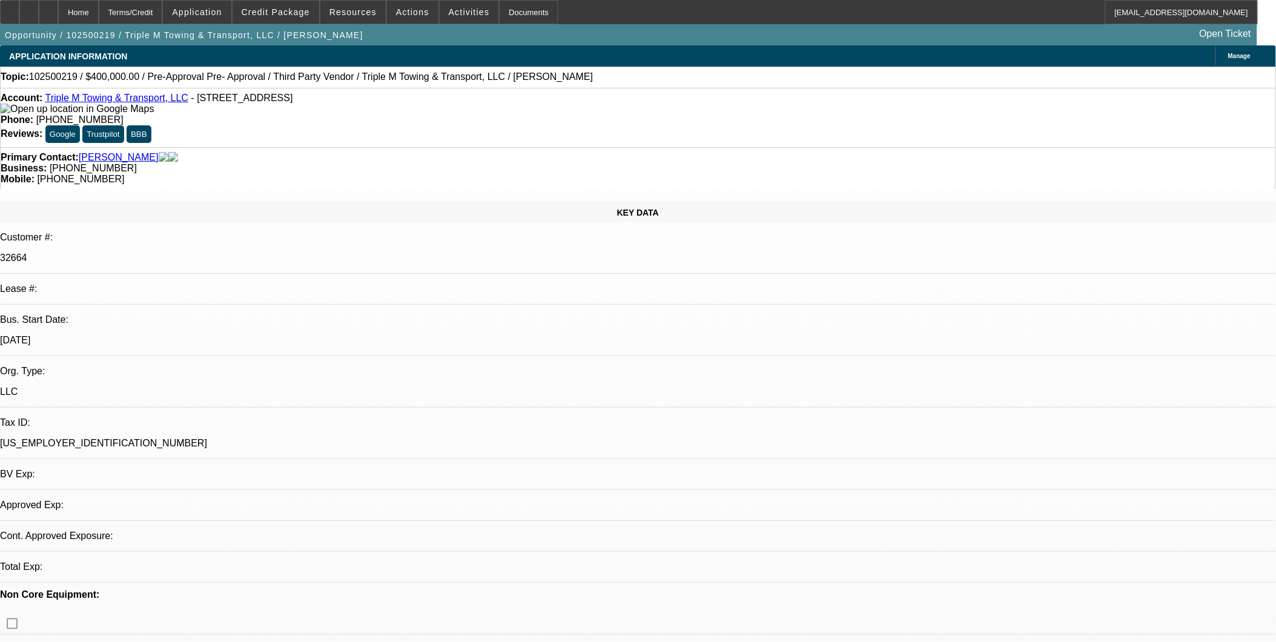
select select "0"
select select "2"
select select "0.1"
select select "4"
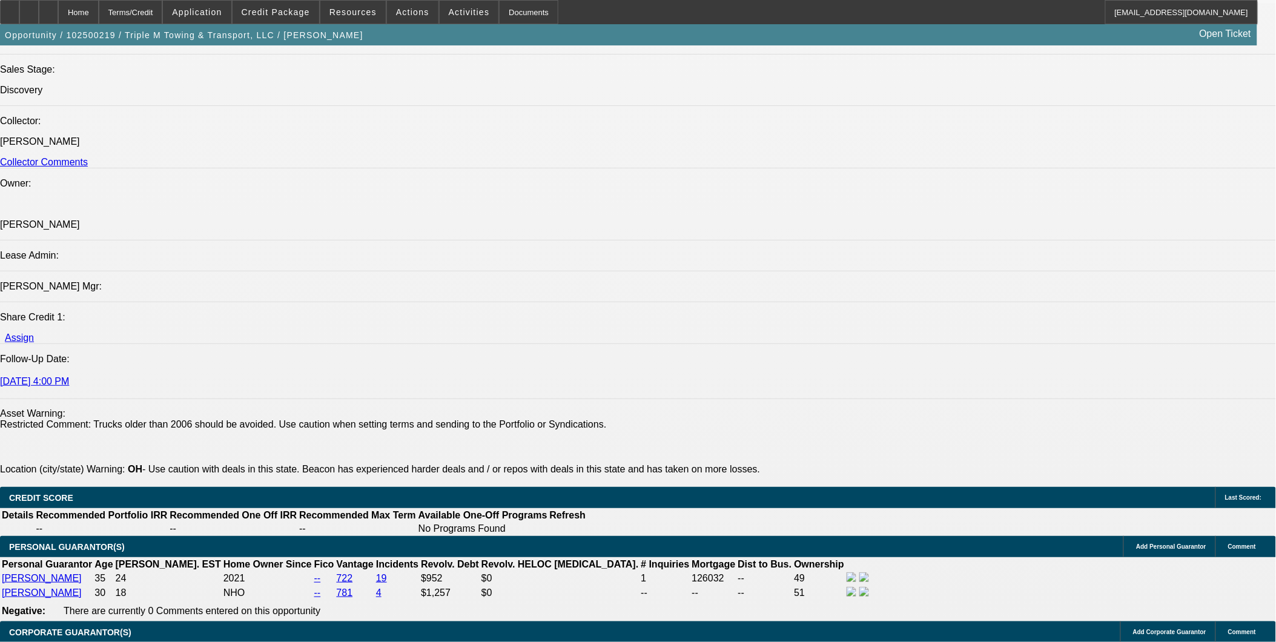
scroll to position [1749, 0]
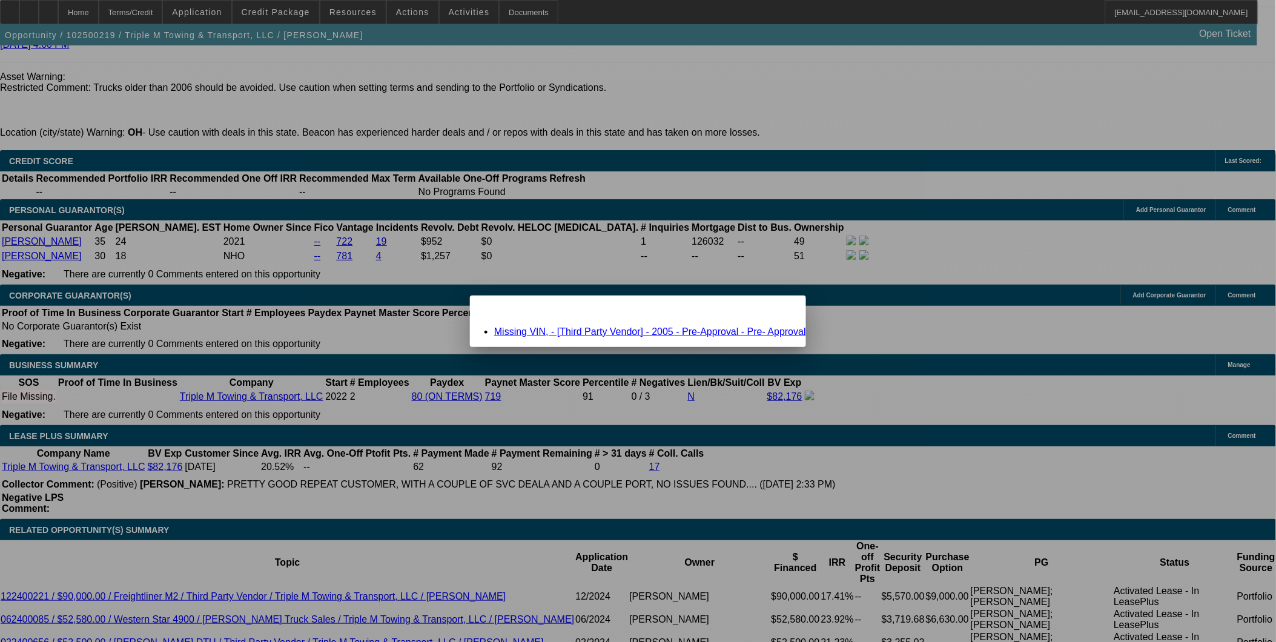
scroll to position [0, 0]
click at [779, 309] on icon at bounding box center [779, 306] width 0 height 7
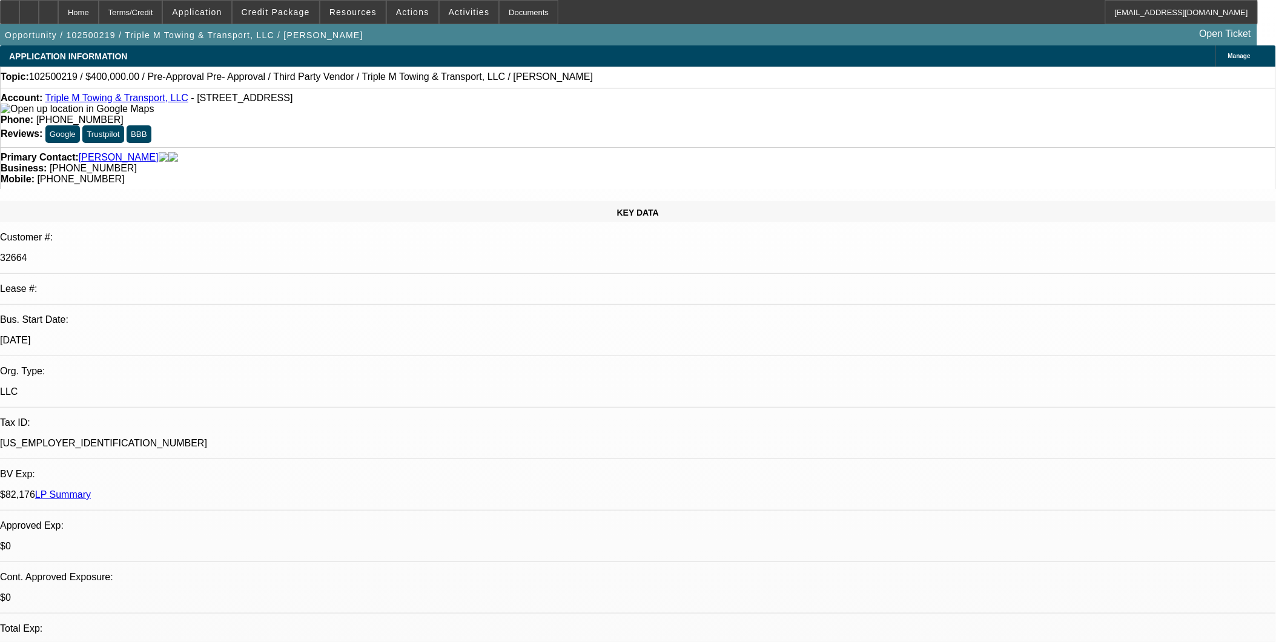
scroll to position [1749, 0]
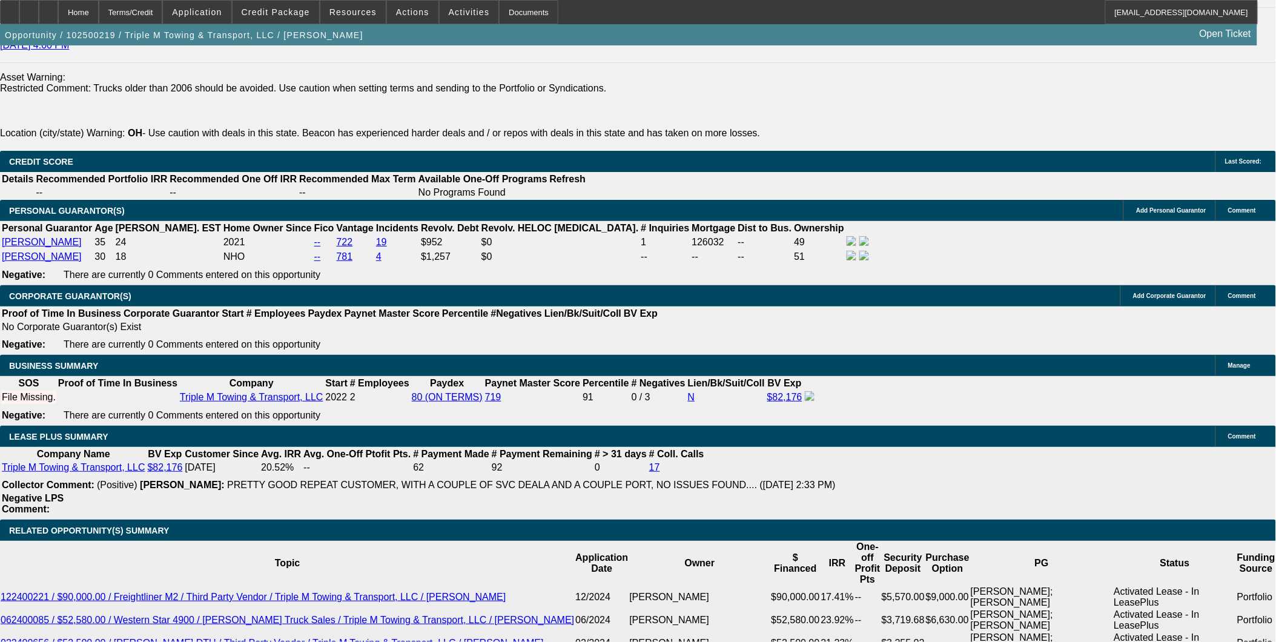
type input "72"
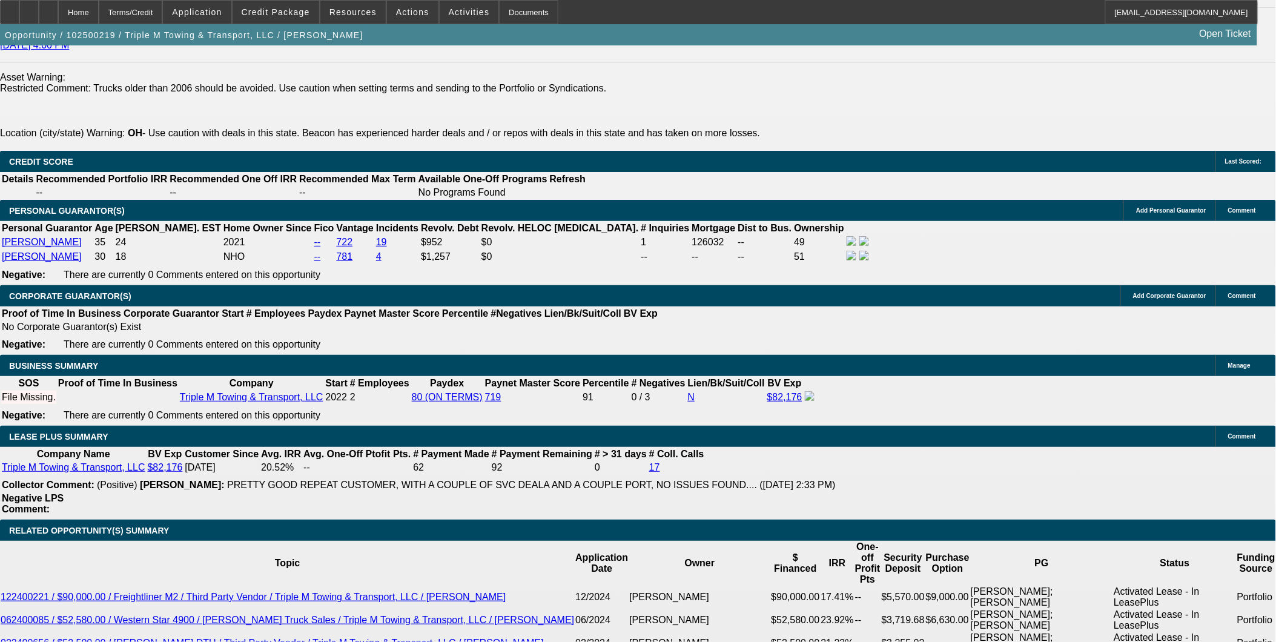
drag, startPoint x: 256, startPoint y: 373, endPoint x: 598, endPoint y: 383, distance: 342.9
type input "$10,000.00"
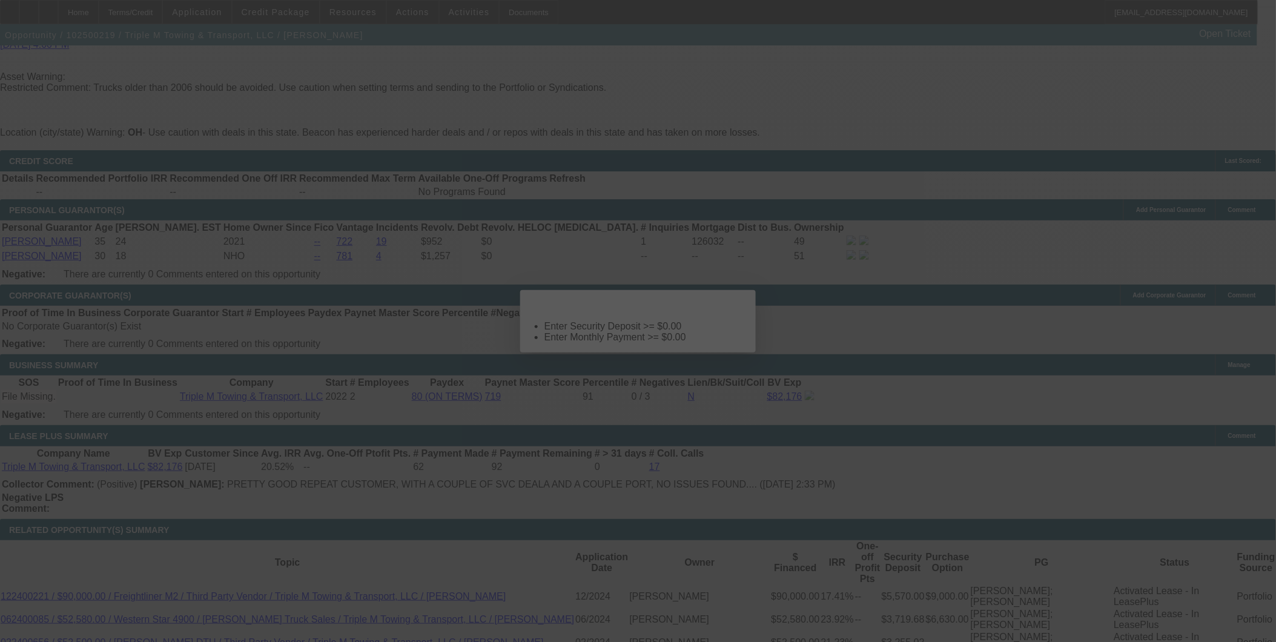
scroll to position [0, 0]
select select "0"
select select "2"
select select "0.1"
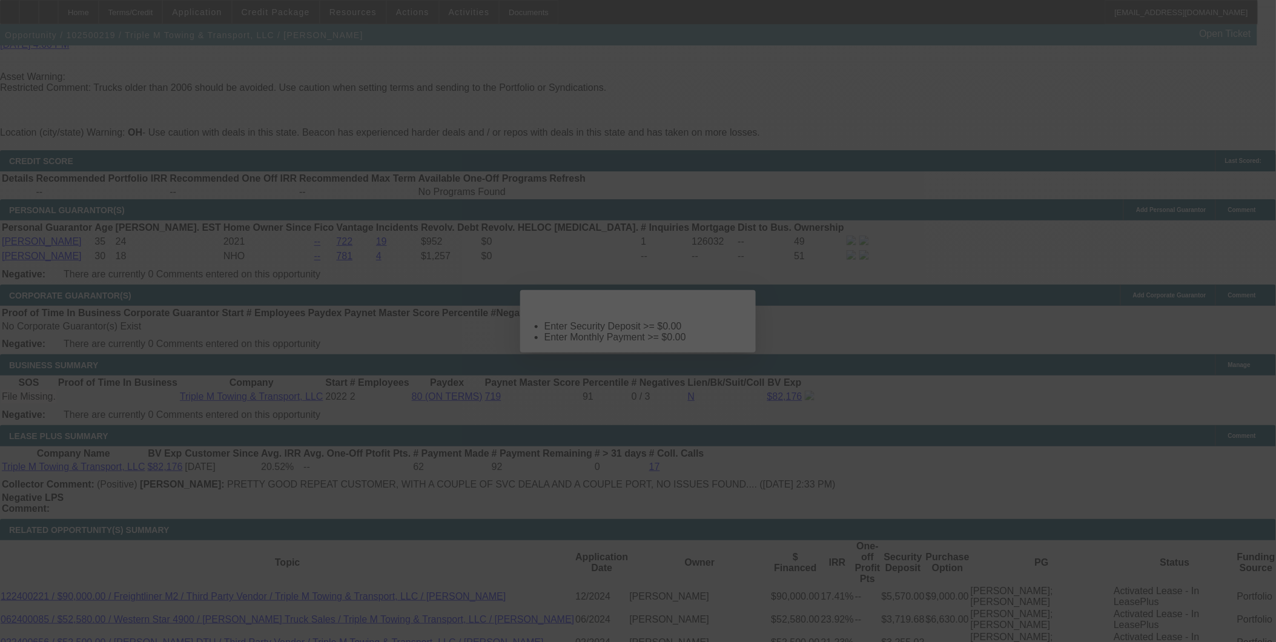
select select "4"
click at [729, 304] on icon at bounding box center [729, 300] width 0 height 7
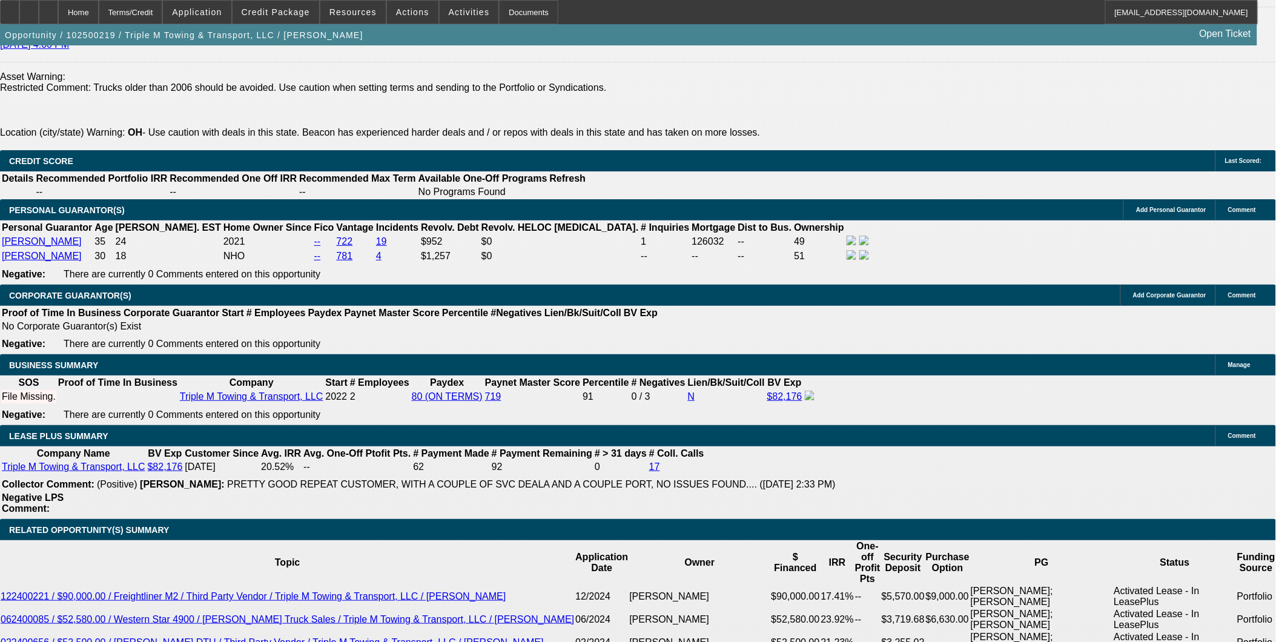
scroll to position [1749, 0]
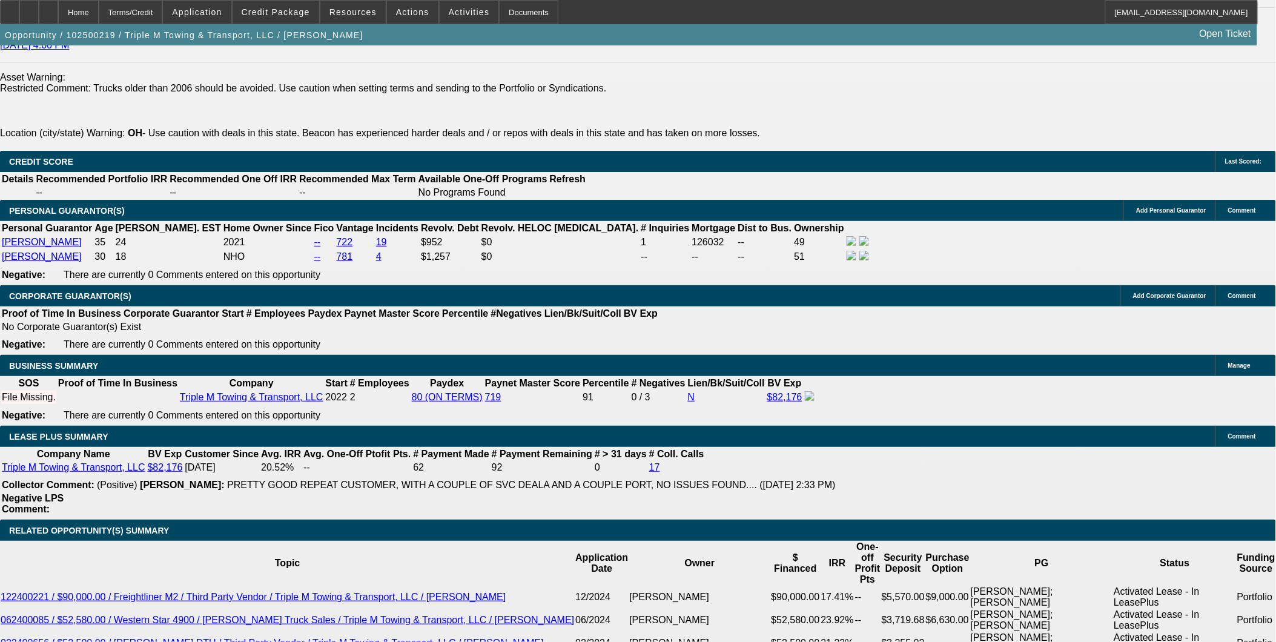
type input "8"
type input "$13,675.92"
type input "$6,837.96"
type input "89"
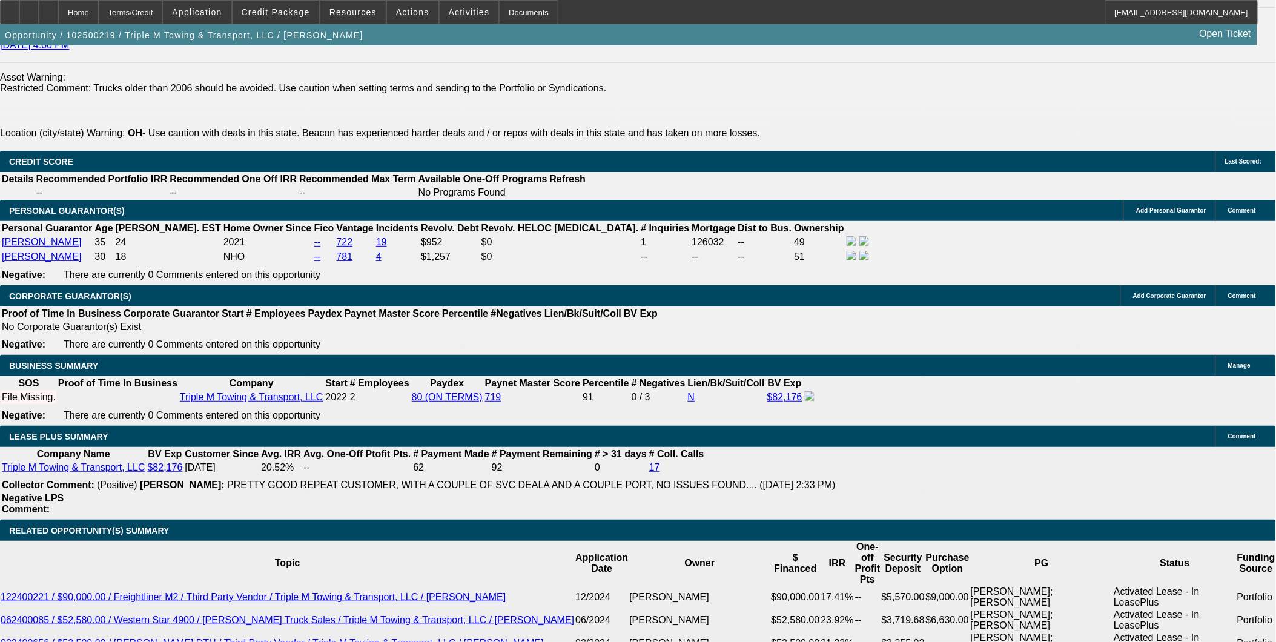
type input "$58,187.02"
type input "$29,093.51"
type input "9"
type input "$14,059.92"
type input "$7,029.96"
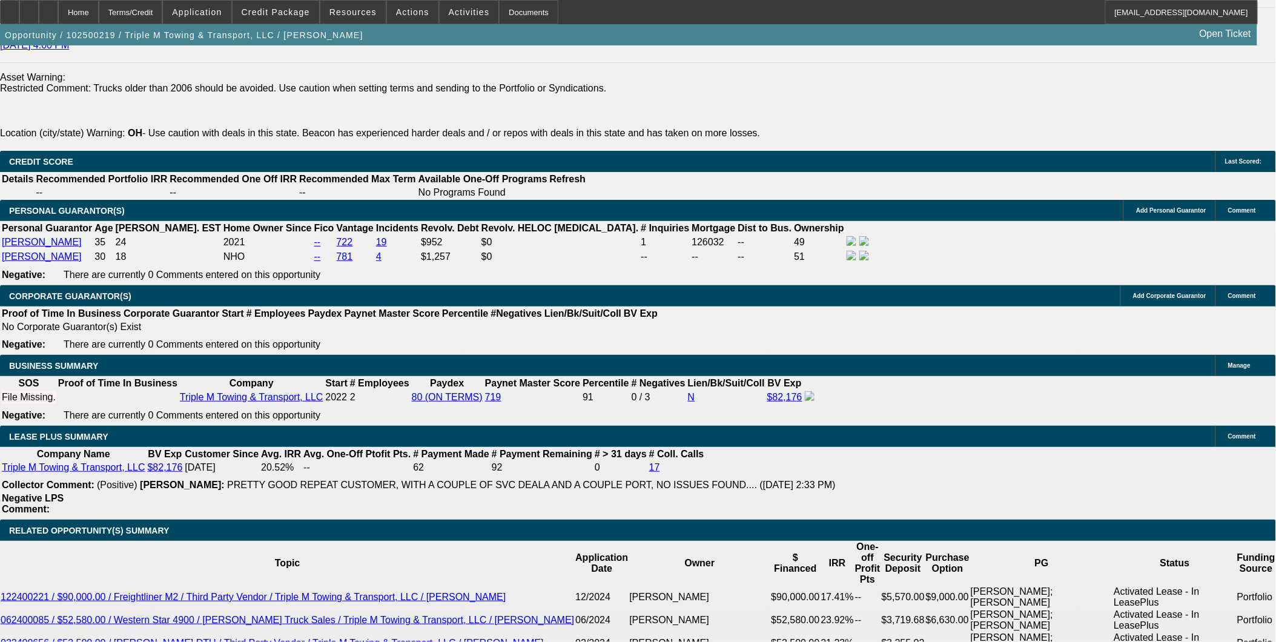
type input "9"
drag, startPoint x: 196, startPoint y: 134, endPoint x: 625, endPoint y: 340, distance: 476.4
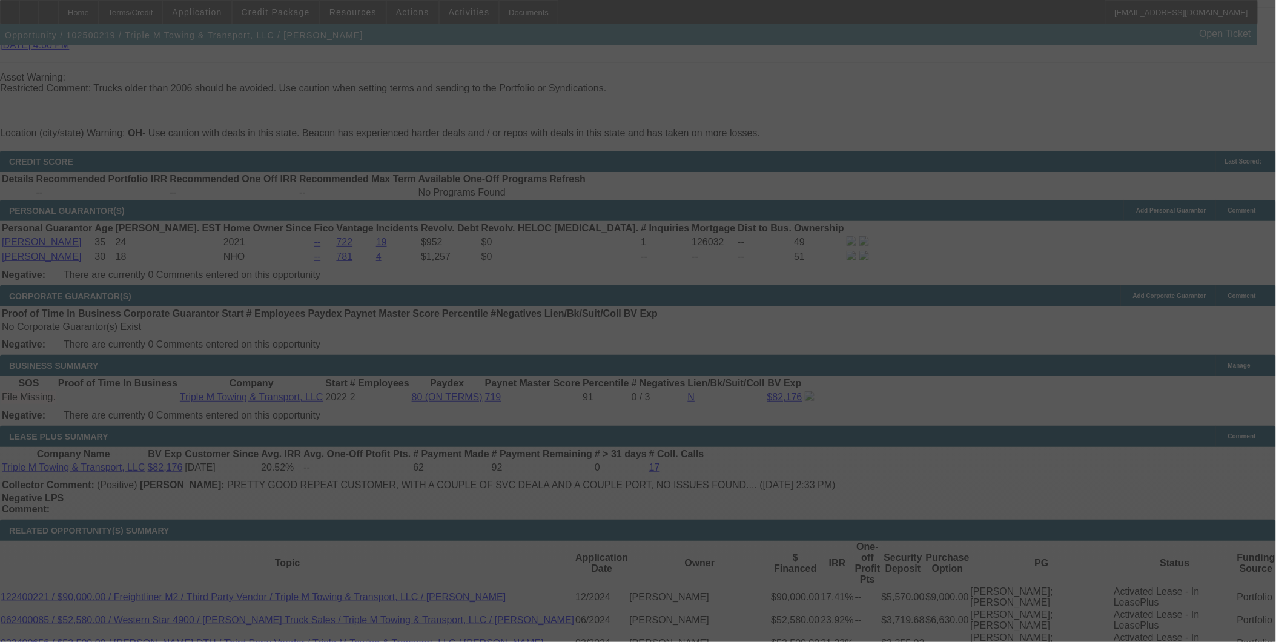
select select "0"
select select "2"
select select "0.1"
select select "4"
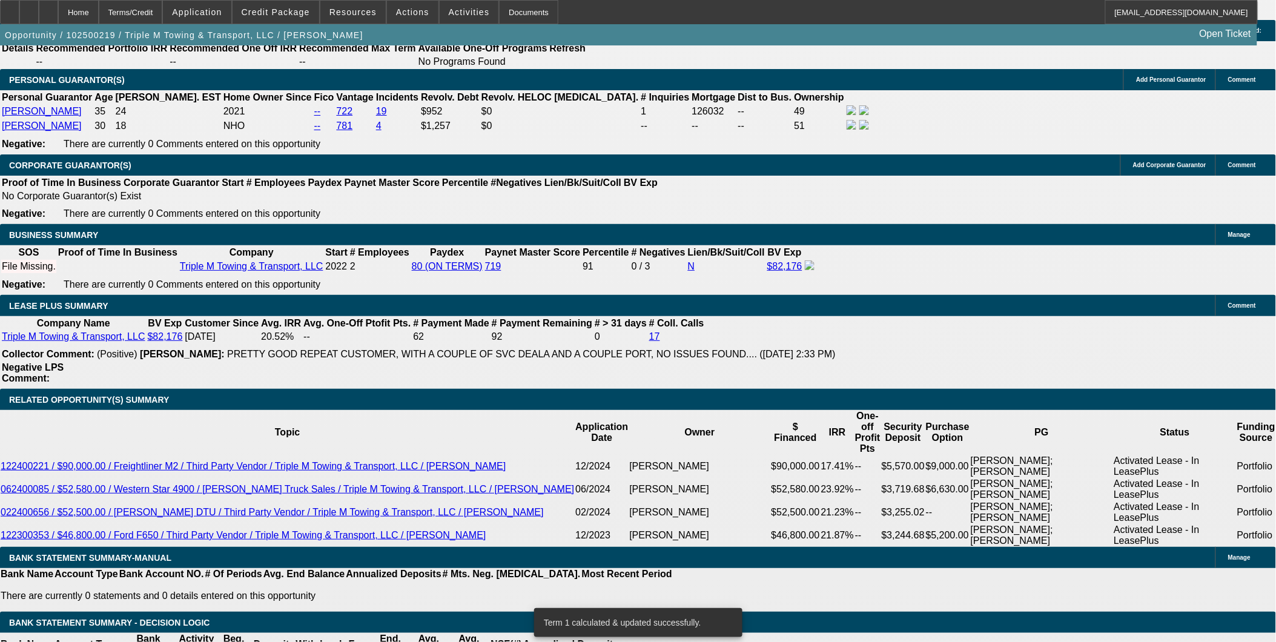
scroll to position [1817, 0]
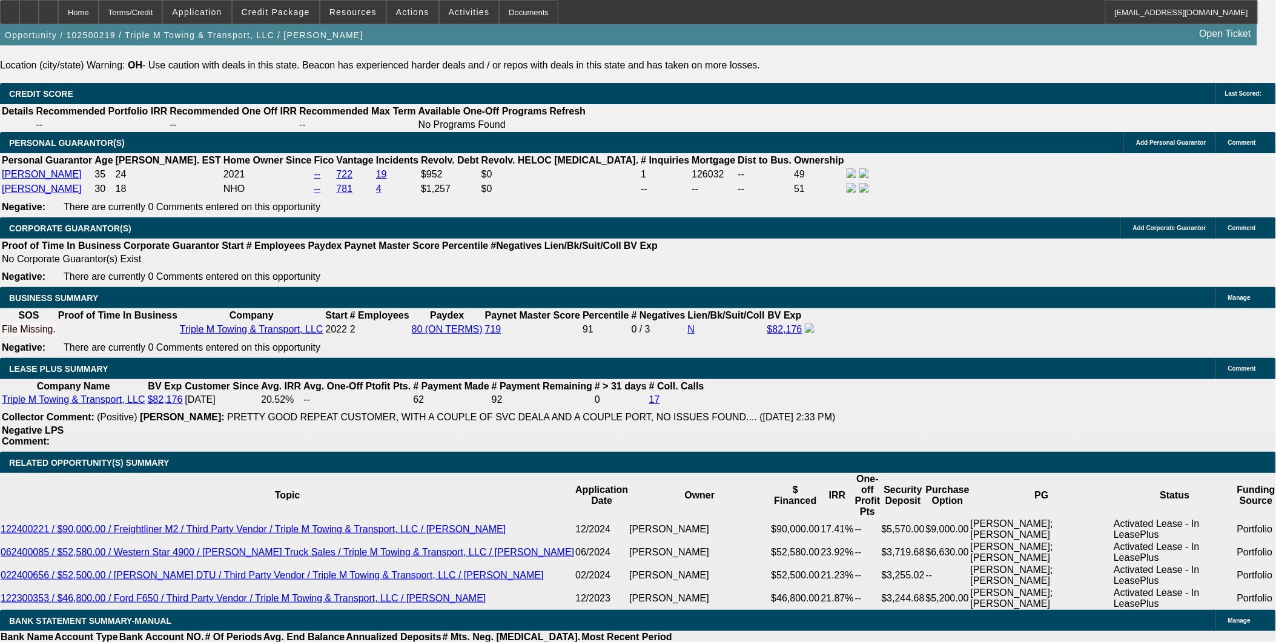
drag, startPoint x: 292, startPoint y: 398, endPoint x: 320, endPoint y: 396, distance: 27.9
type input "9."
type input "UNKNOWN"
type input "9.5"
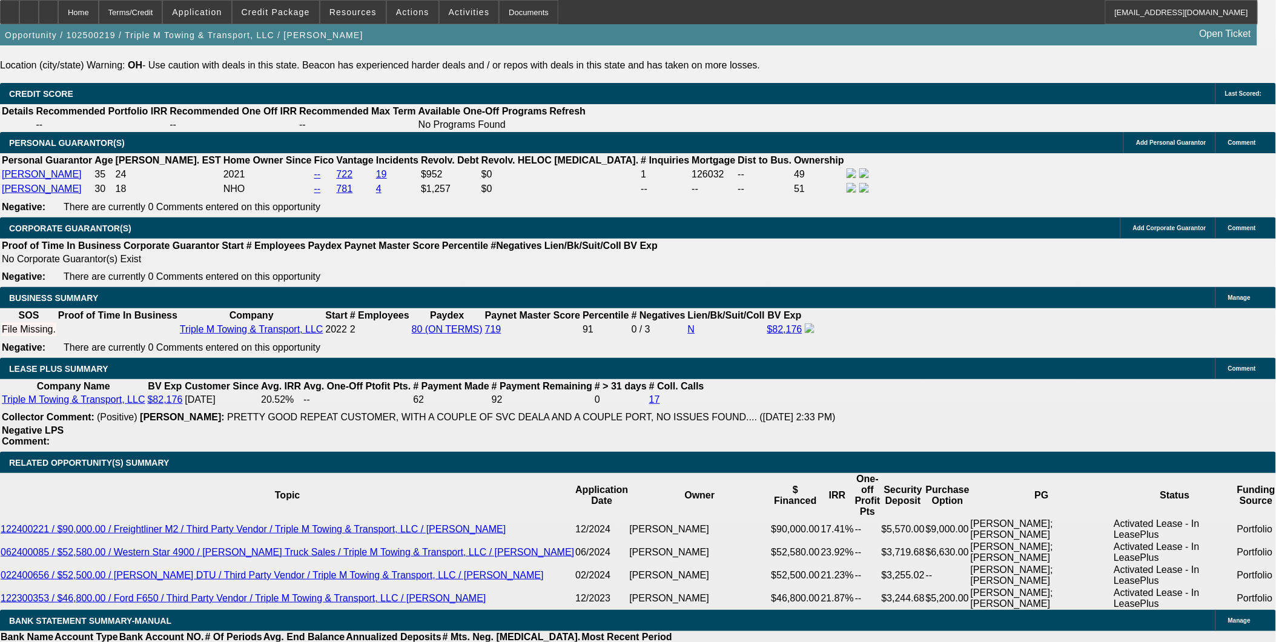
type input "$14,254.26"
type input "$7,127.13"
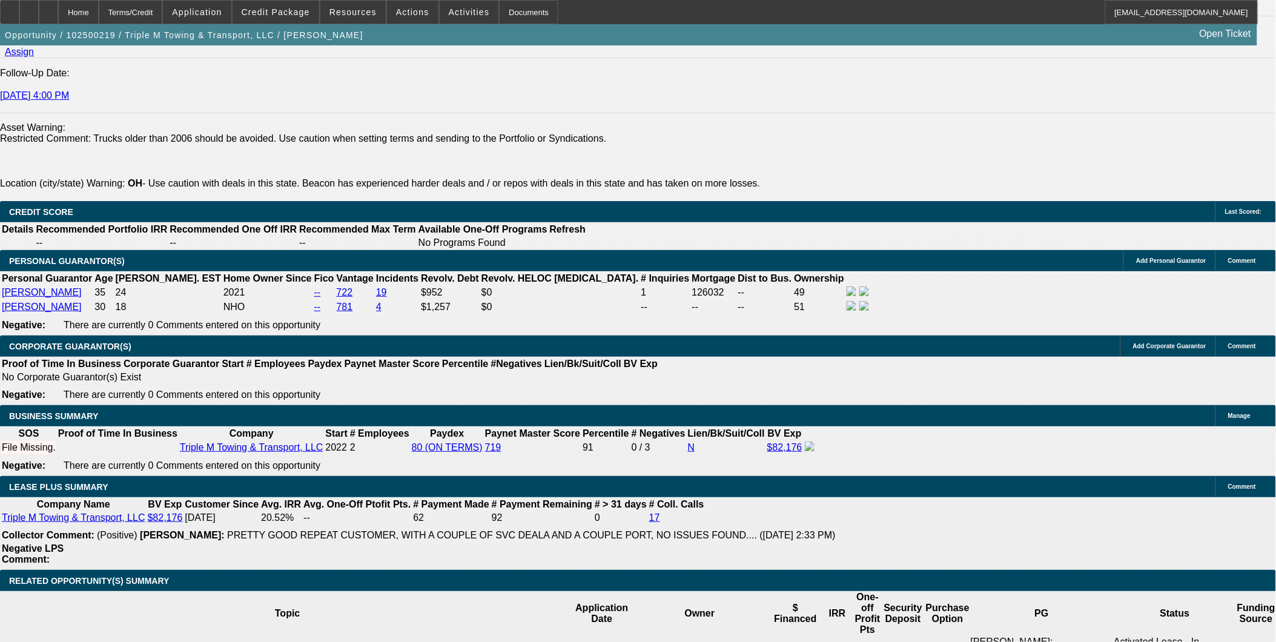
scroll to position [1682, 0]
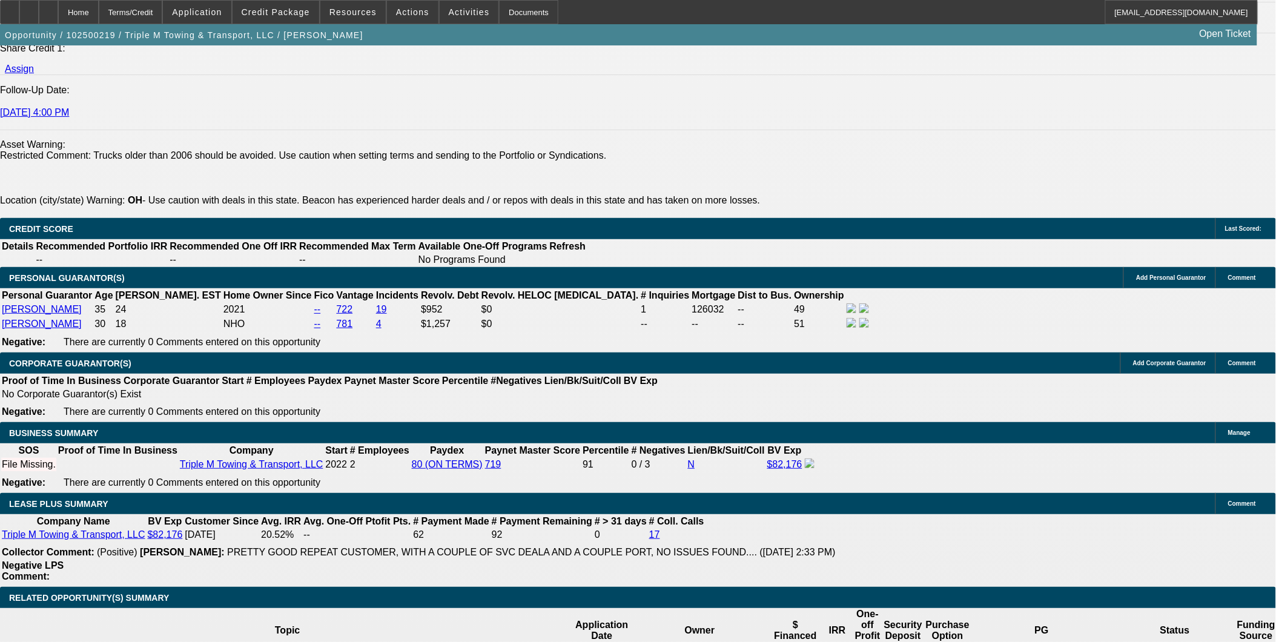
type input "9.5"
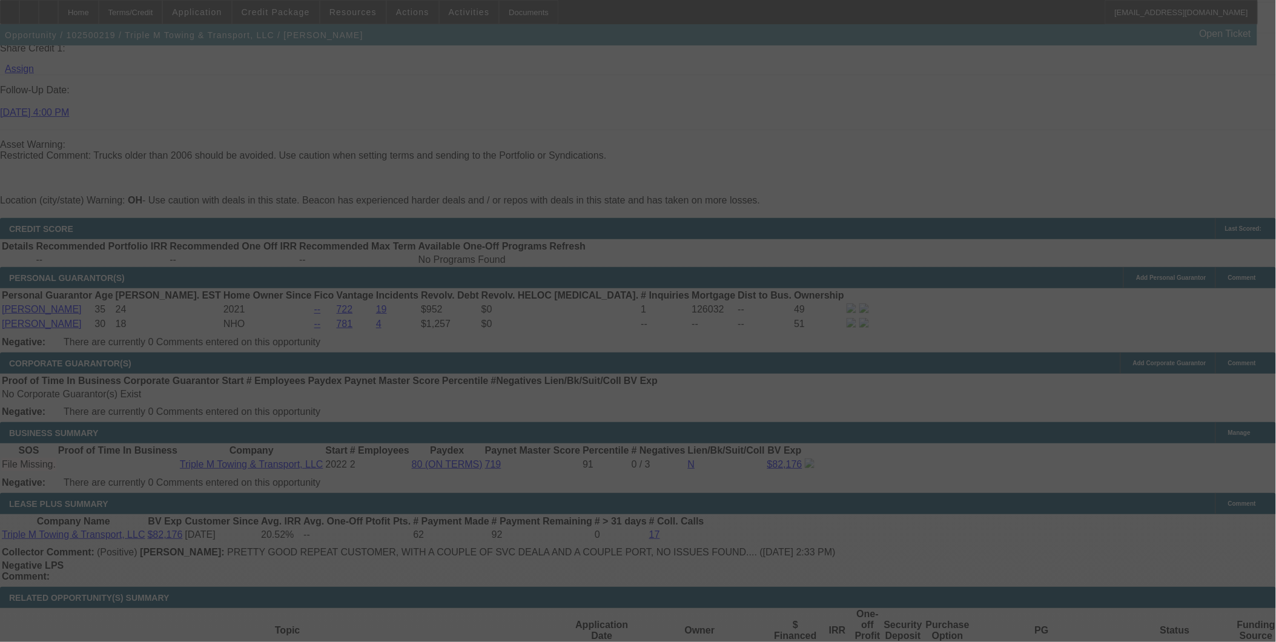
select select "0"
select select "2"
select select "0.1"
select select "4"
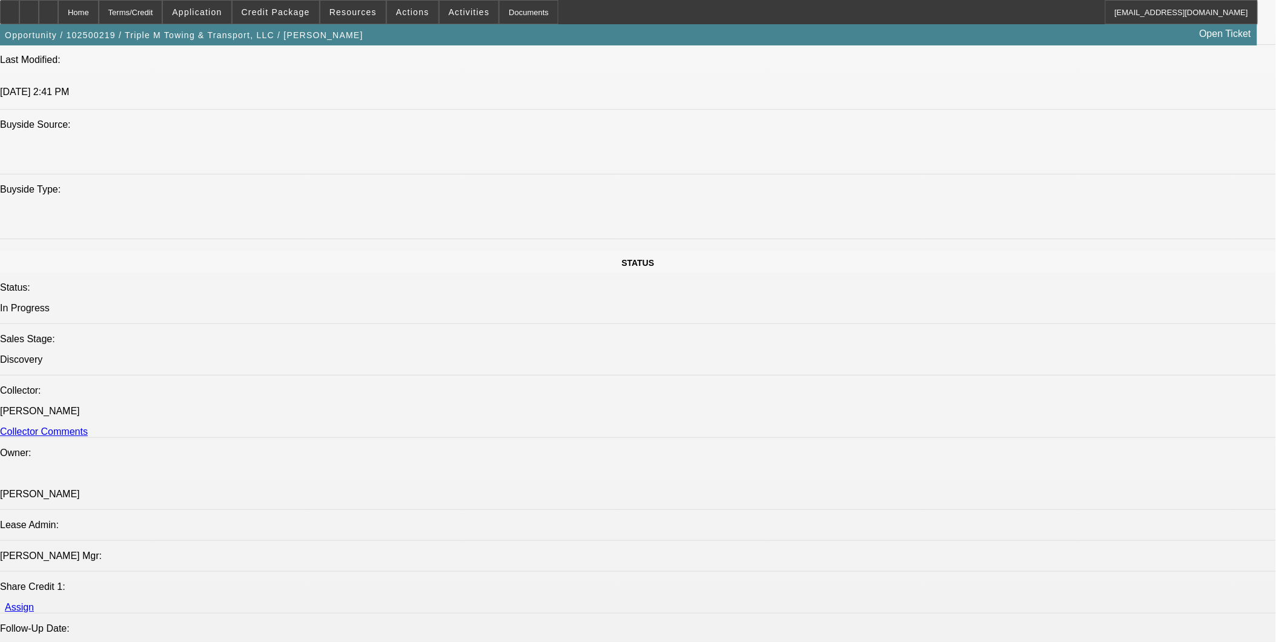
scroll to position [1480, 0]
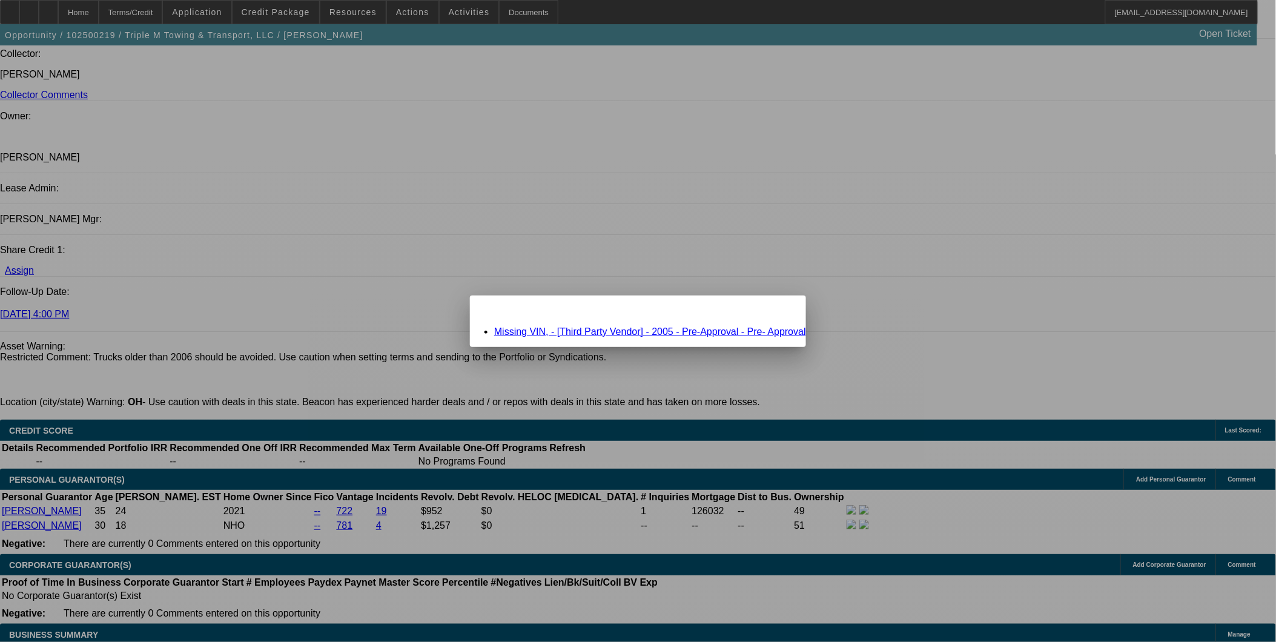
scroll to position [0, 0]
click at [779, 305] on div "Close" at bounding box center [792, 302] width 27 height 14
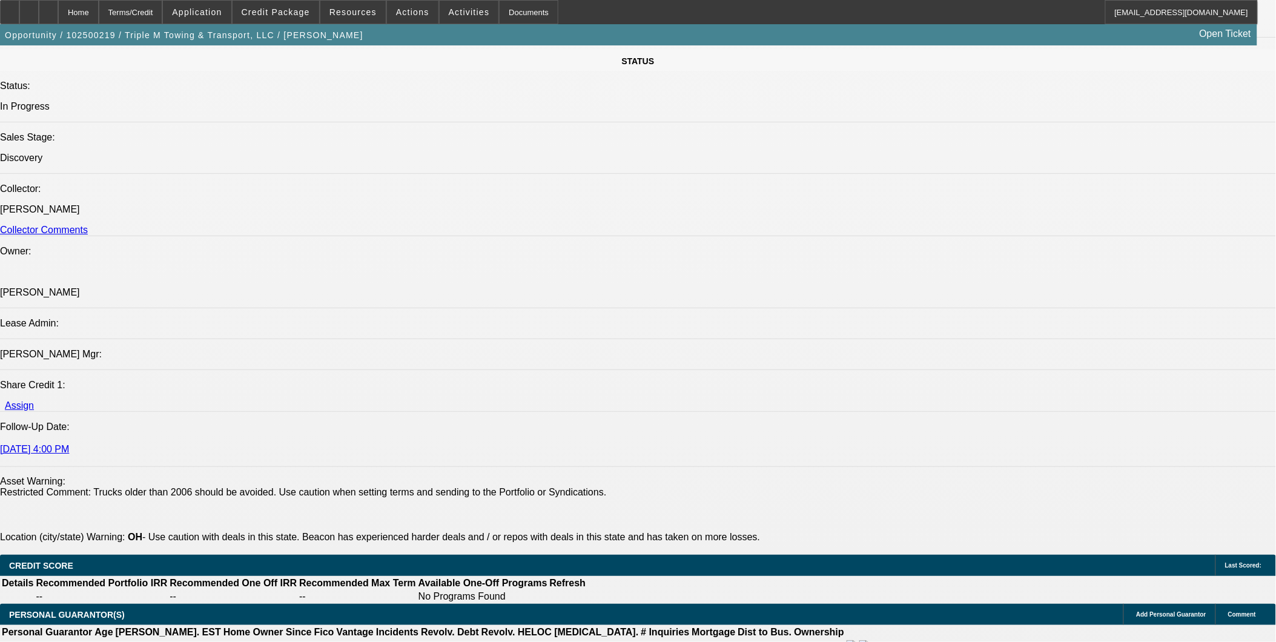
scroll to position [1143, 0]
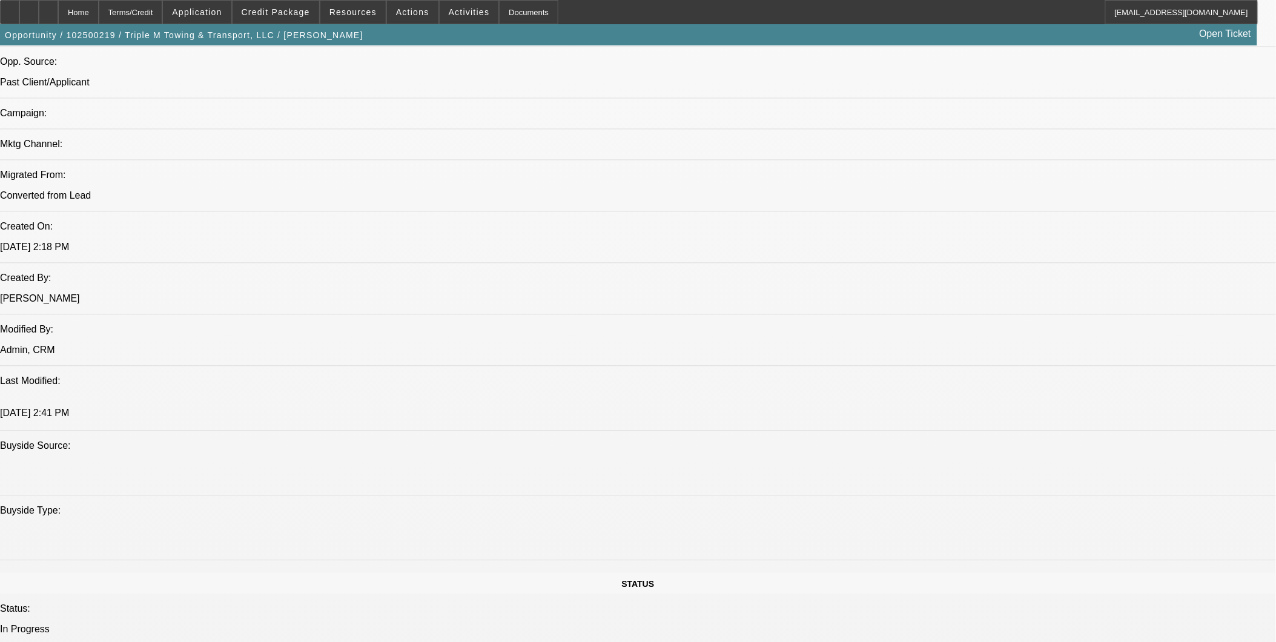
scroll to position [740, 0]
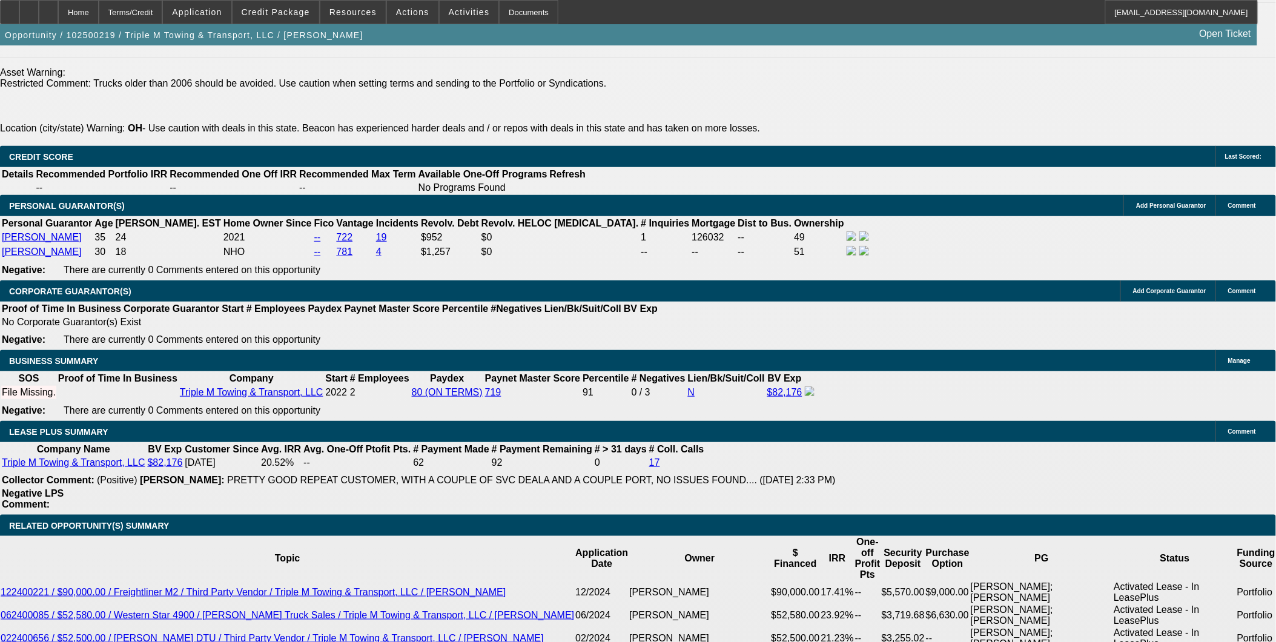
scroll to position [1682, 0]
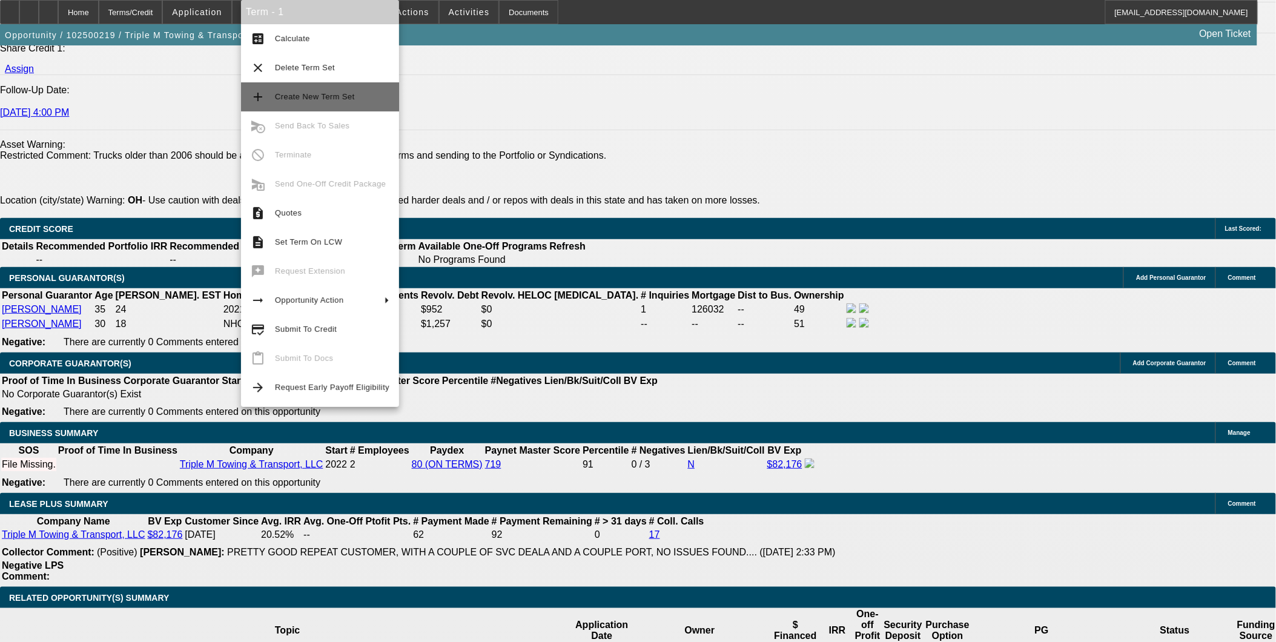
click at [322, 103] on span "Create New Term Set" at bounding box center [332, 97] width 114 height 15
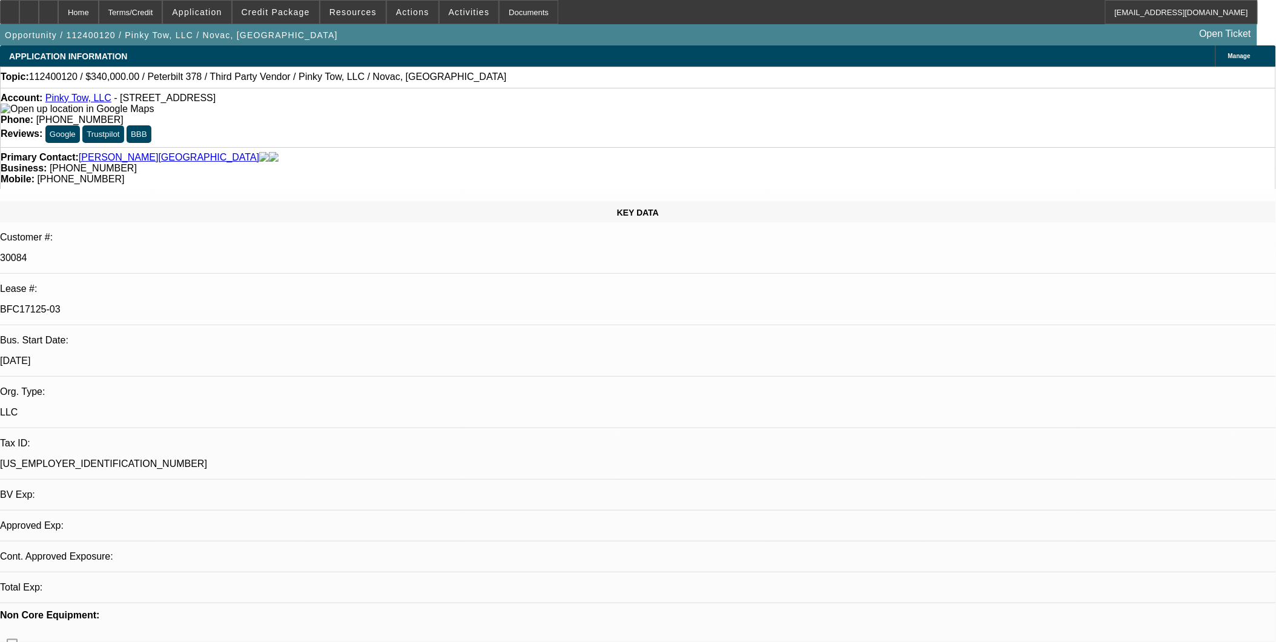
select select "0.2"
select select "2"
select select "0"
select select "2"
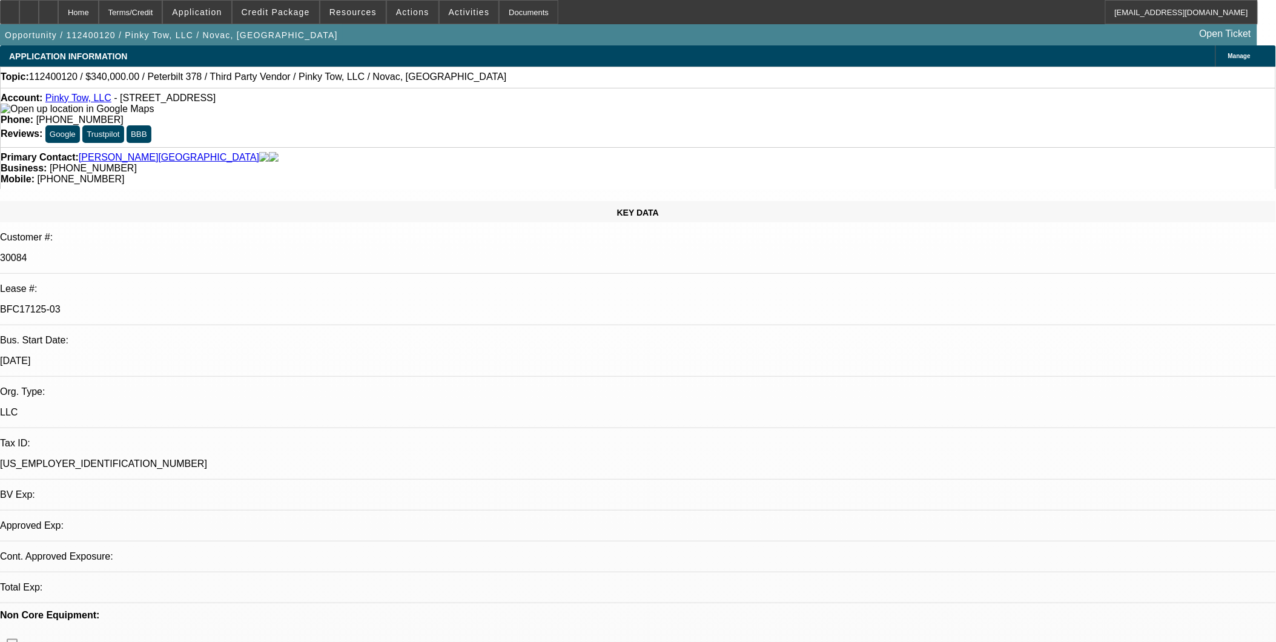
select select "0.1"
select select "1"
select select "2"
select select "6"
select select "1"
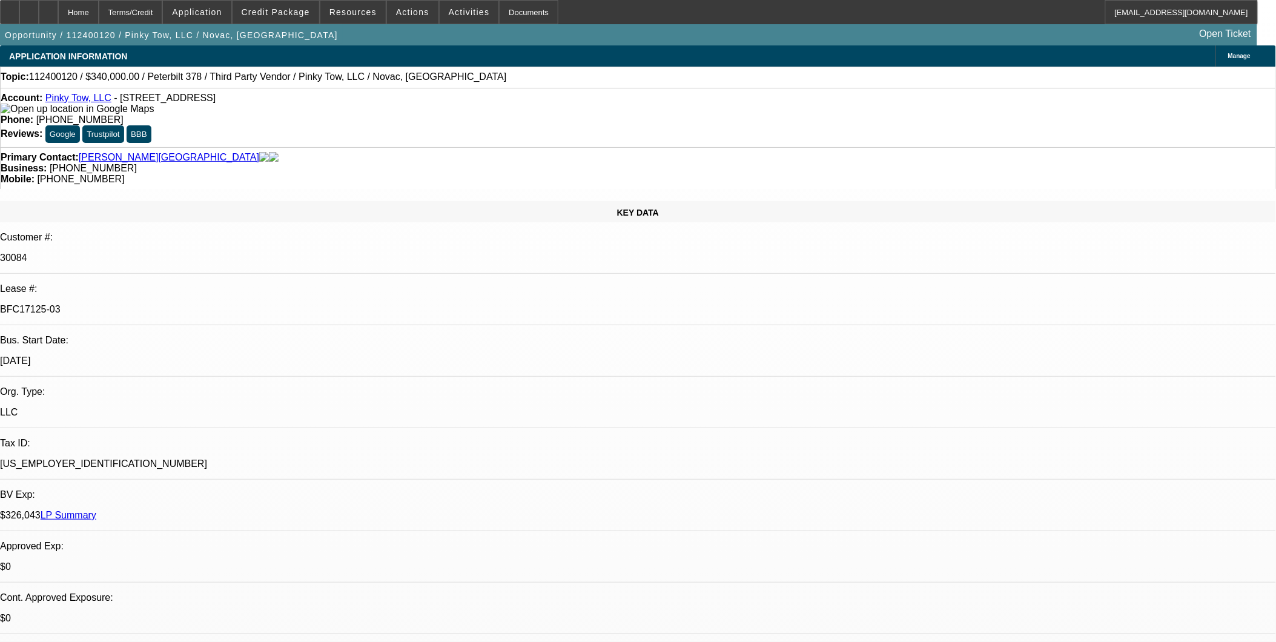
select select "2"
select select "4"
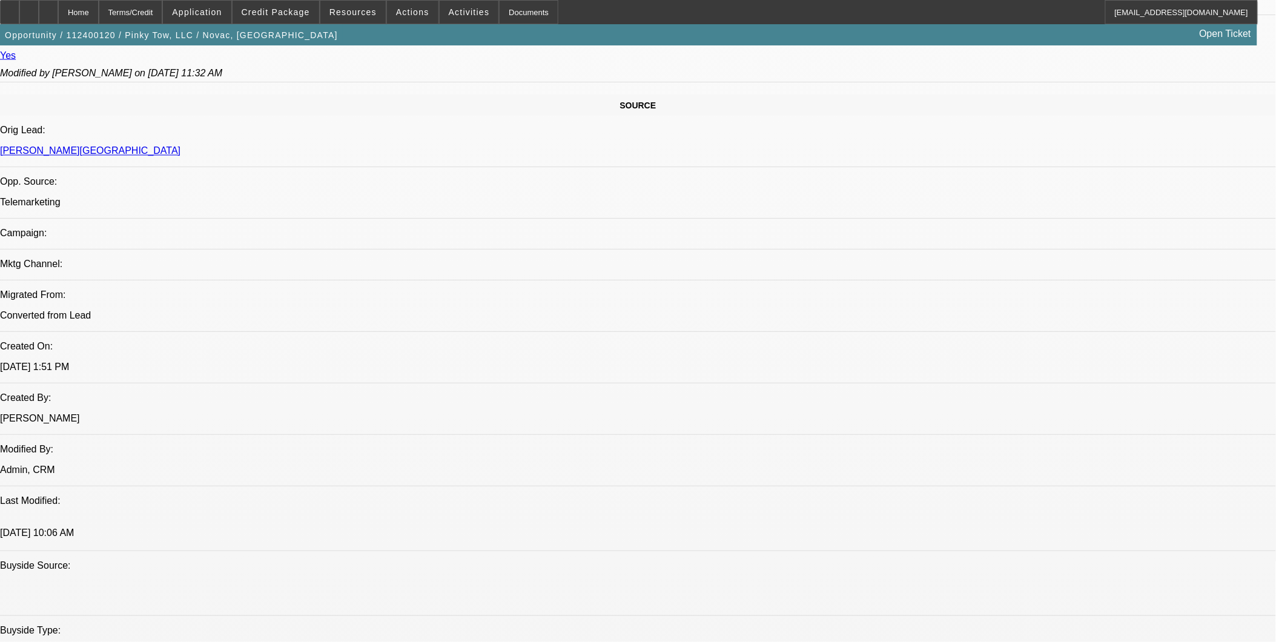
scroll to position [538, 0]
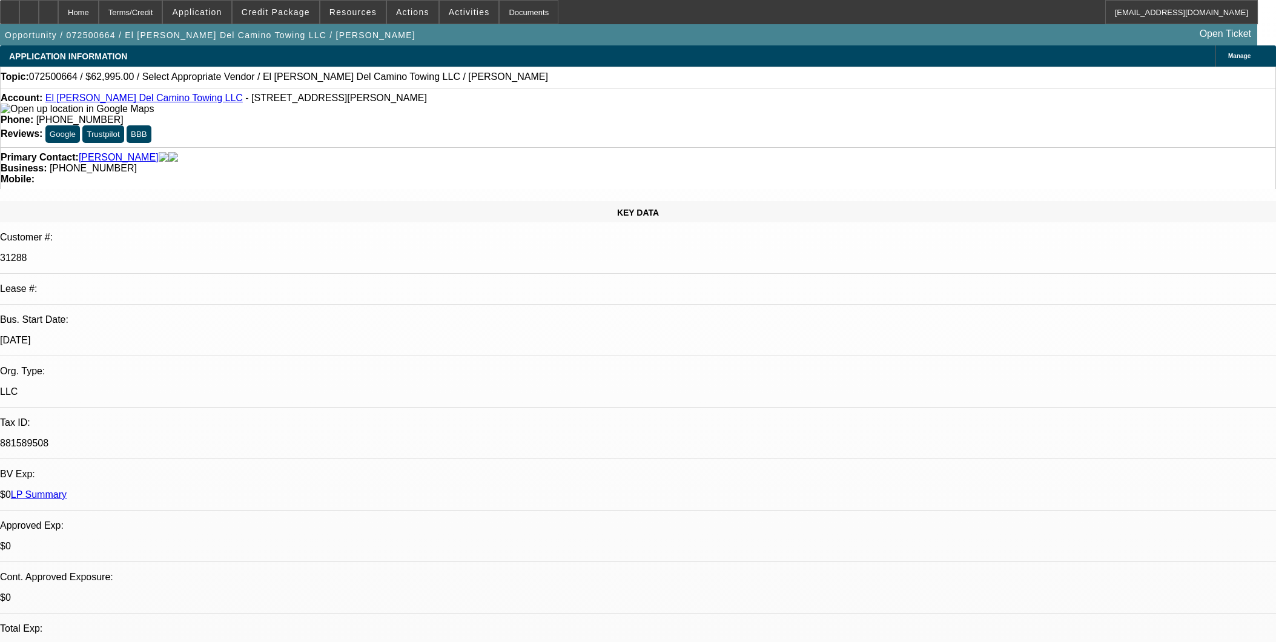
select select "0"
select select "2"
select select "0.1"
select select "4"
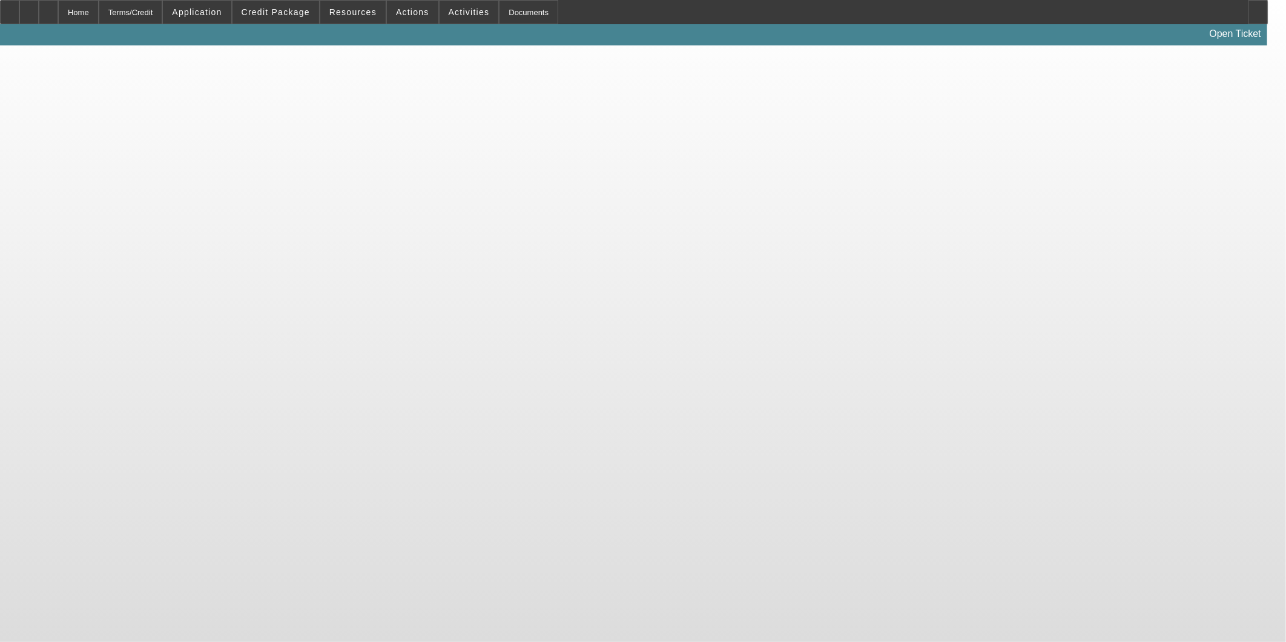
click at [913, 401] on body "Home Terms/Credit Application Credit Package Resources Actions Activities Docum…" at bounding box center [643, 321] width 1286 height 642
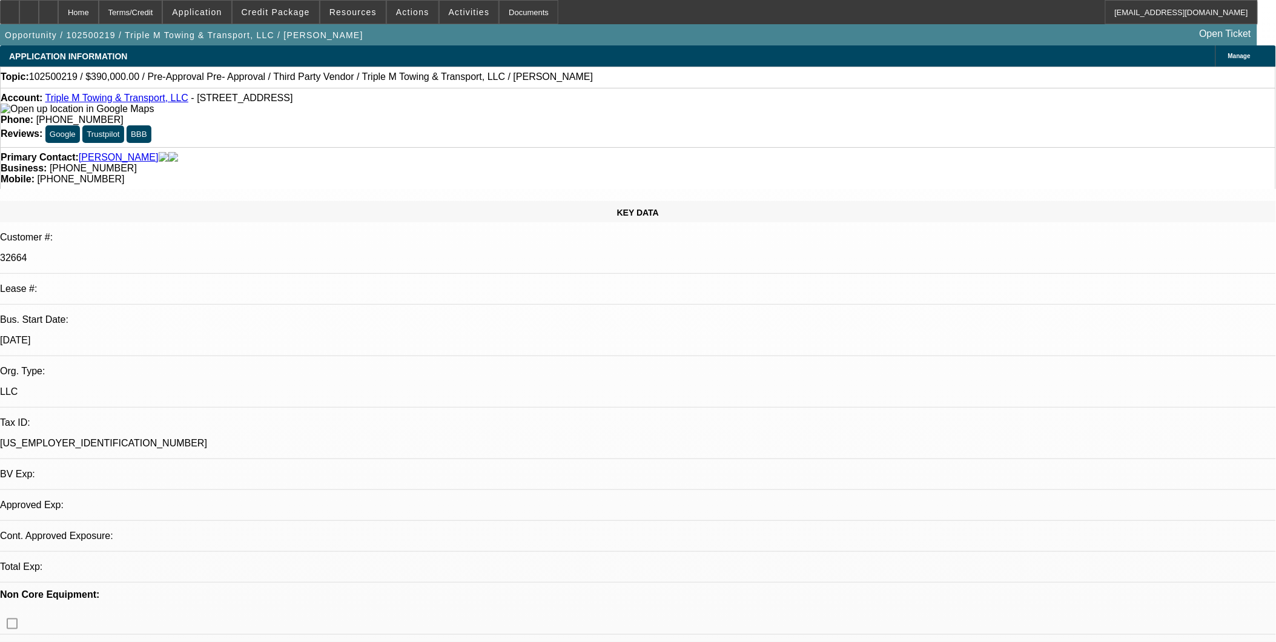
select select "0"
select select "2"
select select "0.1"
select select "0"
select select "2"
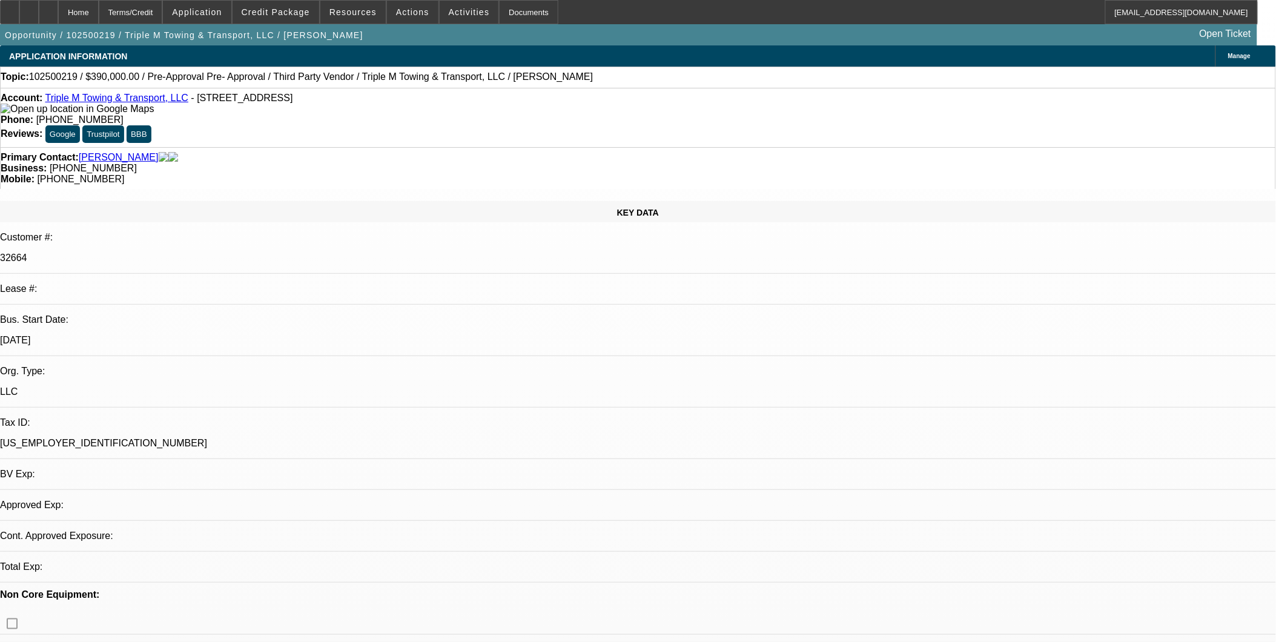
select select "0.1"
select select "1"
select select "2"
select select "4"
select select "1"
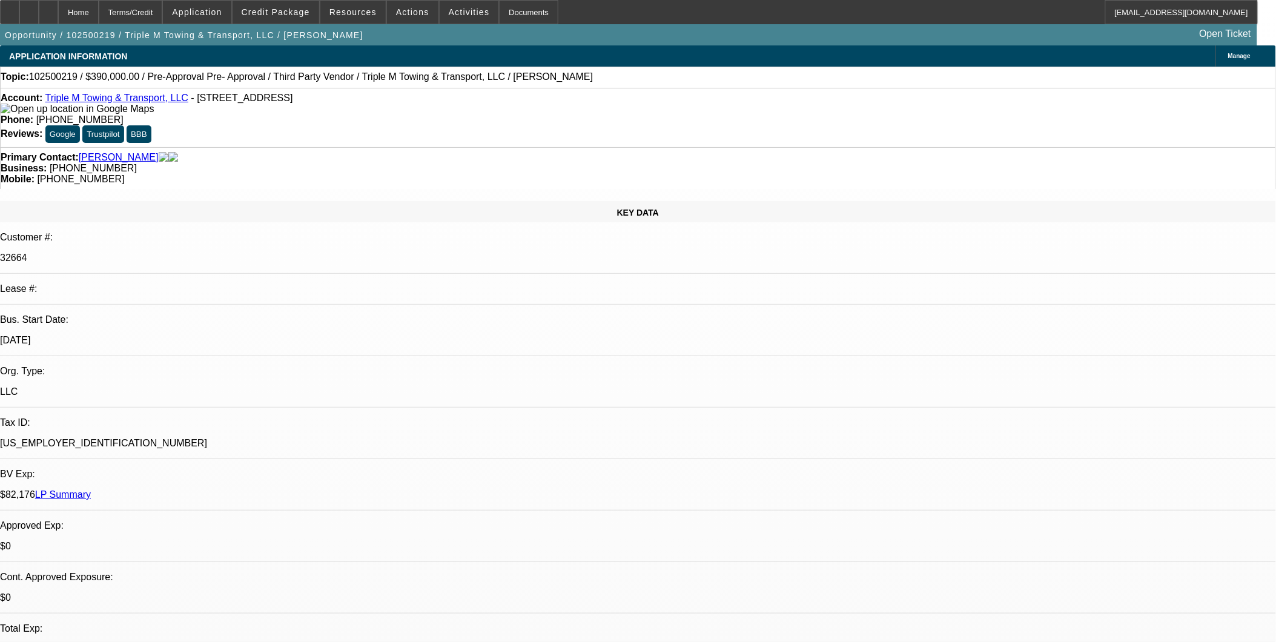
select select "2"
select select "4"
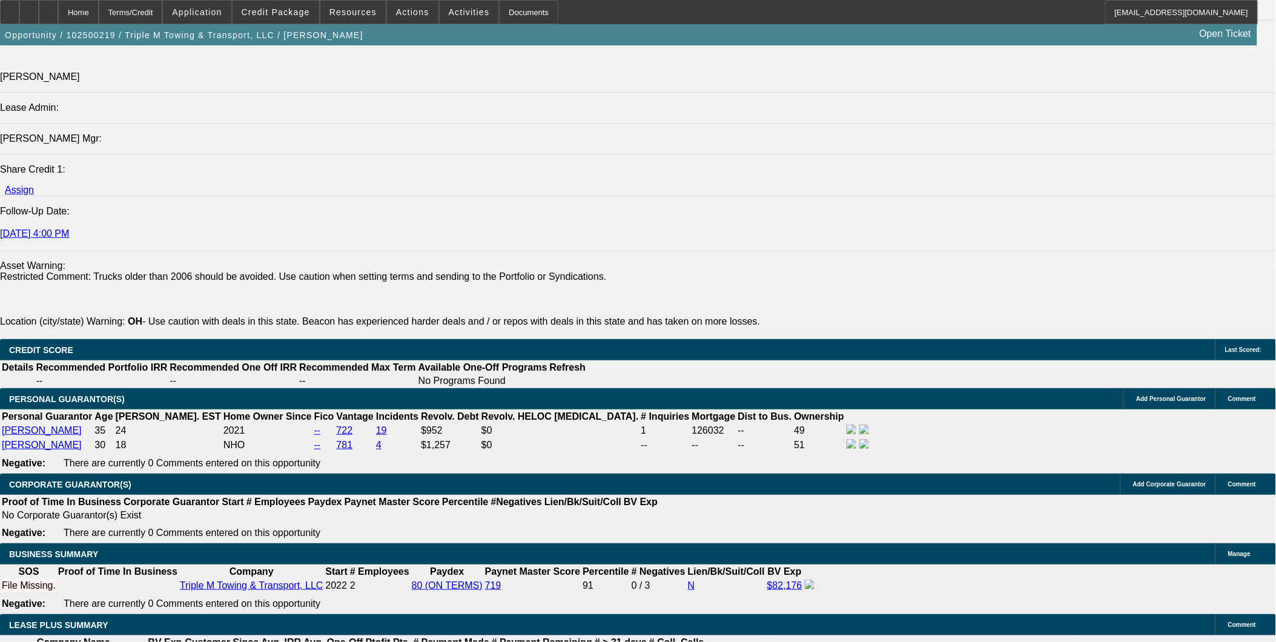
scroll to position [1682, 0]
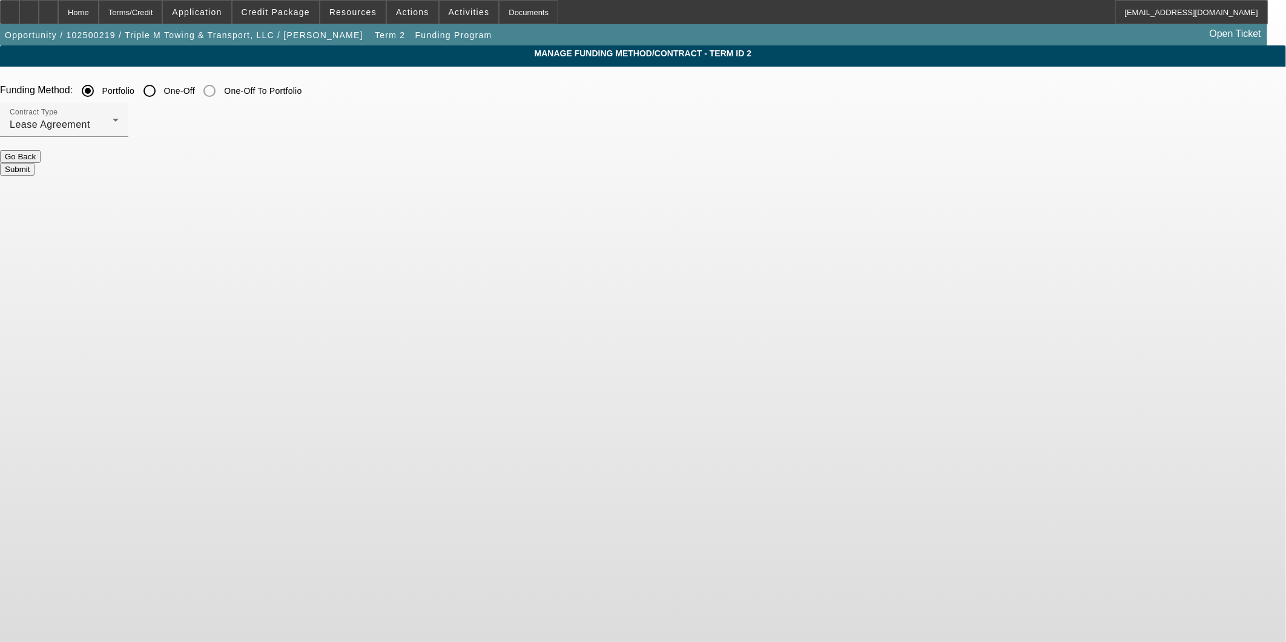
click at [162, 94] on input "One-Off" at bounding box center [149, 91] width 24 height 24
radio input "true"
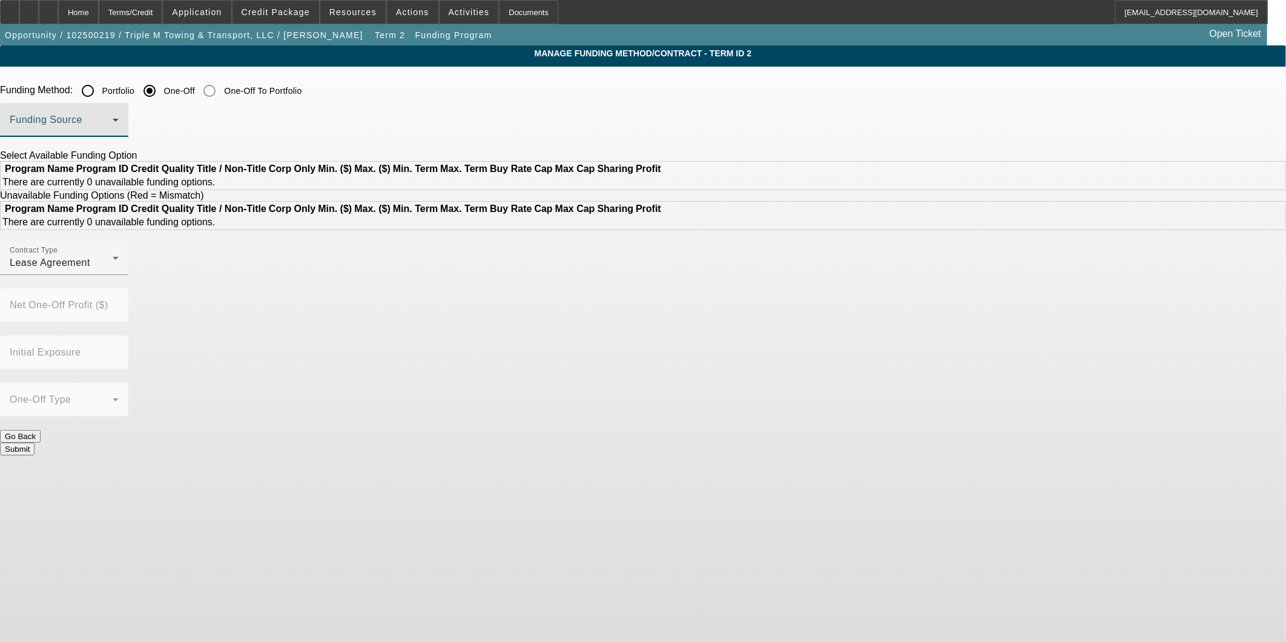
click at [113, 125] on span at bounding box center [61, 124] width 103 height 15
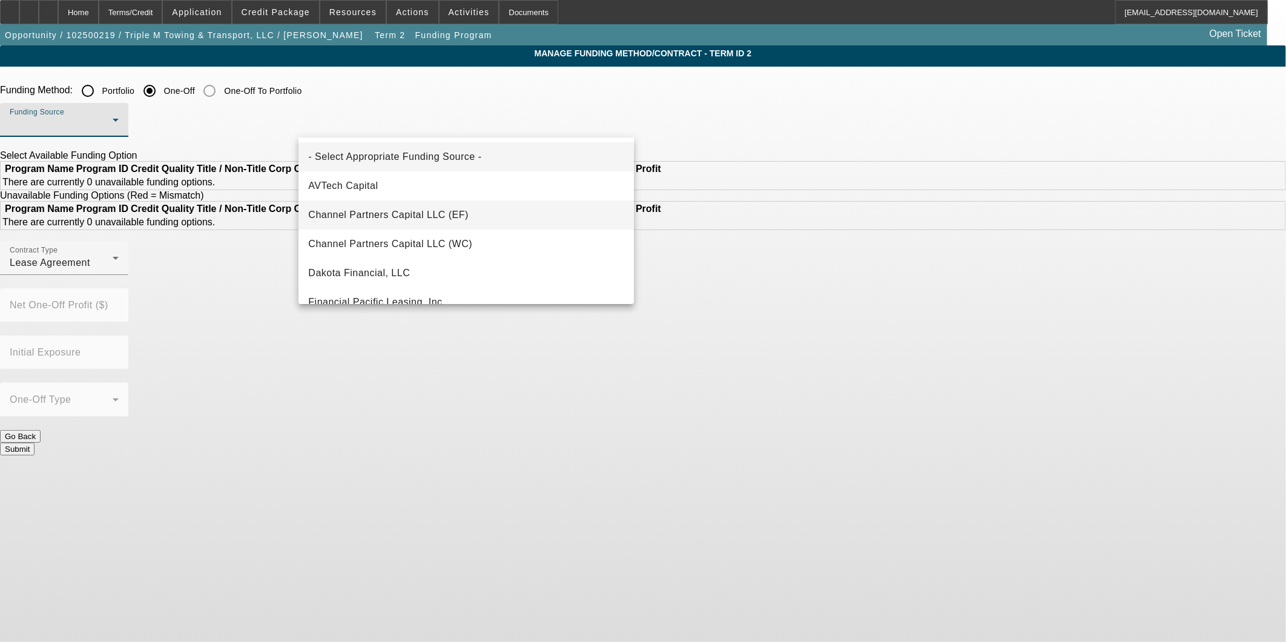
click at [463, 217] on span "Channel Partners Capital LLC (EF)" at bounding box center [388, 215] width 160 height 15
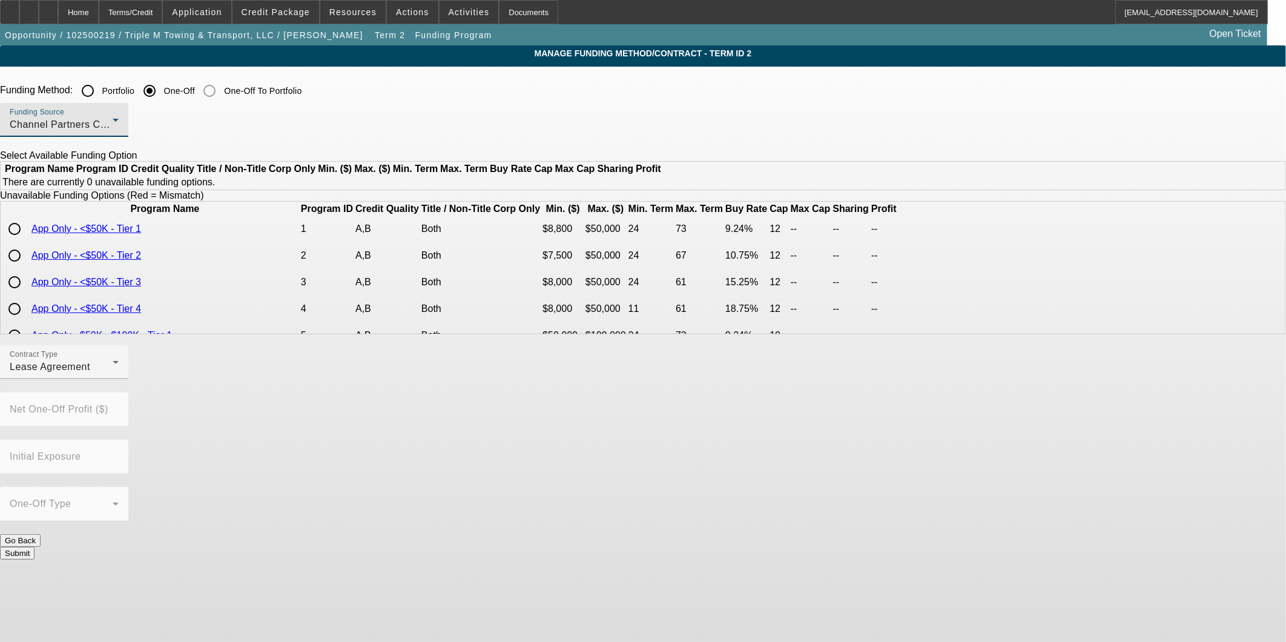
click at [113, 131] on div "Channel Partners Capital LLC (EF)" at bounding box center [61, 124] width 103 height 15
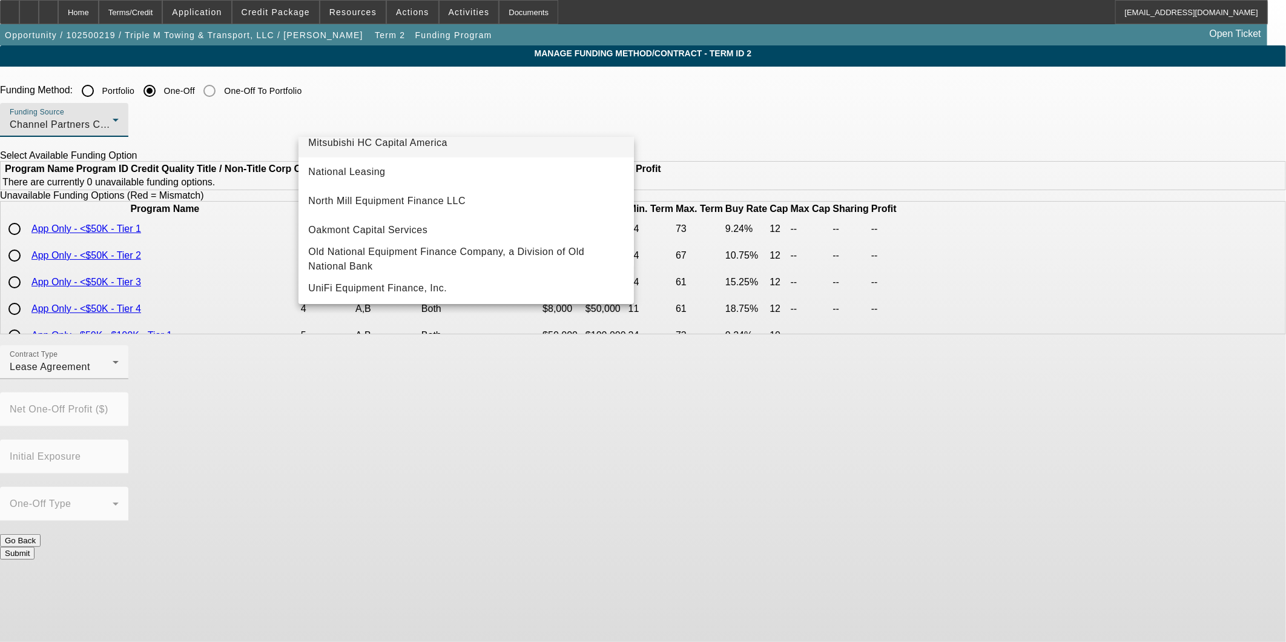
scroll to position [336, 0]
click at [522, 285] on mat-option "UniFi Equipment Finance, Inc." at bounding box center [466, 285] width 335 height 29
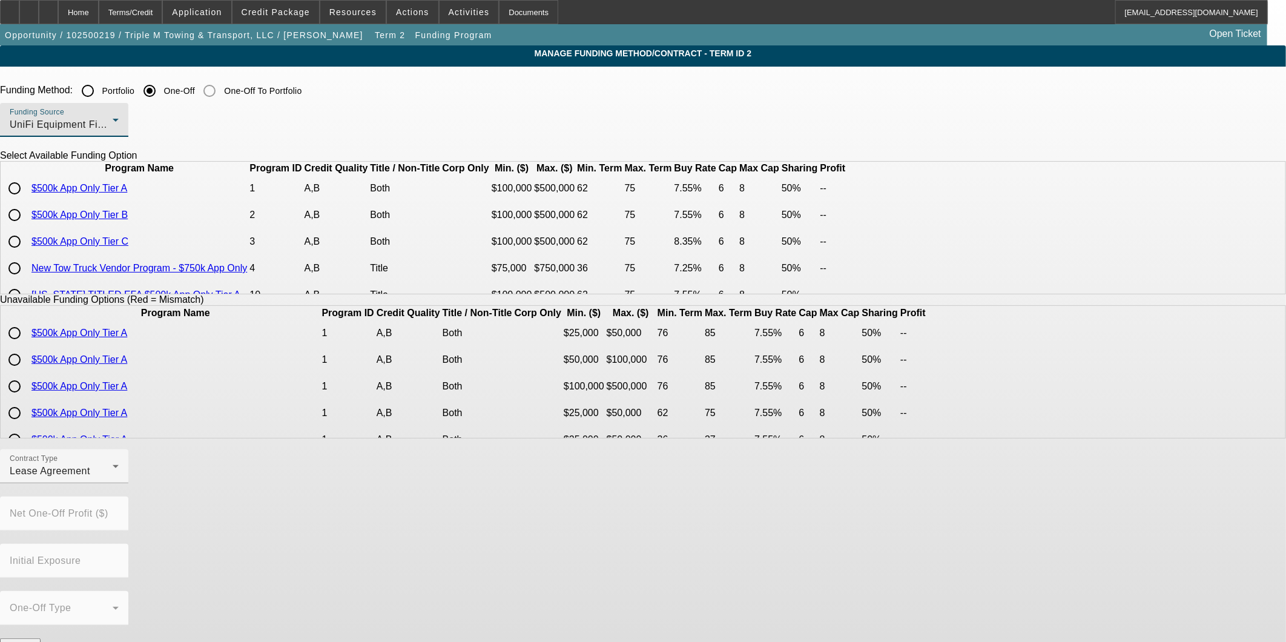
scroll to position [0, 0]
click at [113, 119] on div "UniFi Equipment Finance, Inc." at bounding box center [61, 124] width 103 height 15
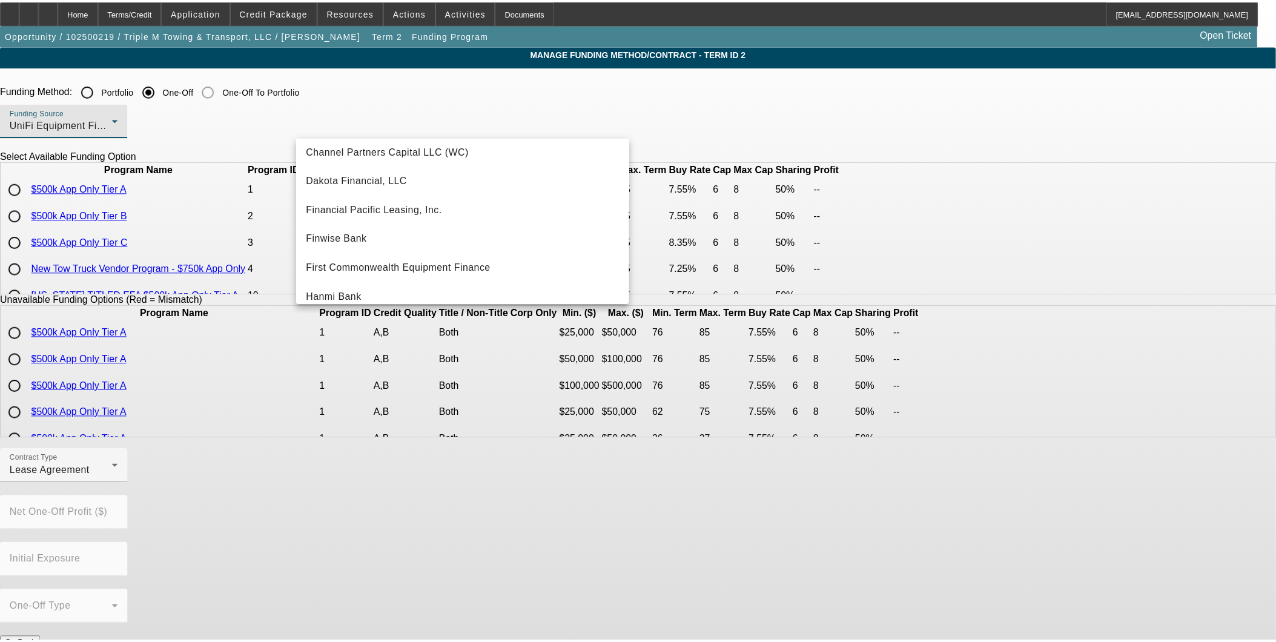
scroll to position [69, 0]
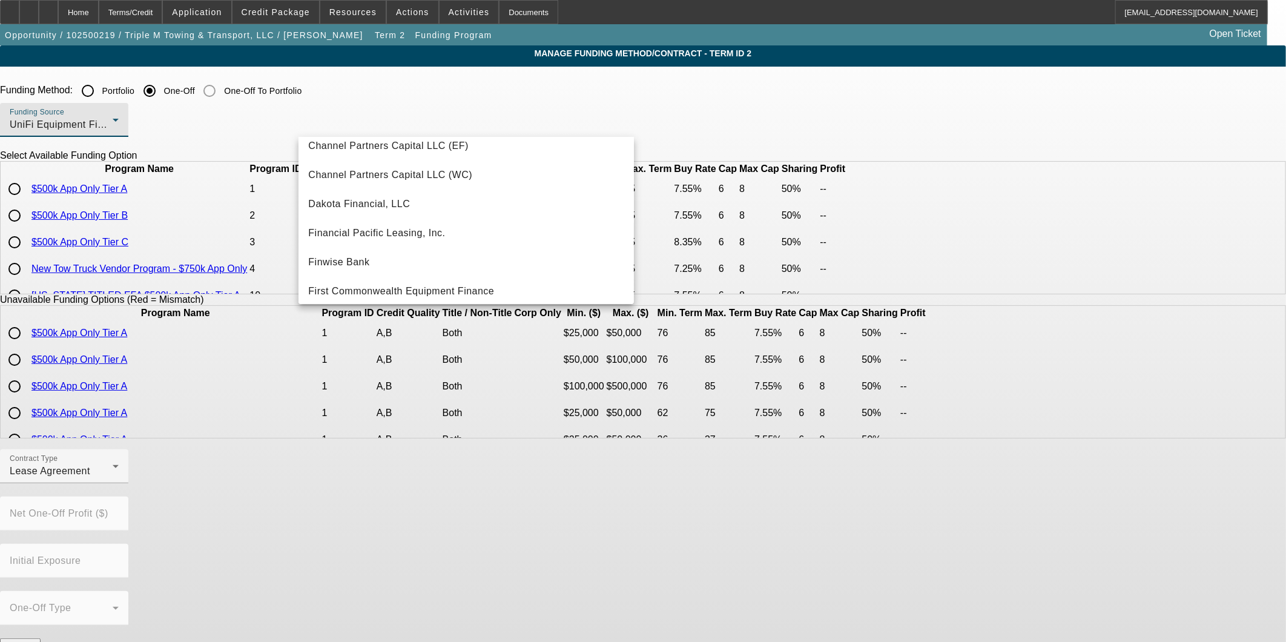
drag, startPoint x: 121, startPoint y: 294, endPoint x: 99, endPoint y: 69, distance: 225.7
click at [121, 294] on div at bounding box center [643, 321] width 1286 height 642
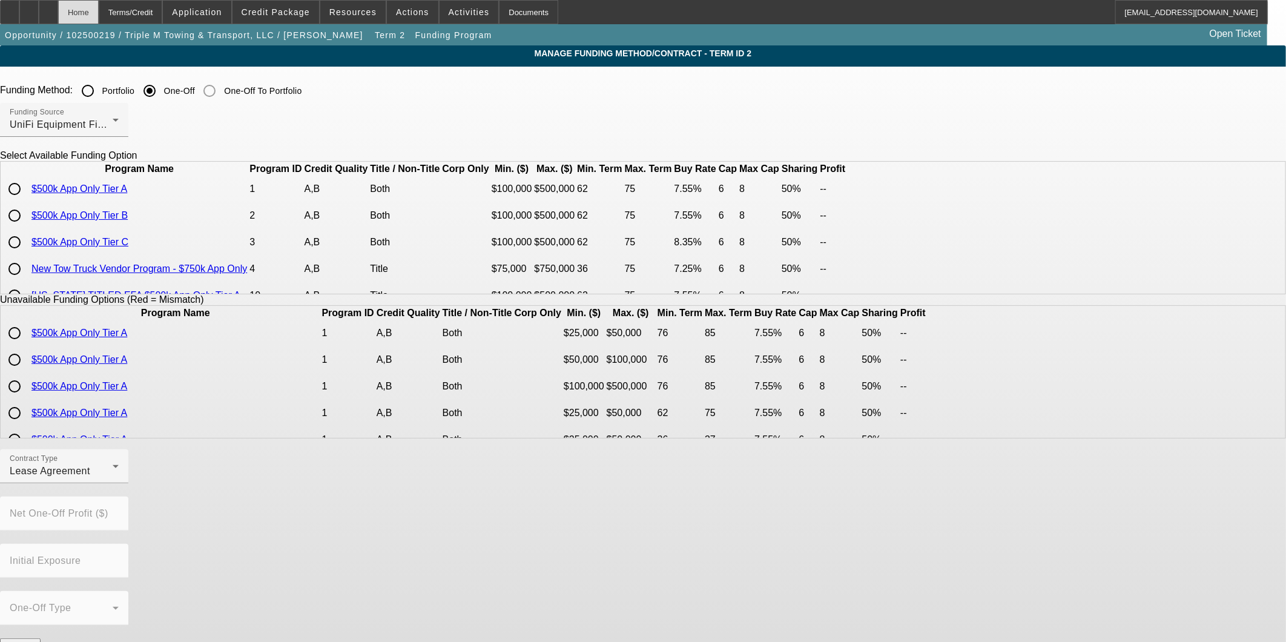
click at [99, 10] on div "Home" at bounding box center [78, 12] width 41 height 24
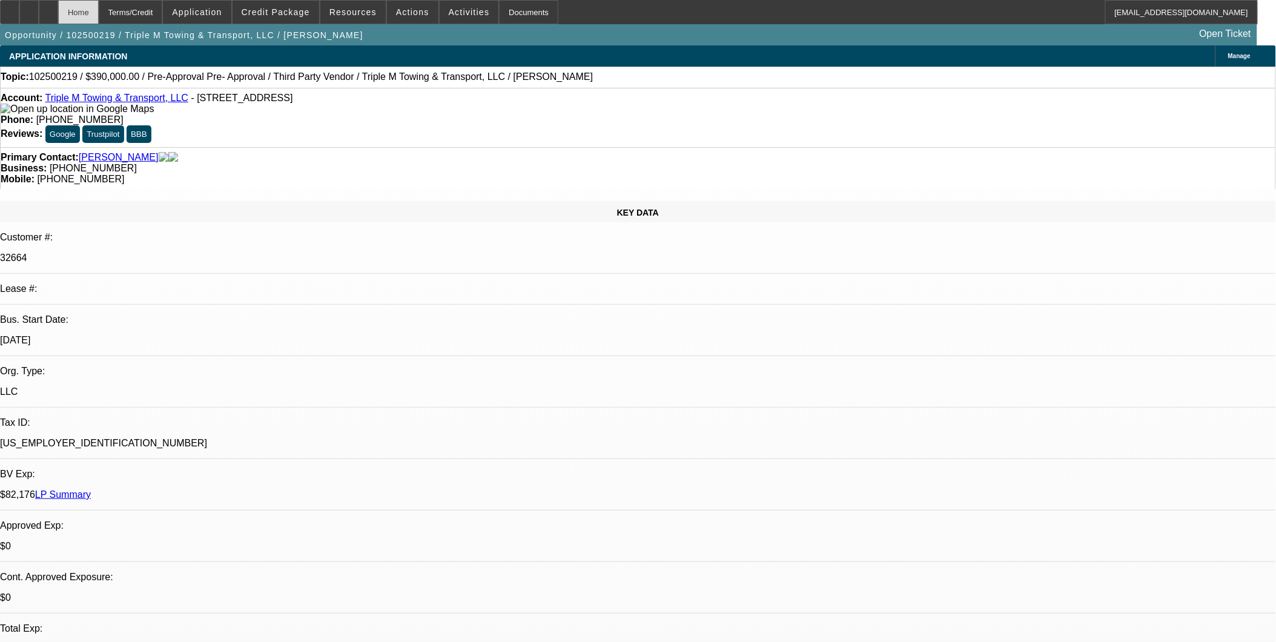
select select "0"
select select "2"
select select "0.1"
select select "4"
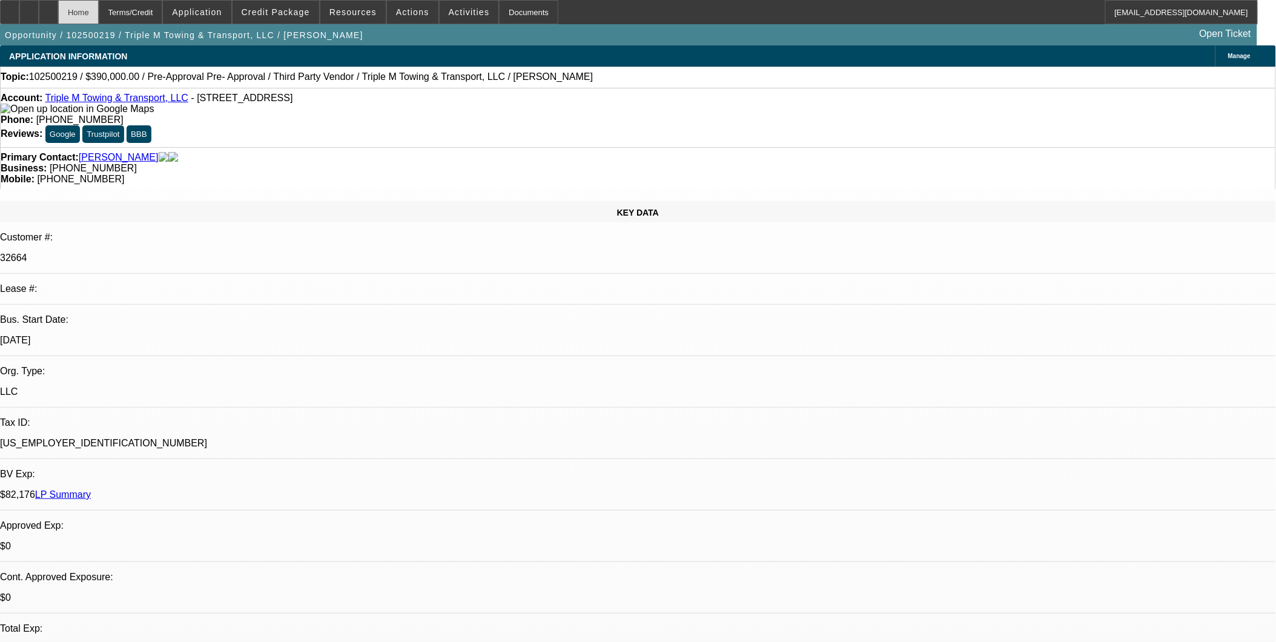
select select "0"
select select "2"
select select "0.1"
select select "4"
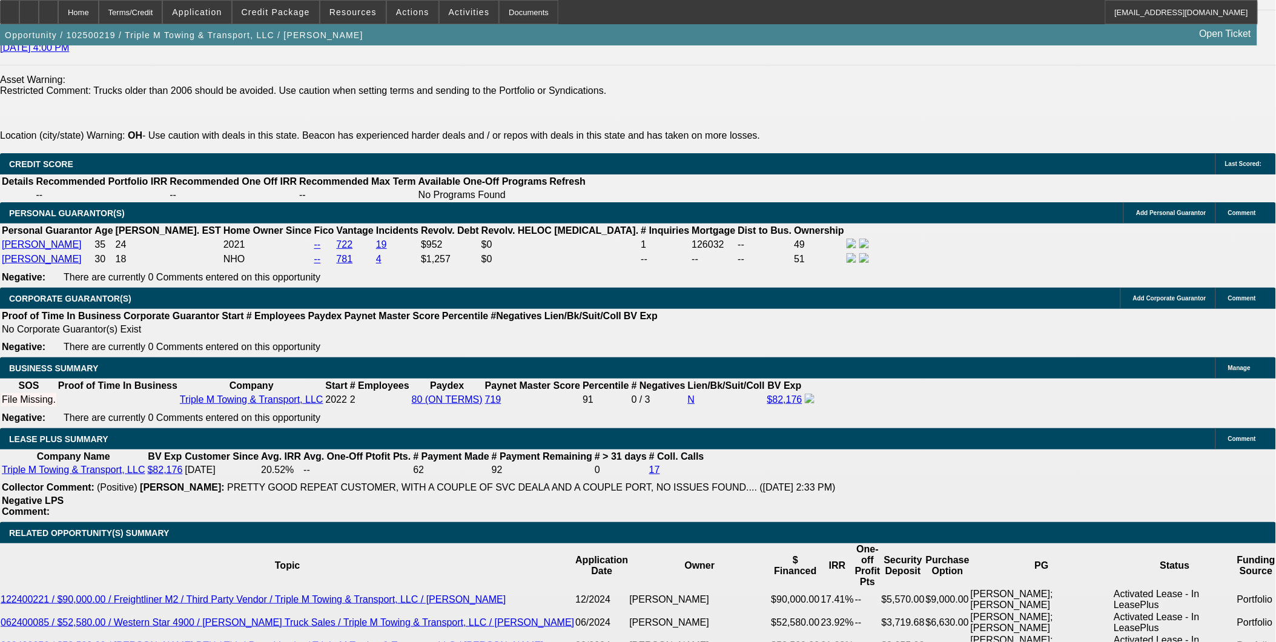
scroll to position [1817, 0]
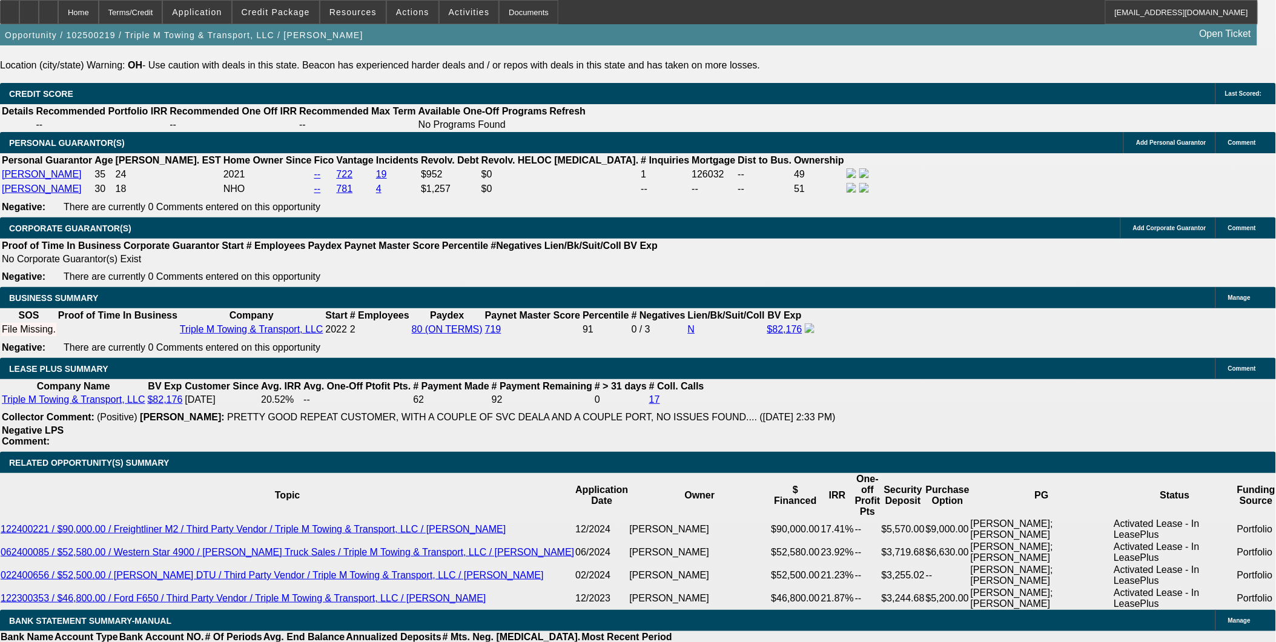
drag, startPoint x: 273, startPoint y: 395, endPoint x: 354, endPoint y: 416, distance: 83.3
type input "1"
type input "UNKNOWN"
type input "$11,166.10"
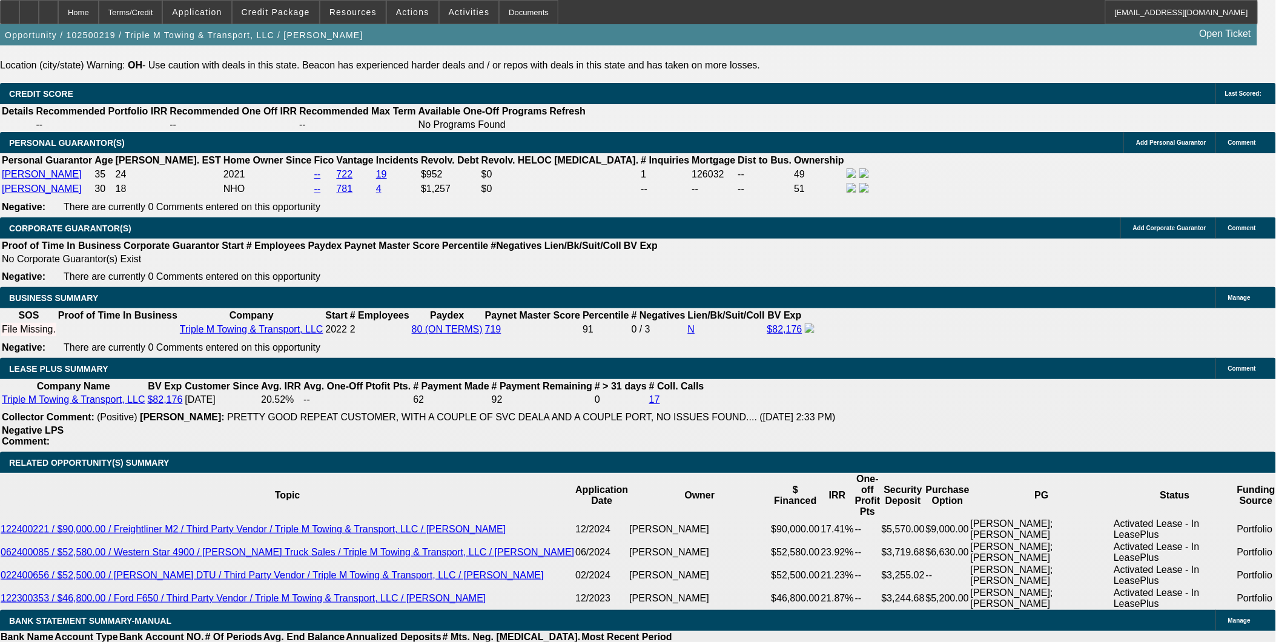
type input "$5,583.05"
type input "10"
type input "$14,450.16"
type input "$7,225.08"
type input "10"
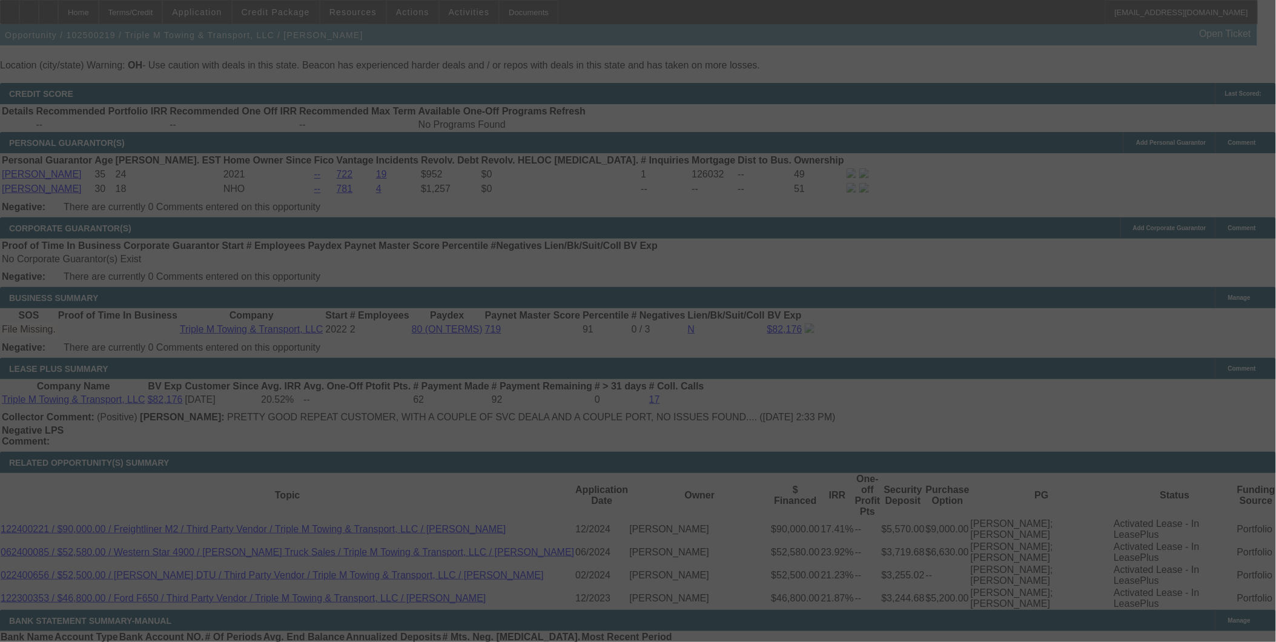
select select "0"
select select "2"
select select "0.1"
select select "4"
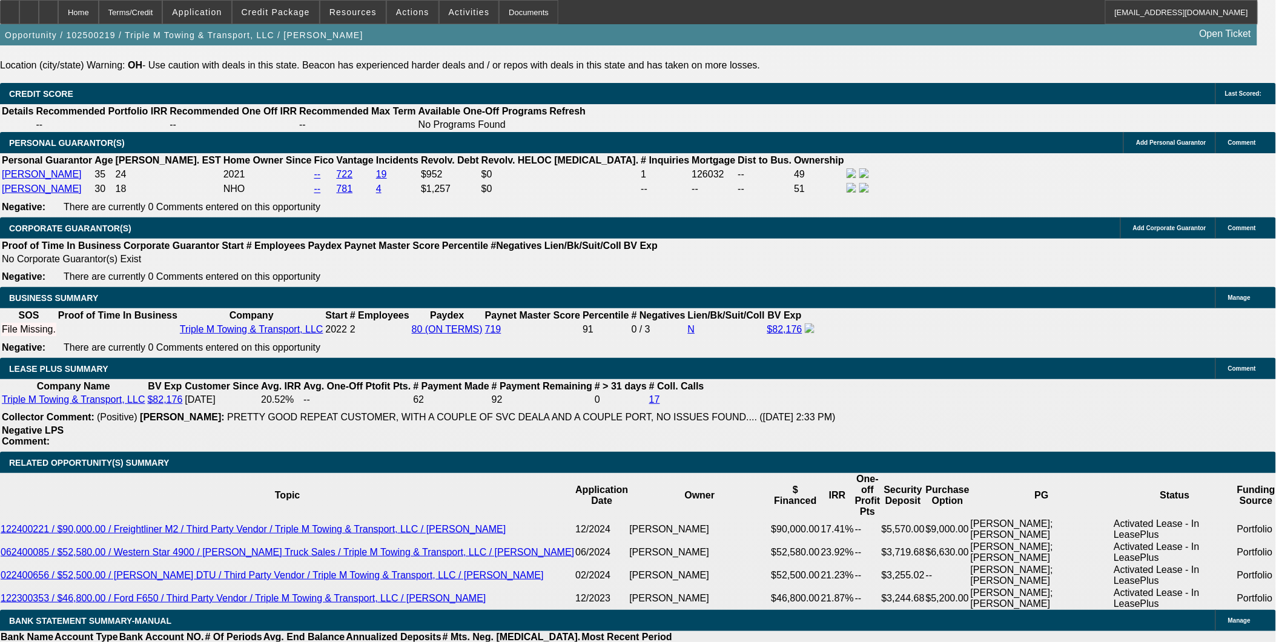
click at [279, 10] on span "Credit Package" at bounding box center [276, 12] width 68 height 10
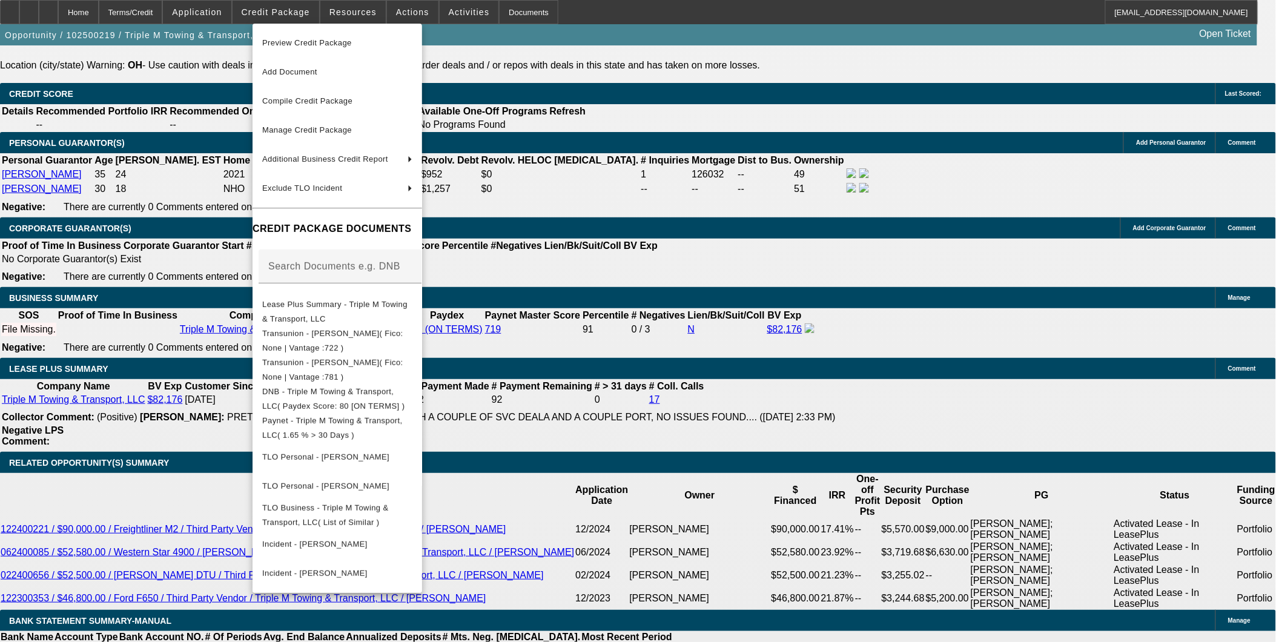
click at [790, 343] on div at bounding box center [638, 321] width 1276 height 642
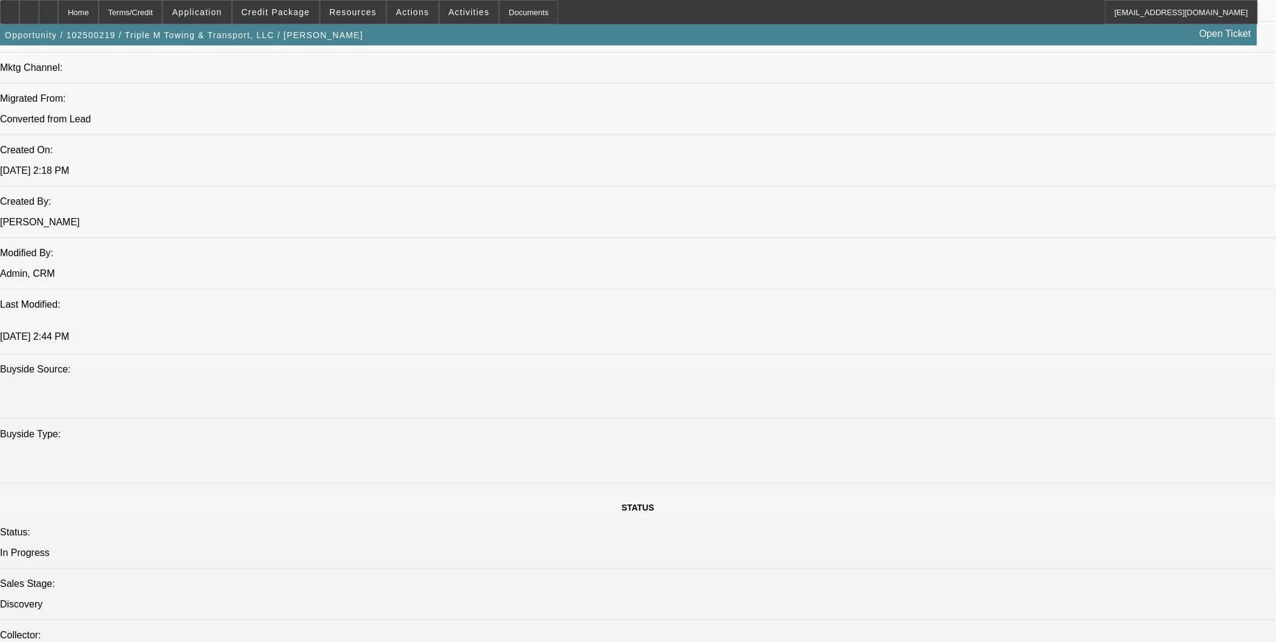
scroll to position [807, 0]
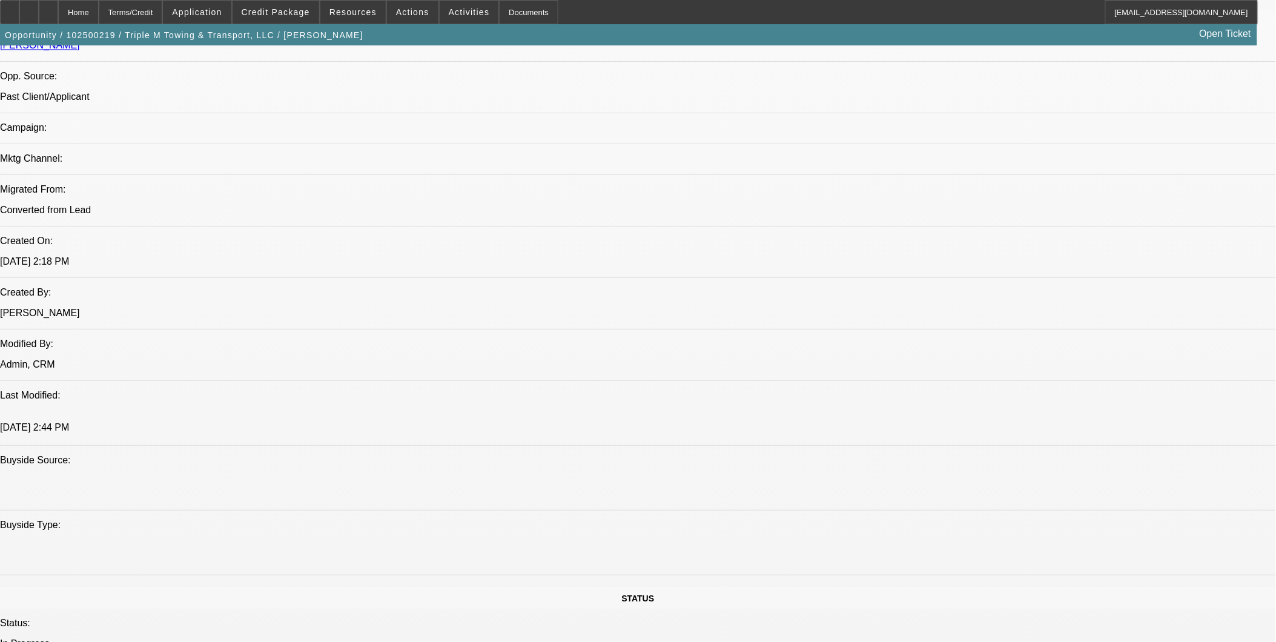
click at [39, 8] on div at bounding box center [28, 12] width 19 height 24
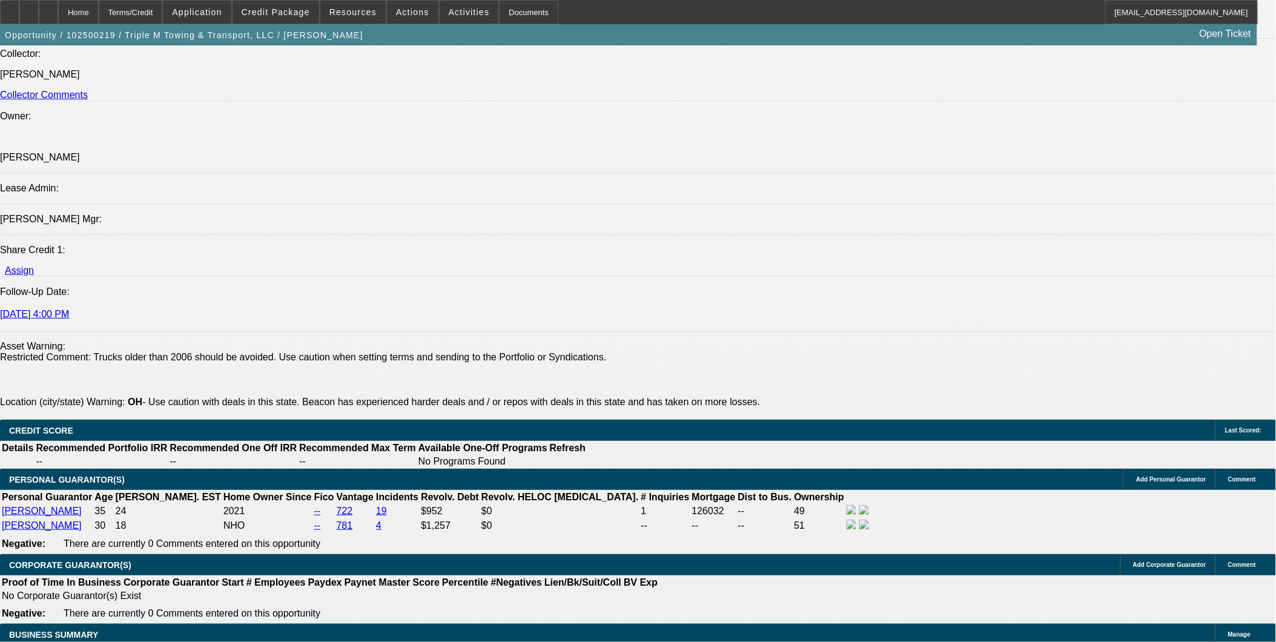
scroll to position [1682, 0]
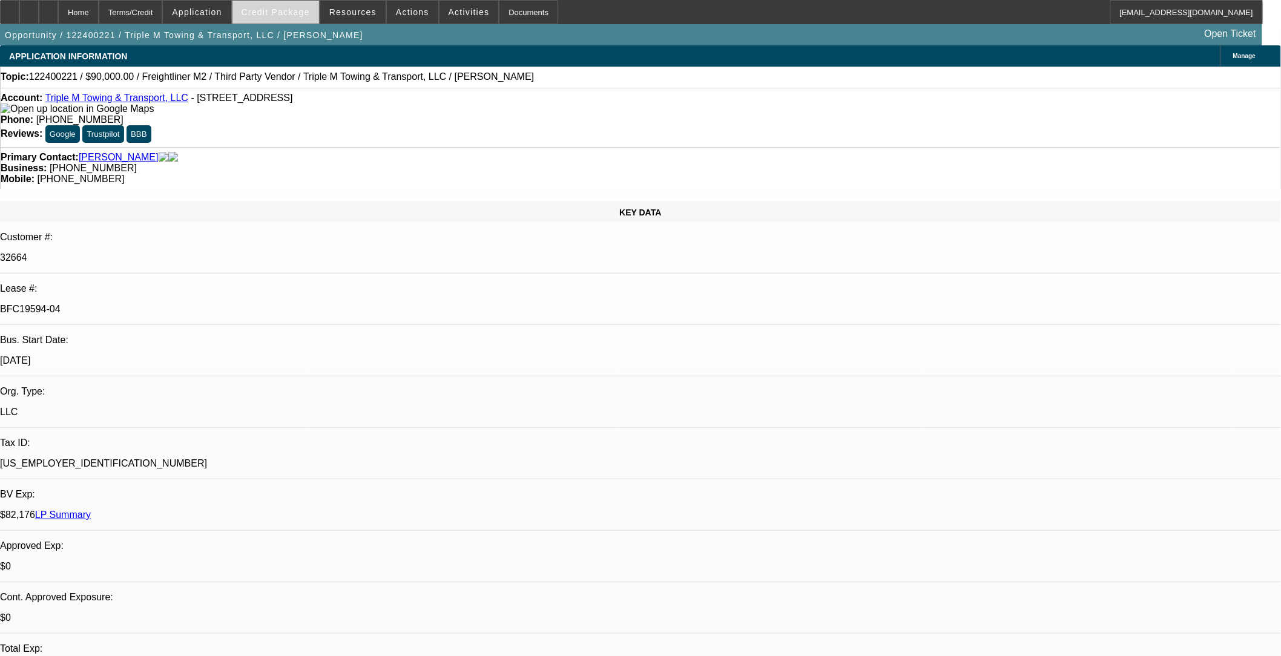
select select "0"
select select "2"
select select "0.1"
select select "0"
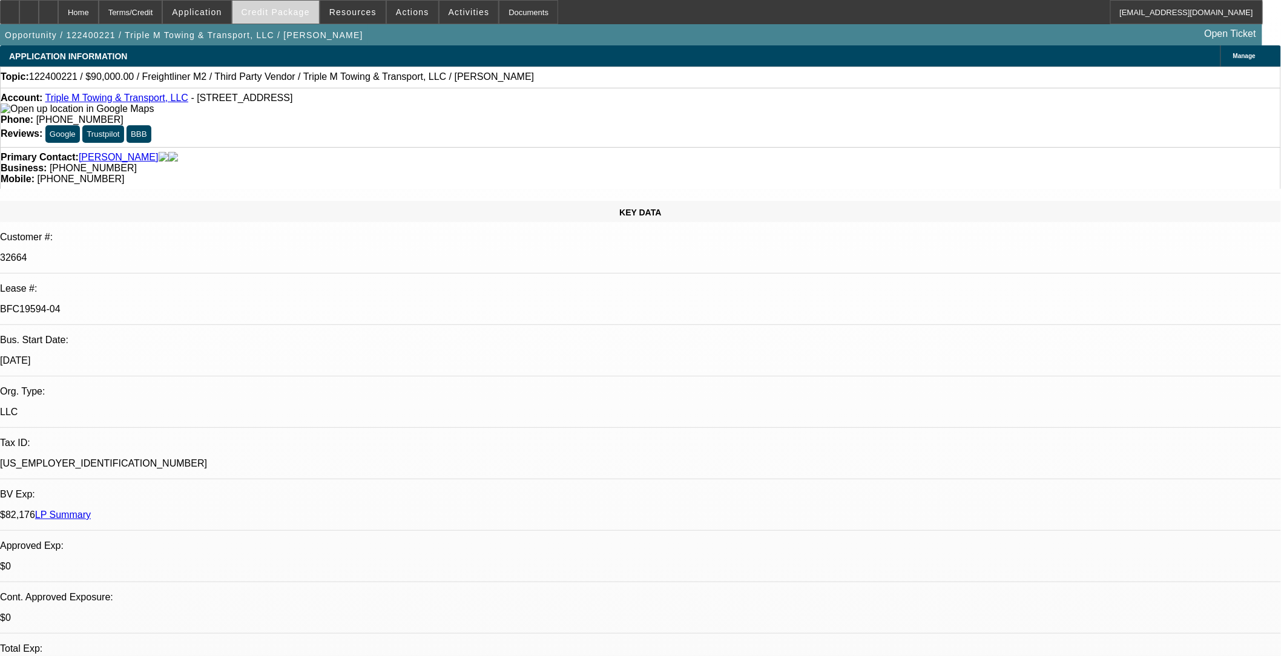
select select "0.1"
select select "0"
select select "0.1"
select select "0"
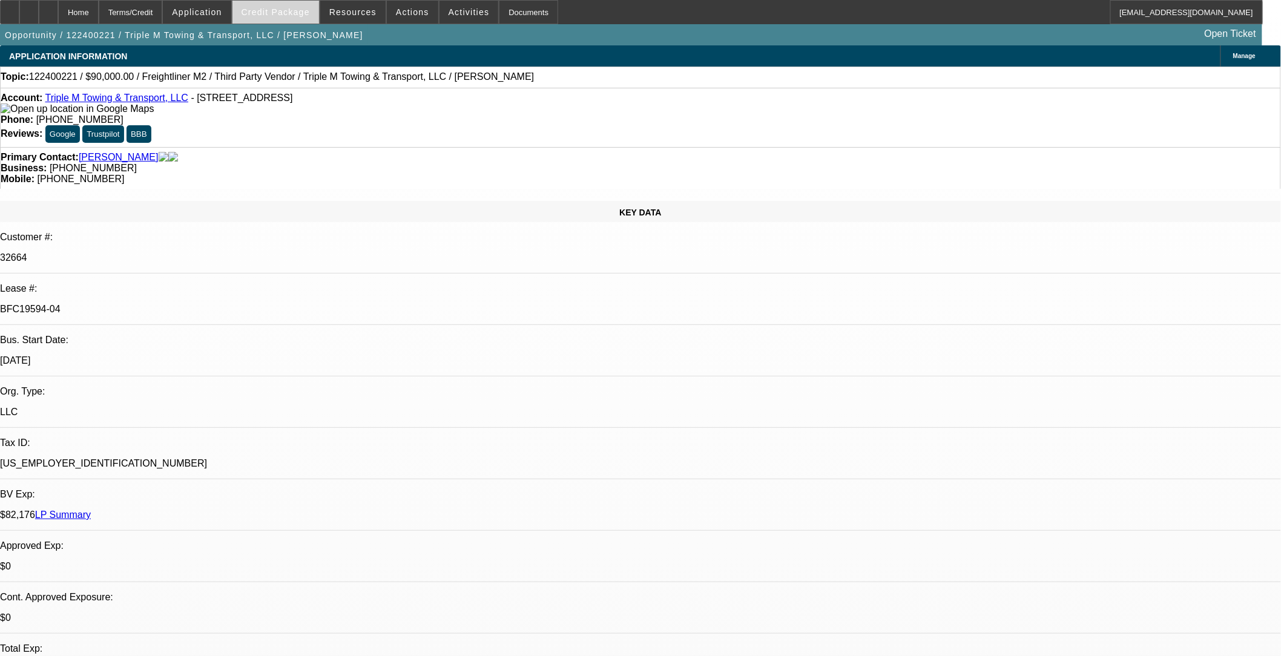
select select "2"
select select "0.1"
select select "1"
select select "2"
select select "4"
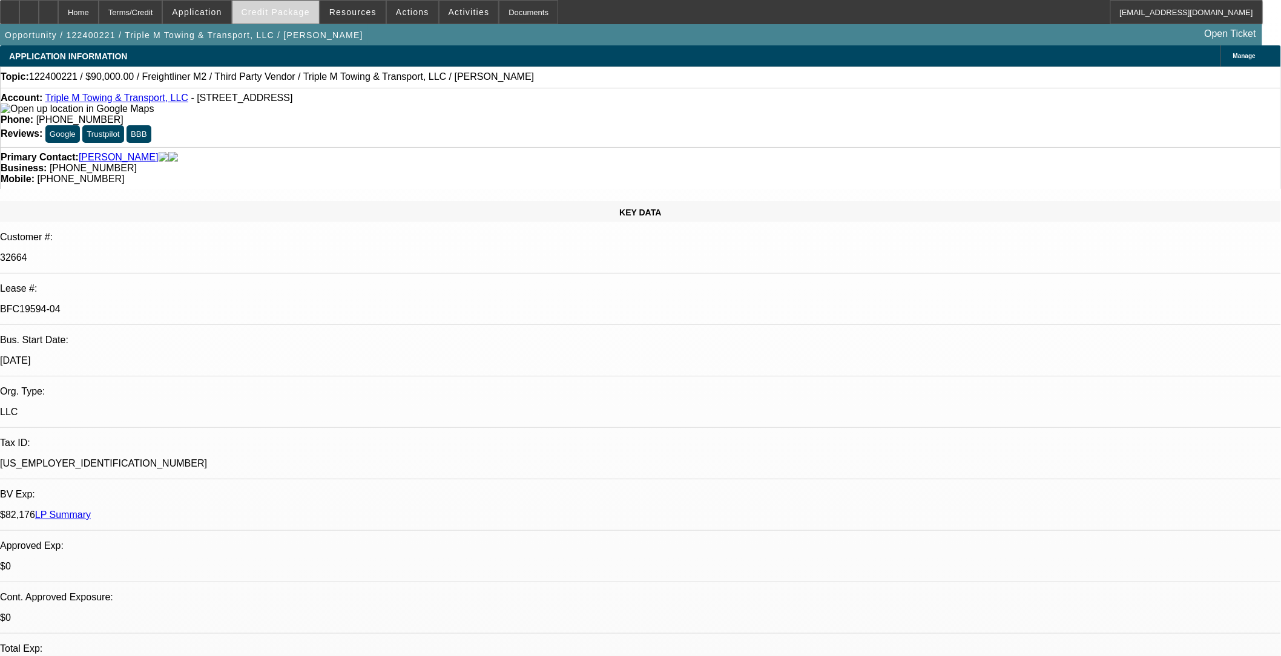
select select "1"
select select "4"
select select "1"
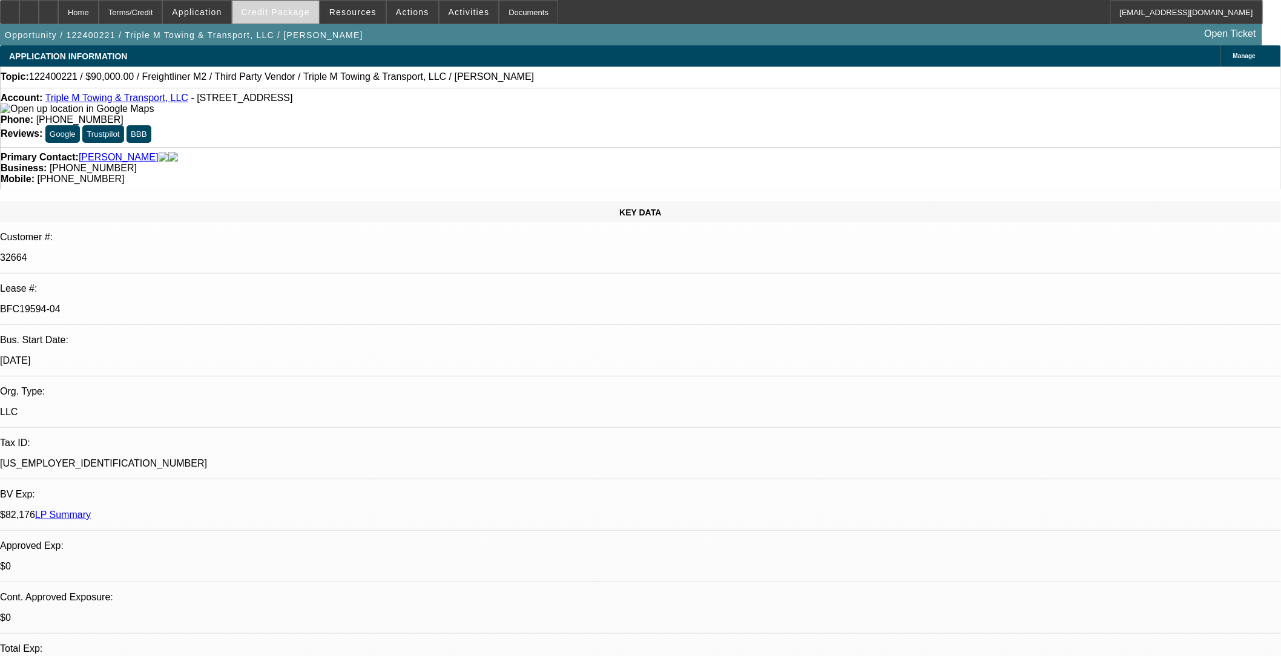
select select "4"
select select "1"
select select "2"
select select "4"
click at [315, 22] on span at bounding box center [276, 12] width 87 height 29
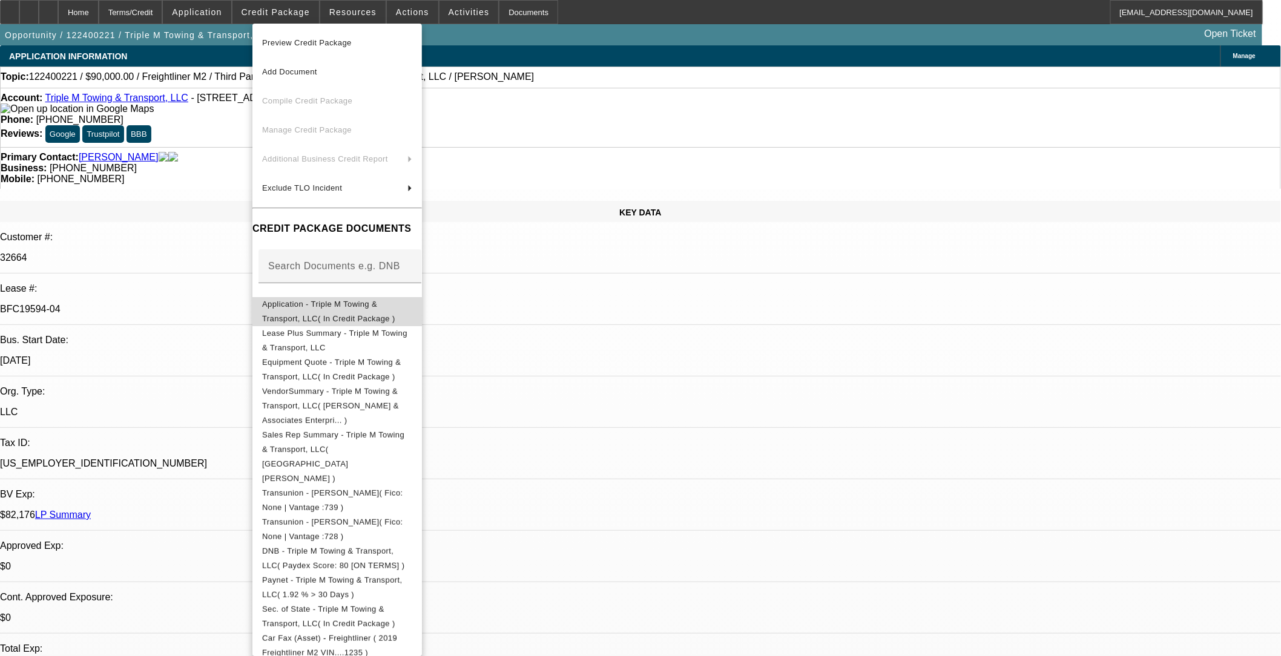
click at [352, 306] on span "Application - Triple M Towing & Transport, LLC( In Credit Package )" at bounding box center [328, 311] width 133 height 24
